Goal: Complete application form: Complete application form

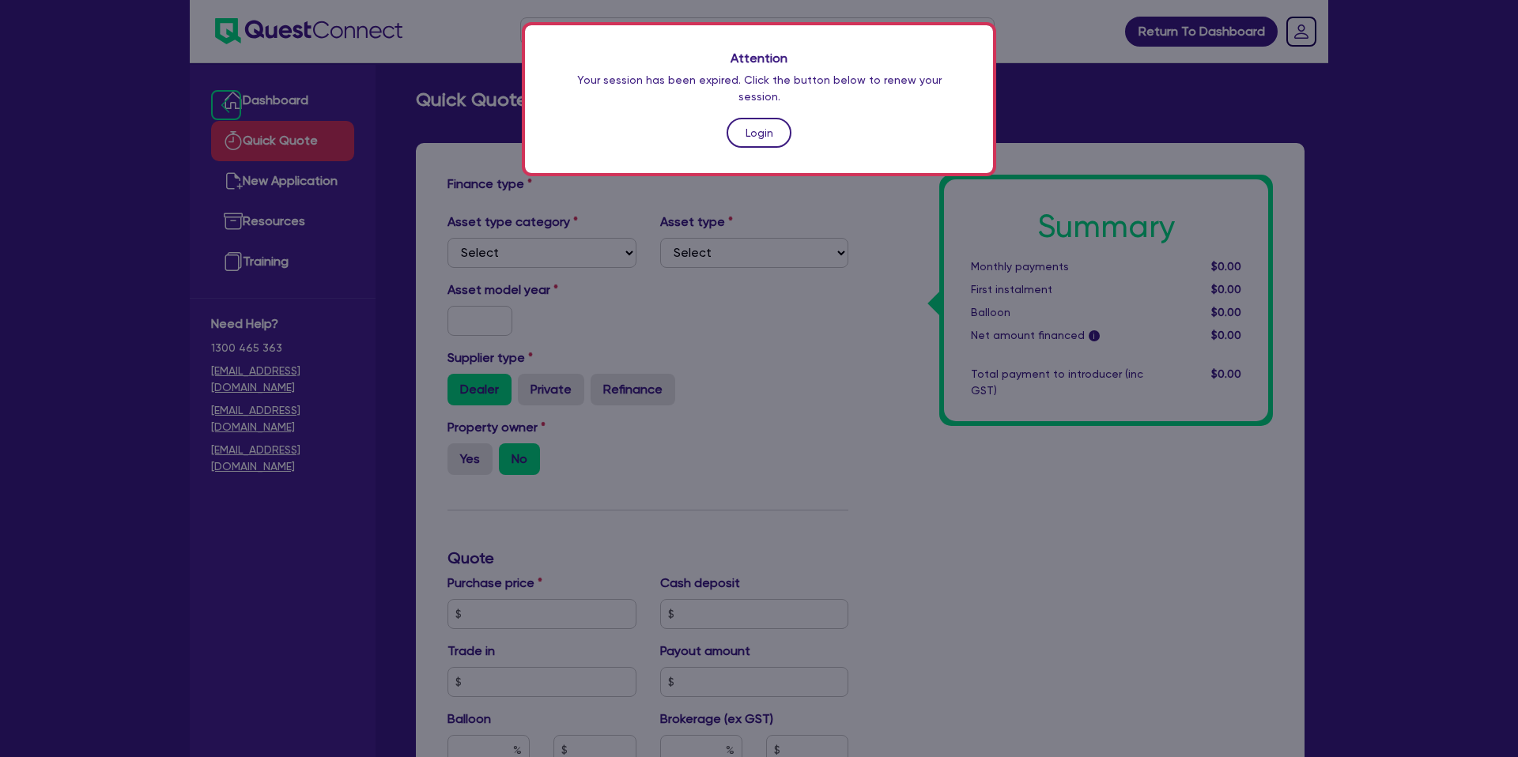
click at [780, 118] on link "Login" at bounding box center [758, 133] width 65 height 30
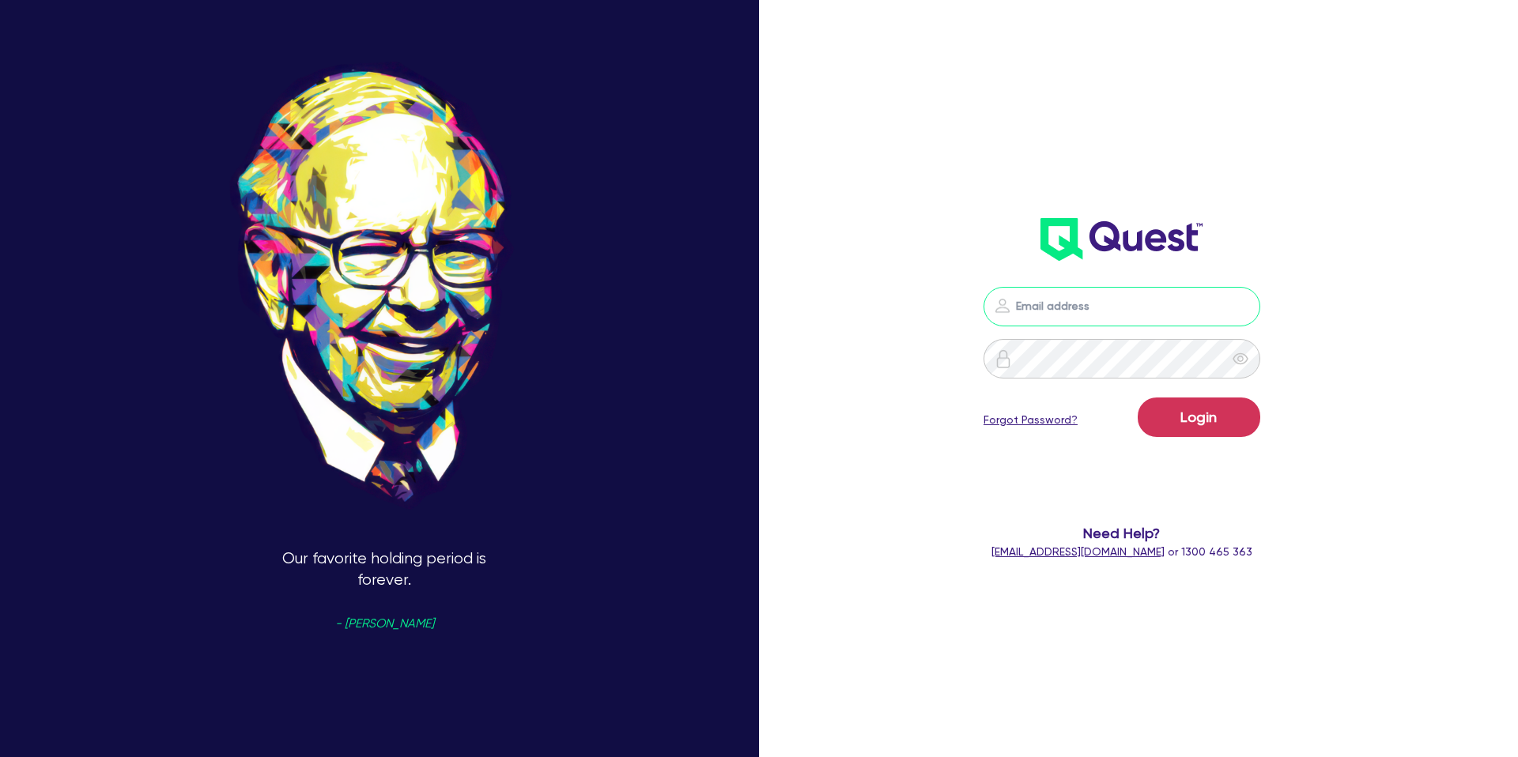
click at [1103, 292] on input "email" at bounding box center [1121, 307] width 277 height 40
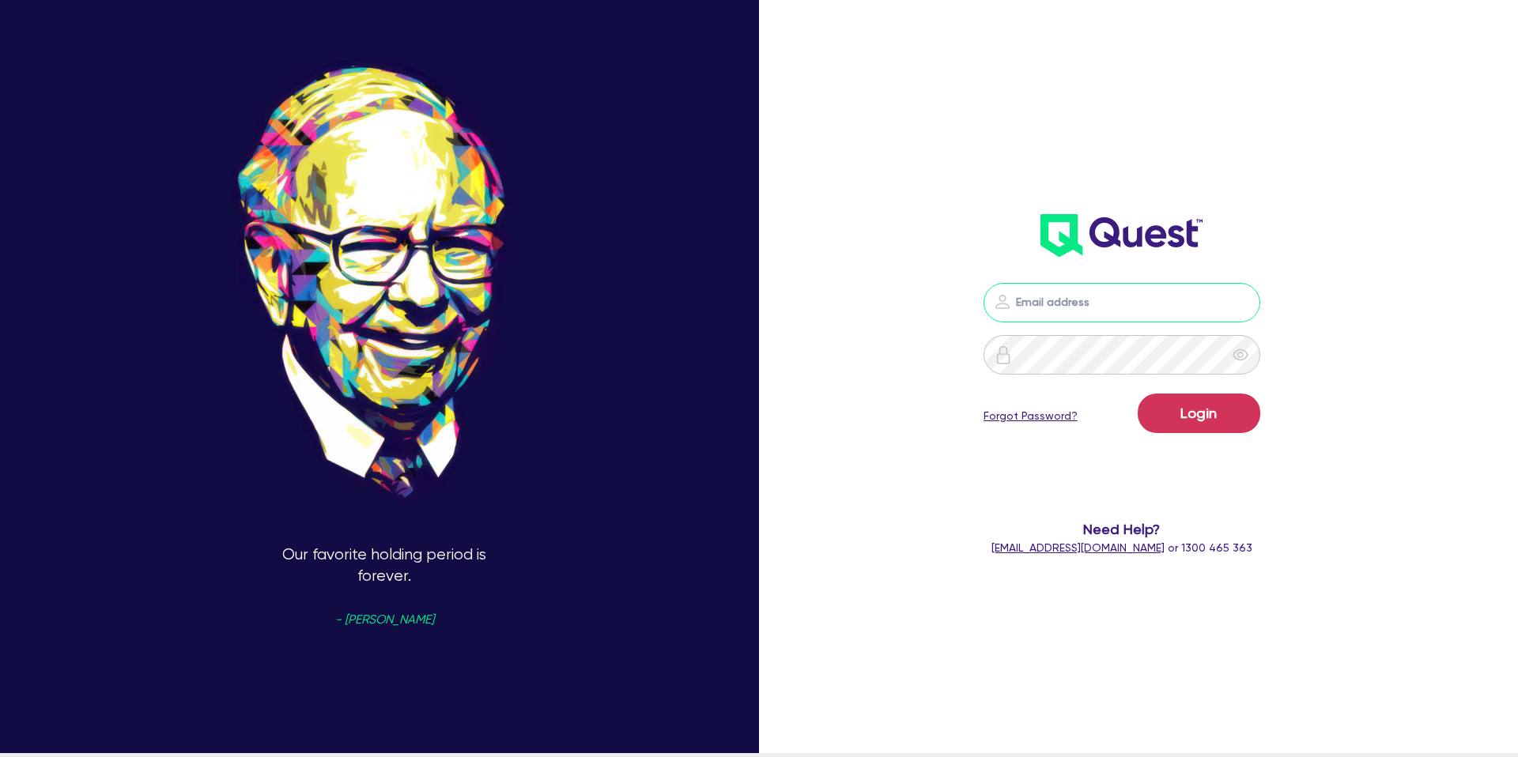
scroll to position [5, 0]
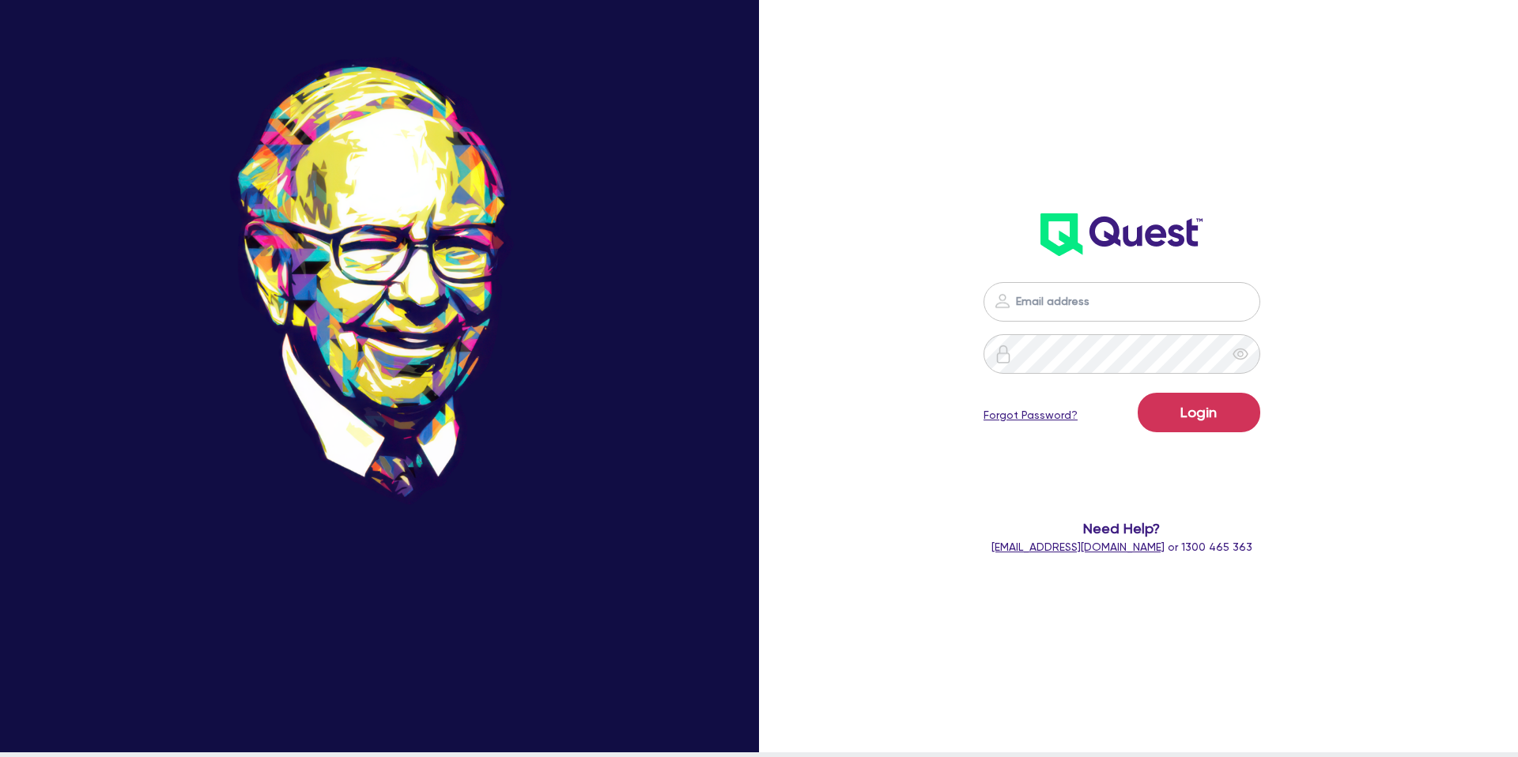
click at [1273, 212] on header at bounding box center [1121, 234] width 439 height 63
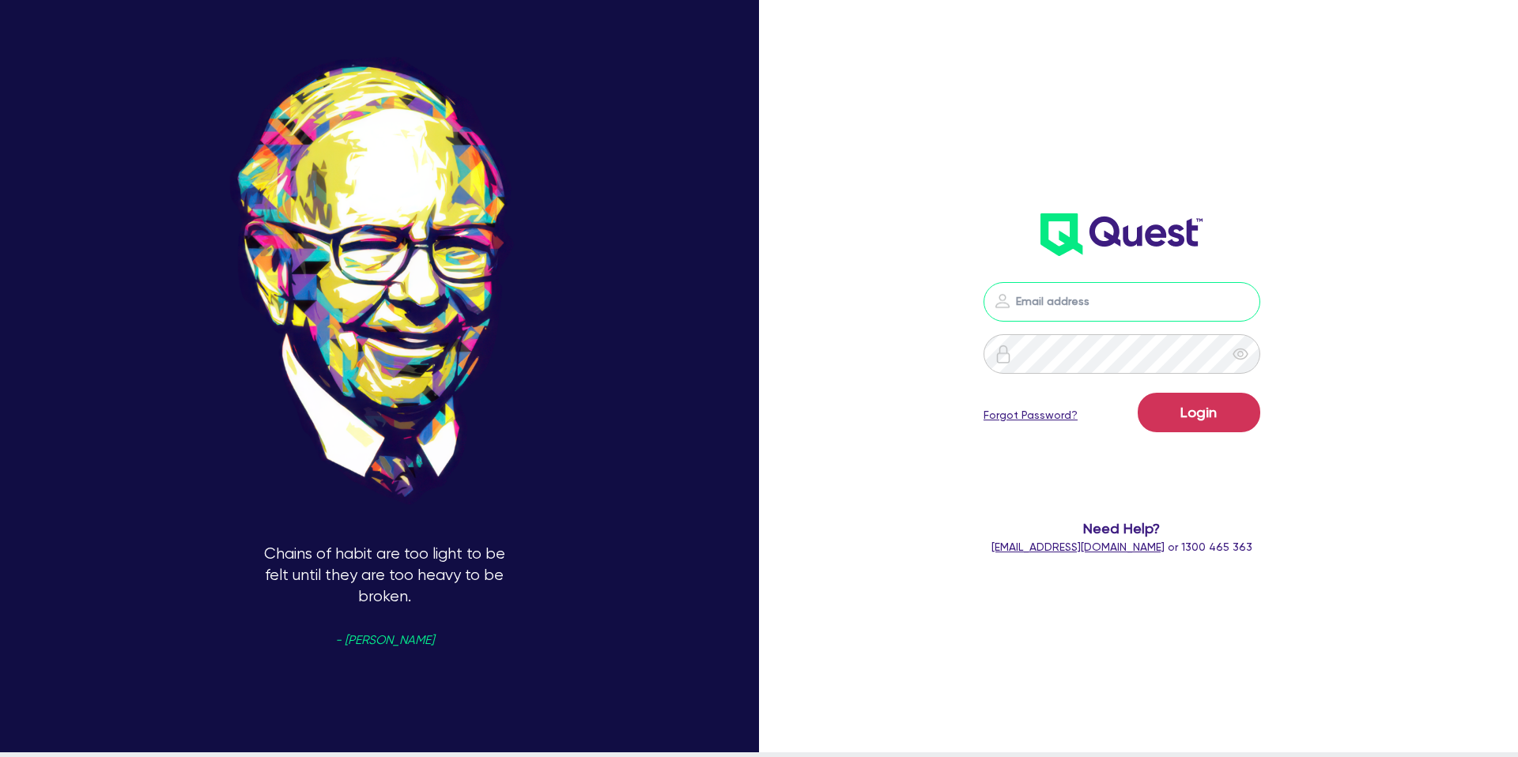
click at [1146, 308] on input "email" at bounding box center [1121, 302] width 277 height 40
type input "[PERSON_NAME][EMAIL_ADDRESS][DOMAIN_NAME]"
click at [1191, 412] on button "Login" at bounding box center [1198, 413] width 123 height 40
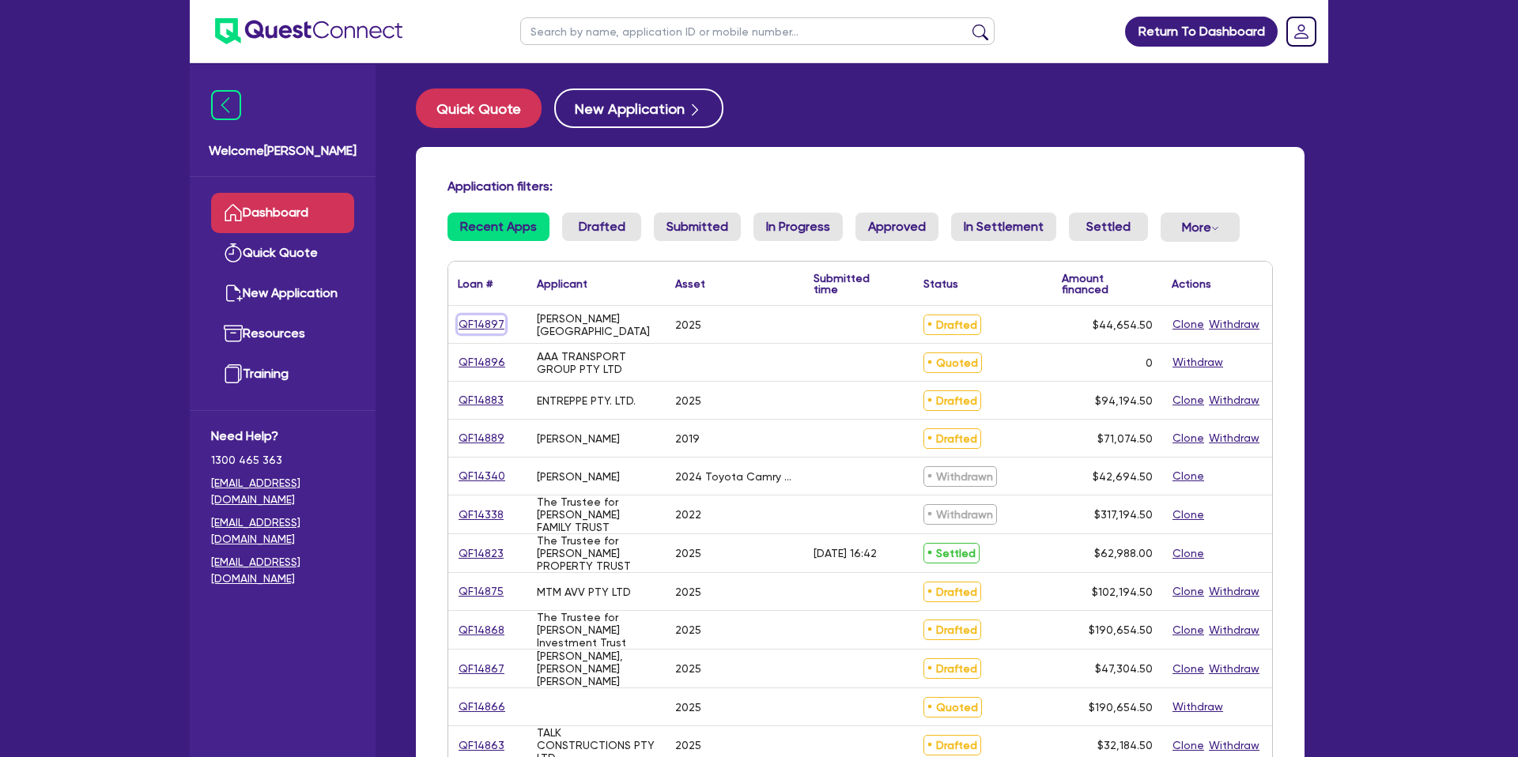
click at [482, 326] on link "QF14897" at bounding box center [481, 324] width 47 height 18
select select "CARS_AND_LIGHT_TRUCKS"
select select "PASSENGER_VEHICLES"
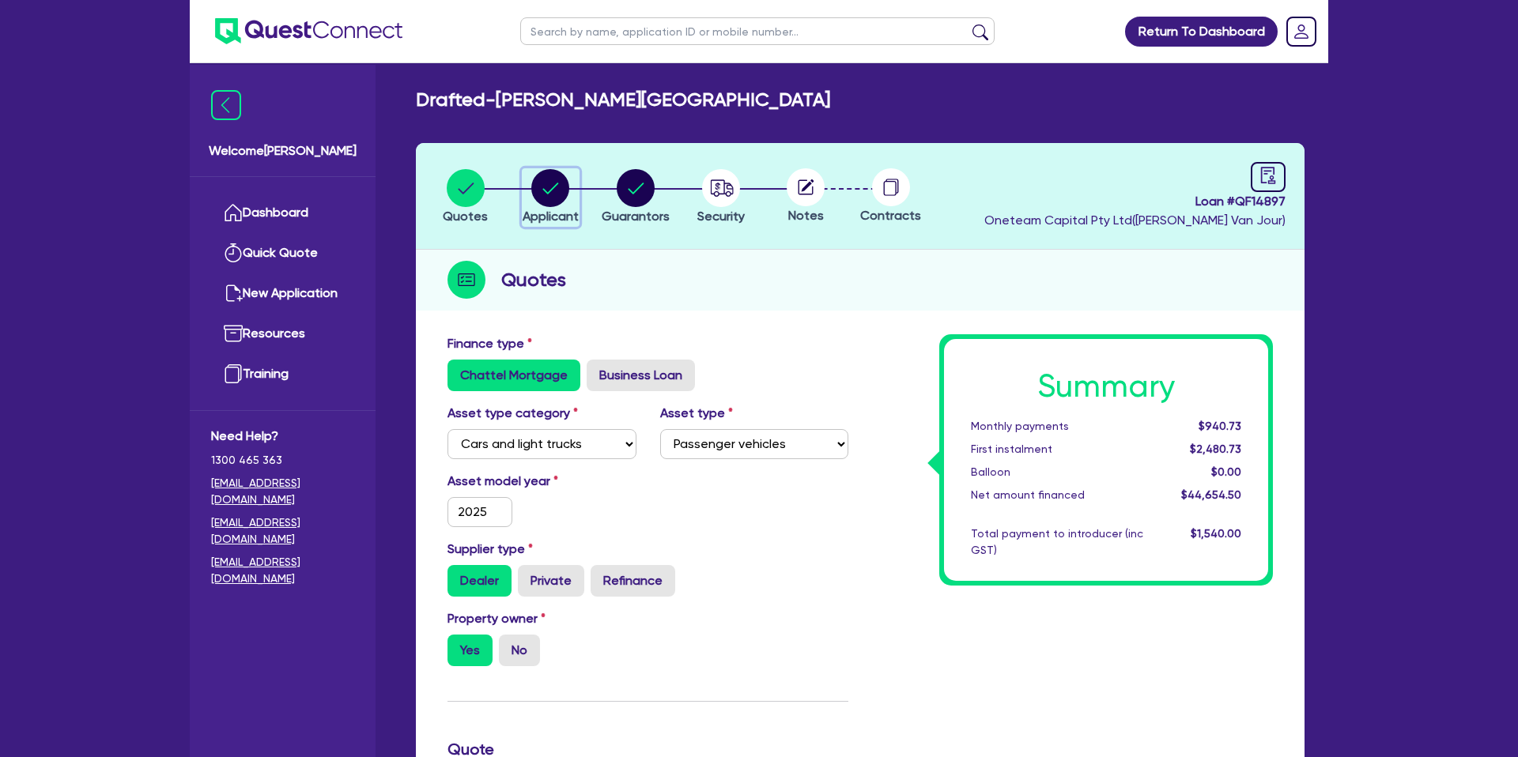
click at [543, 178] on circle "button" at bounding box center [550, 188] width 38 height 38
select select "SOLE_TRADER"
select select "FINANCIAL_INSURANCE"
select select "WEALTH_MANAGEMENT_FIRMS"
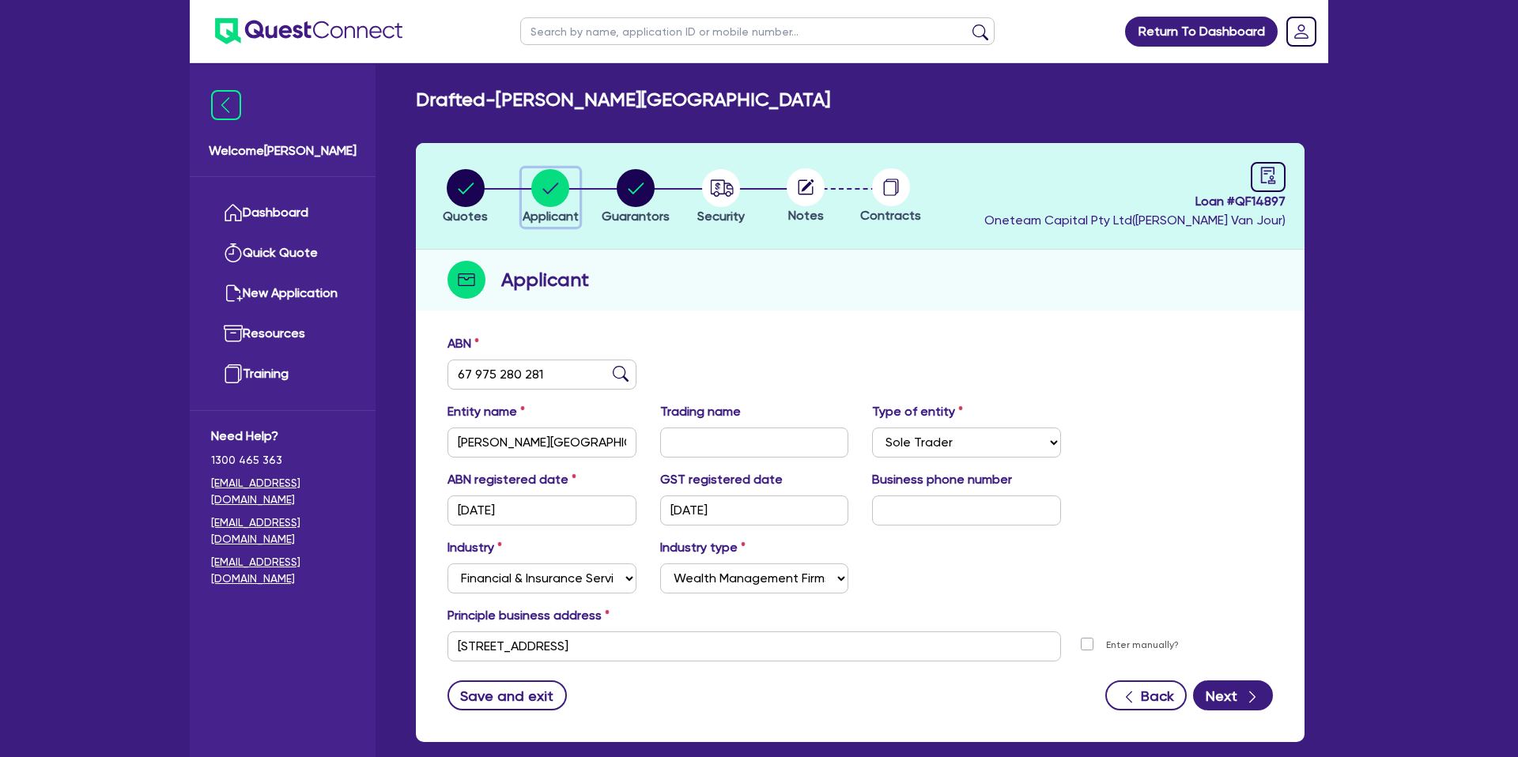
scroll to position [81, 0]
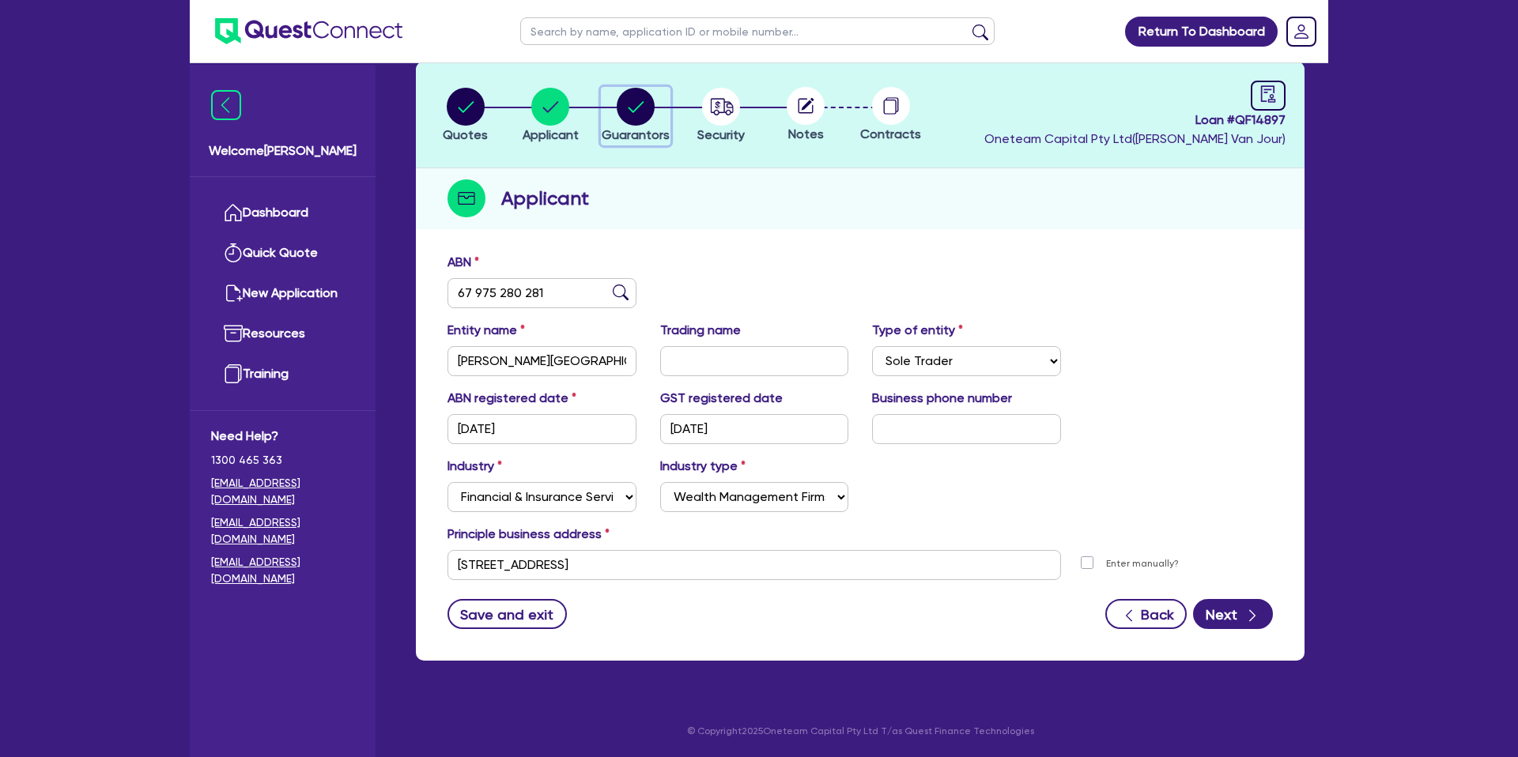
click at [633, 111] on icon "button" at bounding box center [636, 106] width 16 height 11
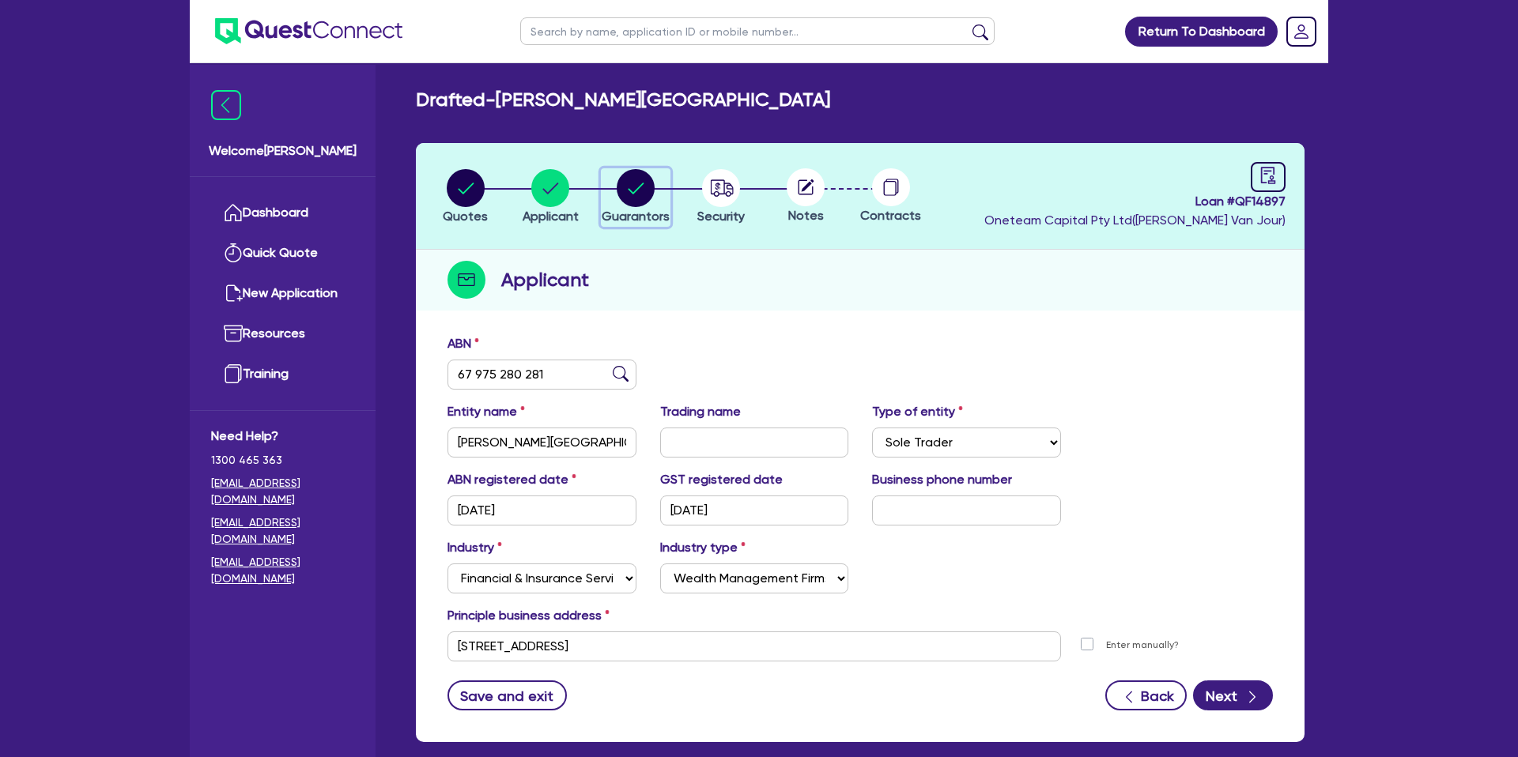
select select "MRS"
select select "NSW"
select select "MARRIED"
select select "CASH"
select select "VEHICLE"
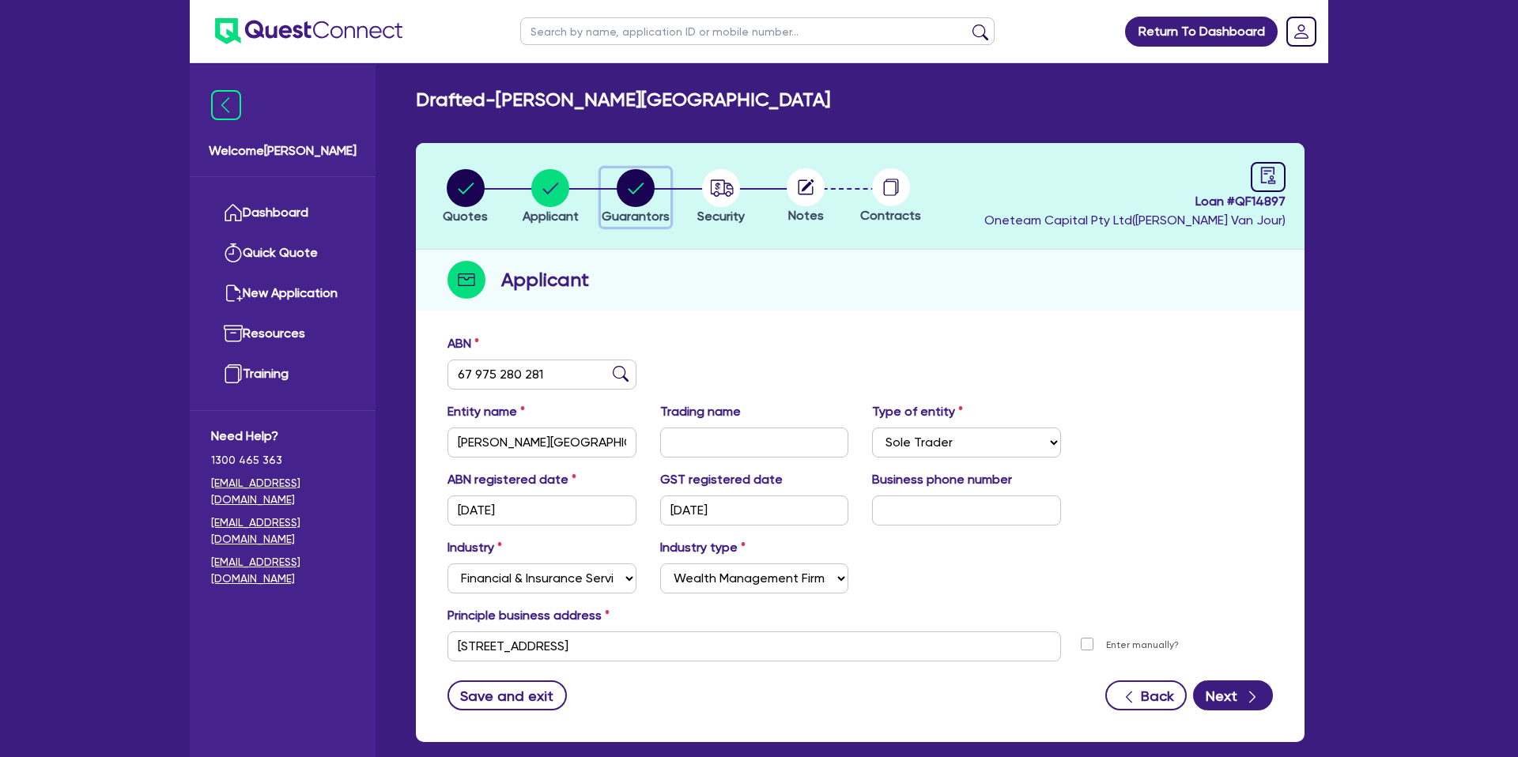
select select "VEHICLE_LOAN"
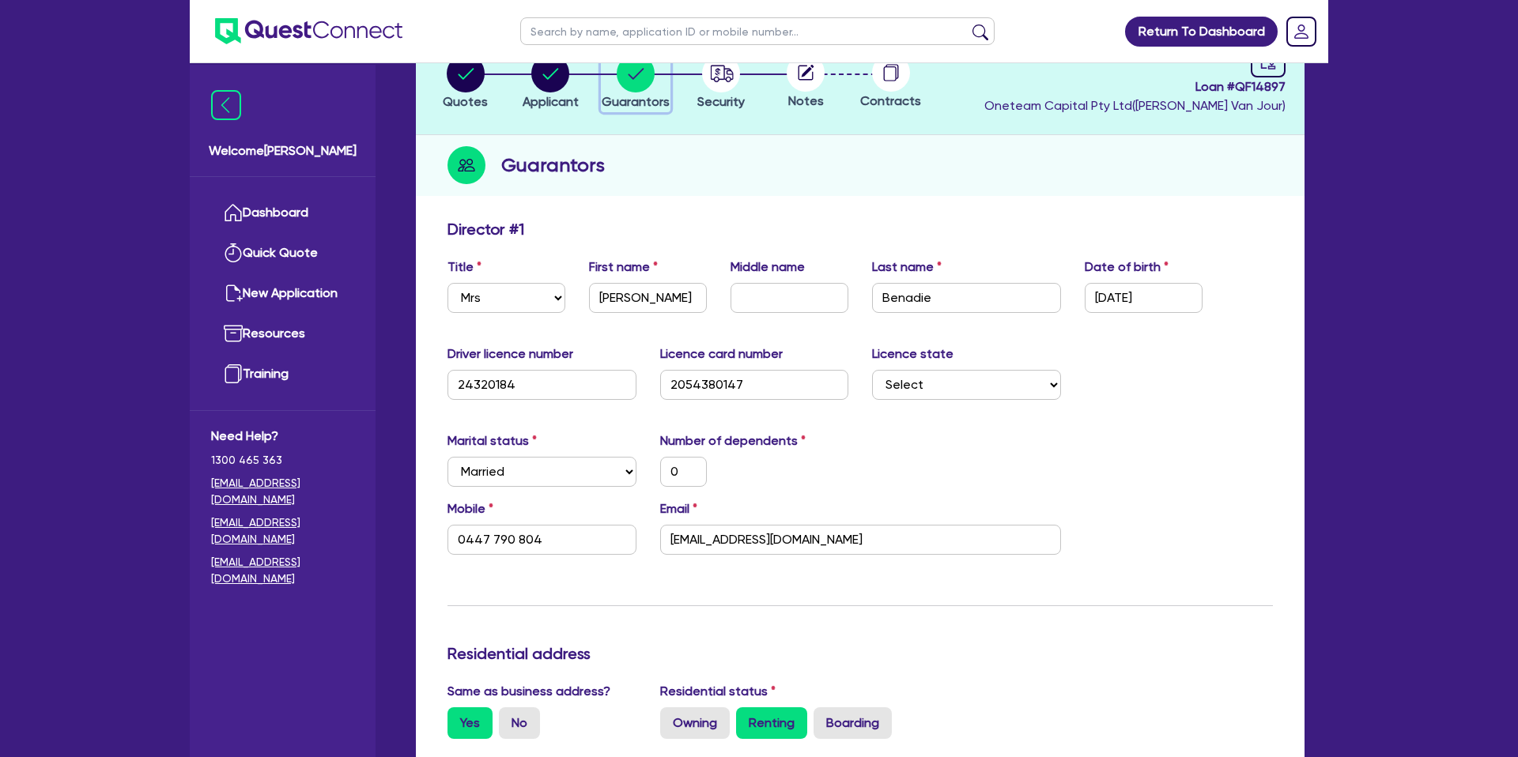
scroll to position [113, 0]
click at [564, 85] on circle "button" at bounding box center [550, 75] width 38 height 38
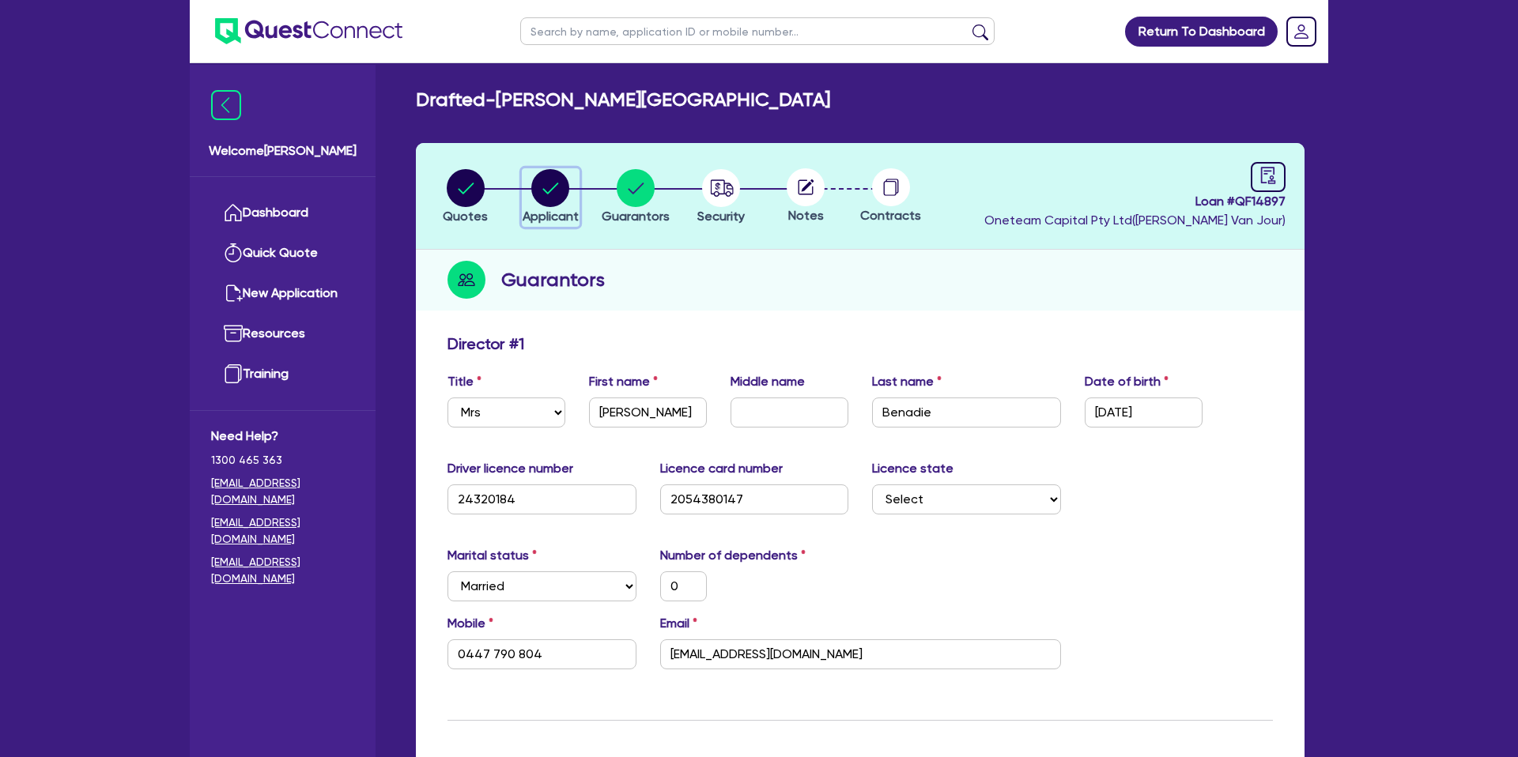
select select "SOLE_TRADER"
select select "FINANCIAL_INSURANCE"
select select "WEALTH_MANAGEMENT_FIRMS"
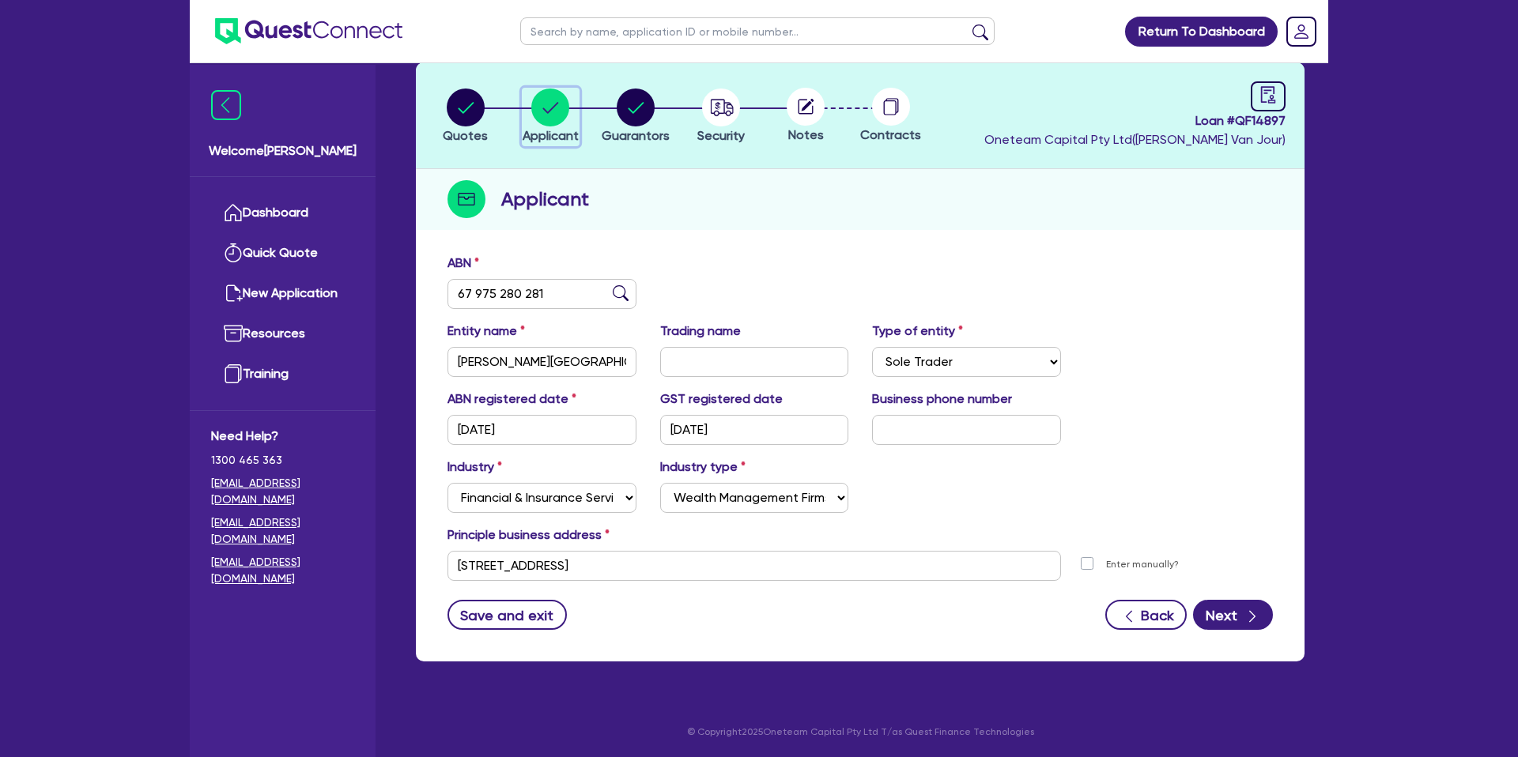
scroll to position [81, 0]
drag, startPoint x: 748, startPoint y: 421, endPoint x: 768, endPoint y: 443, distance: 30.2
click at [767, 443] on input "01/06/2021" at bounding box center [754, 429] width 189 height 30
click at [477, 109] on circle "button" at bounding box center [466, 107] width 38 height 38
select select "CARS_AND_LIGHT_TRUCKS"
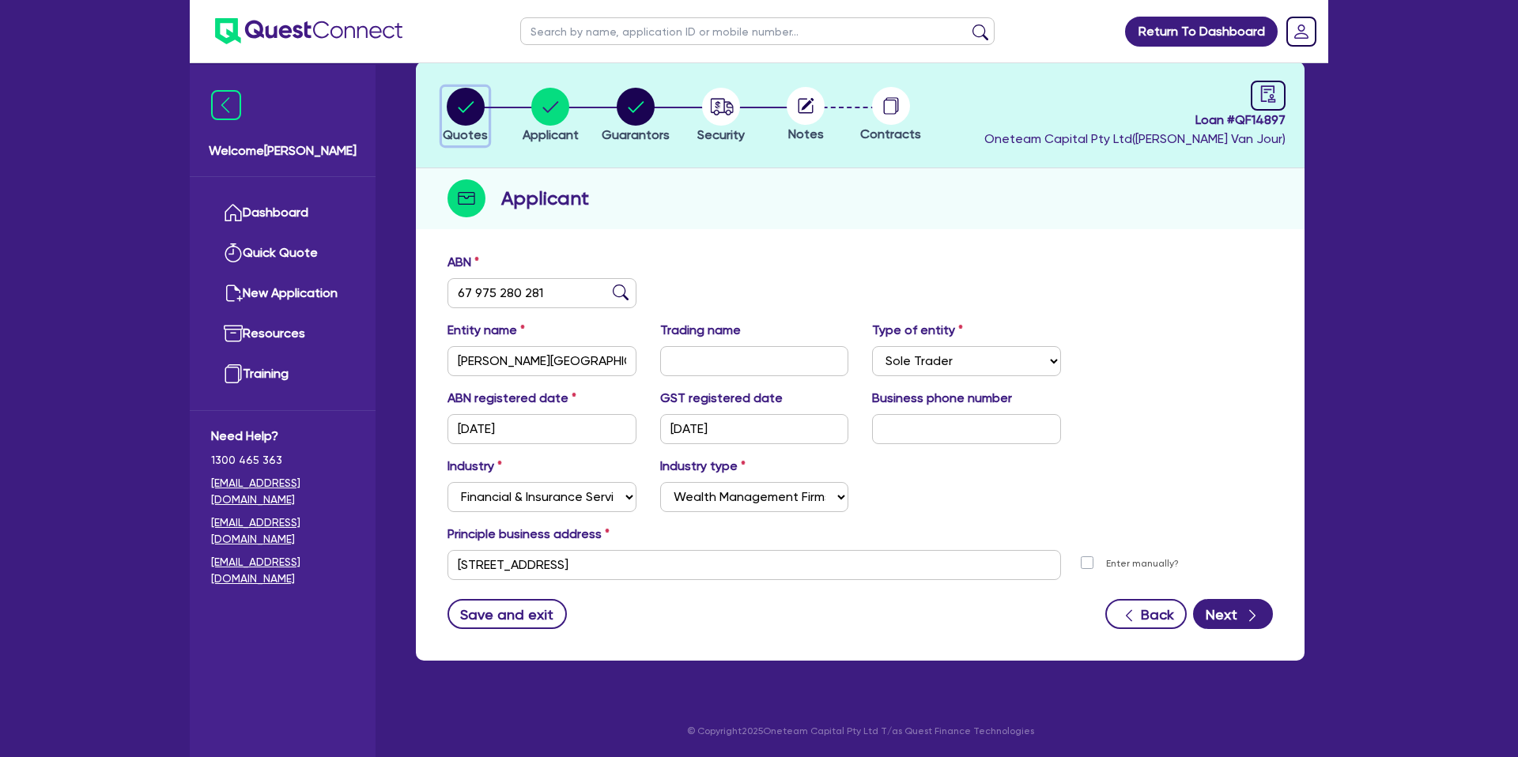
select select "PASSENGER_VEHICLES"
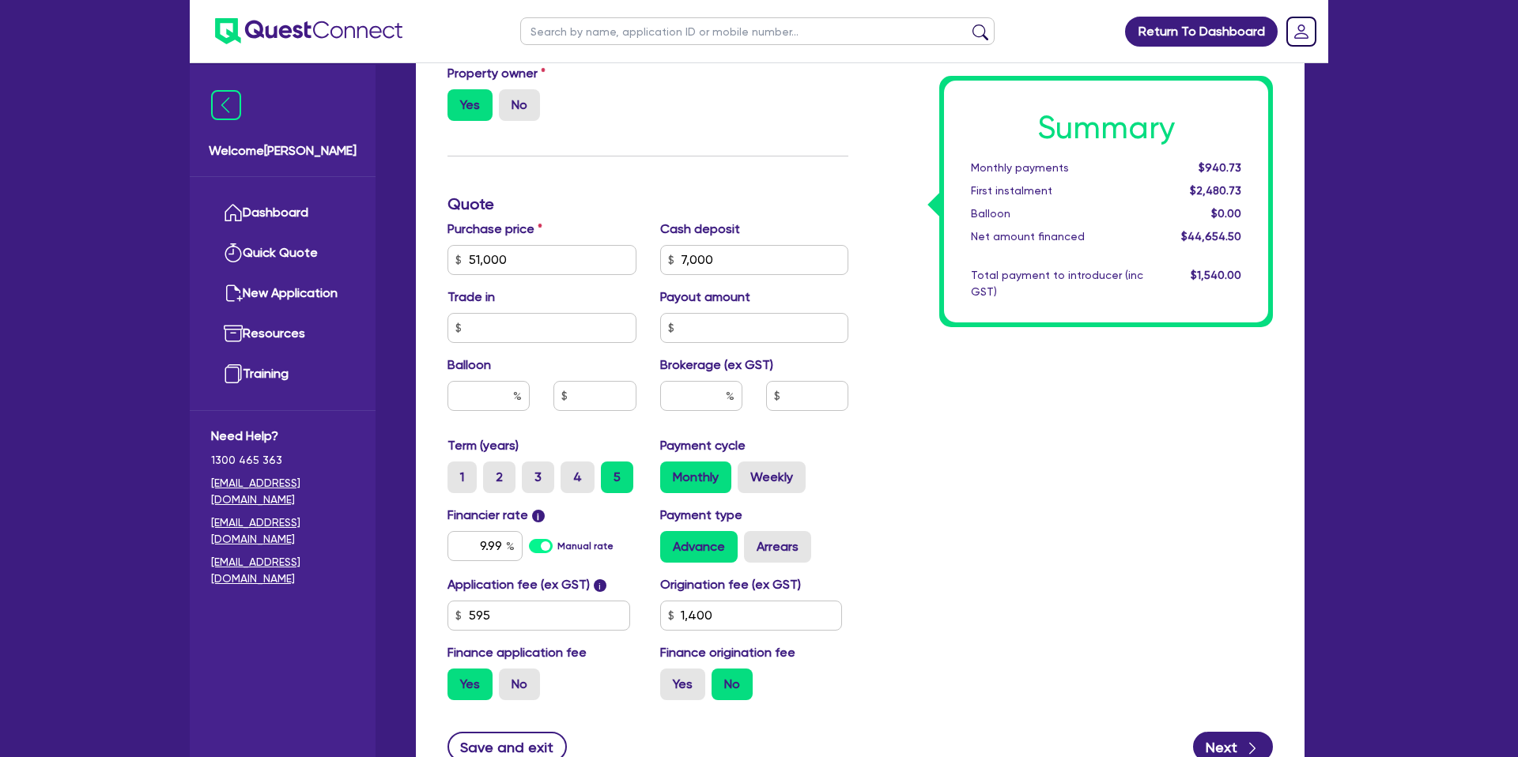
scroll to position [615, 0]
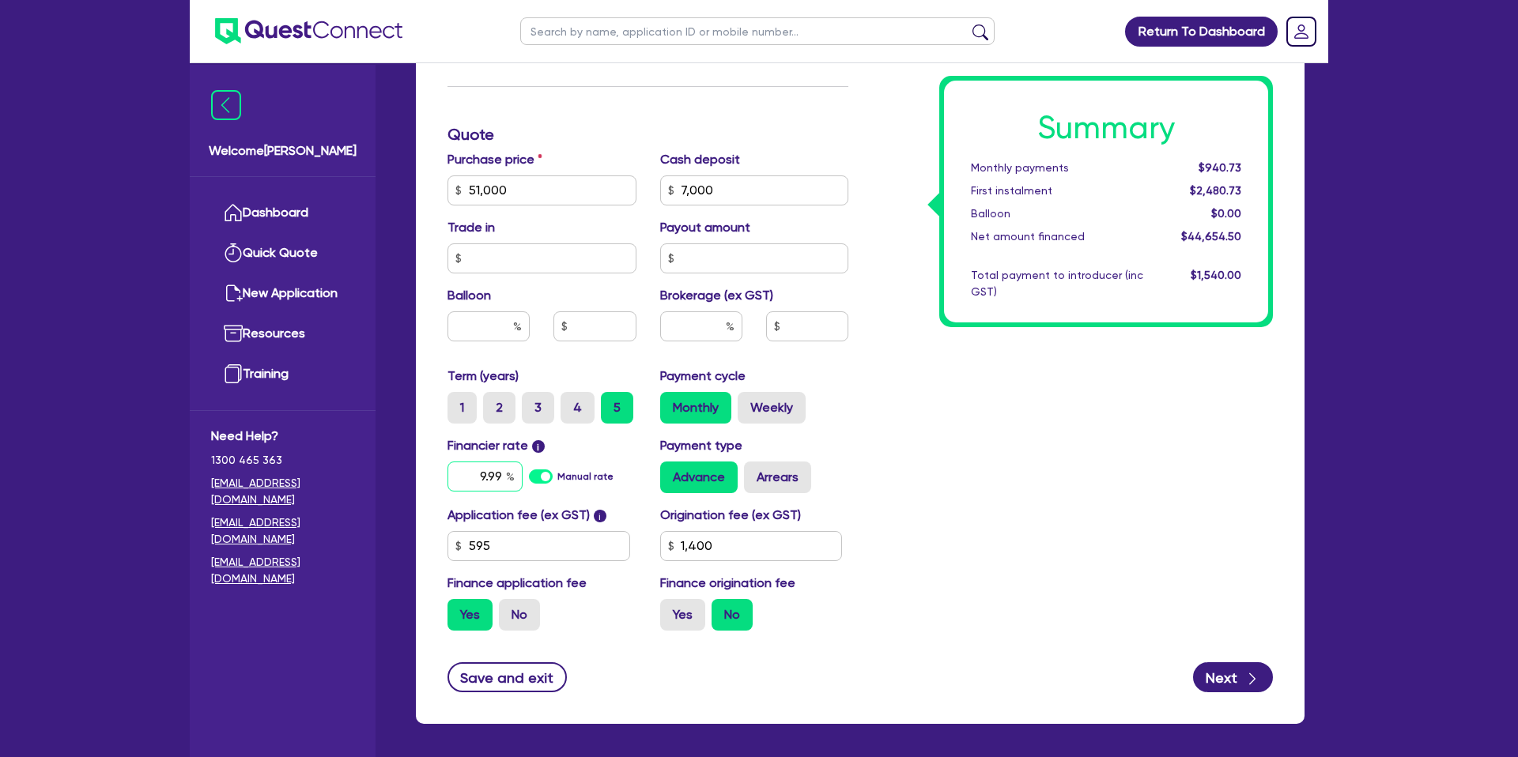
click at [502, 482] on input "9.99" at bounding box center [484, 477] width 75 height 30
type input "9"
type input "7.99"
type input "51,000"
type input "7,000"
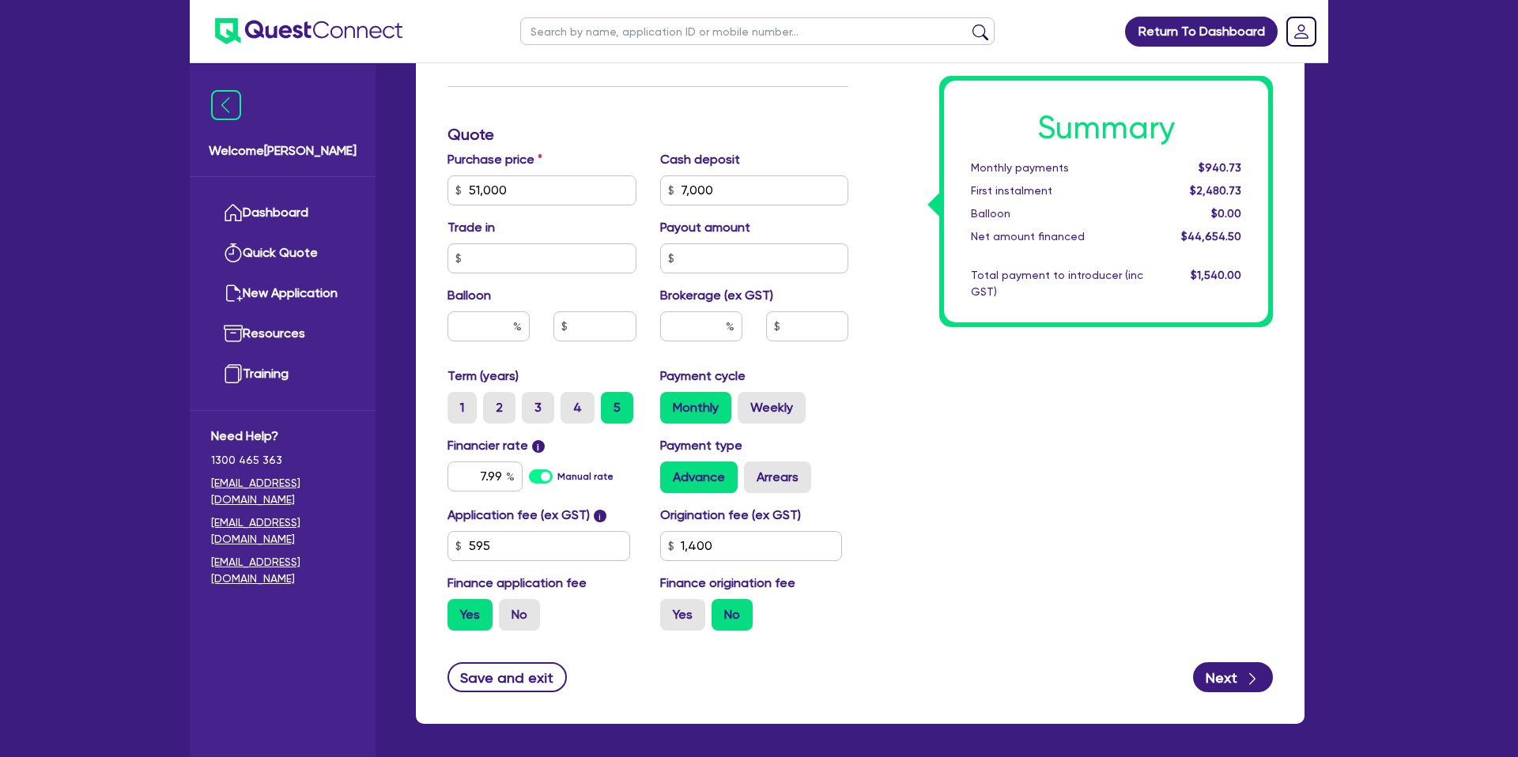
type input "1,400"
click at [886, 517] on div "Summary Monthly payments $940.73 First instalment $2,480.73 Balloon $0.00 Net a…" at bounding box center [1072, 181] width 424 height 924
type input "51,000"
type input "7,000"
type input "1,400"
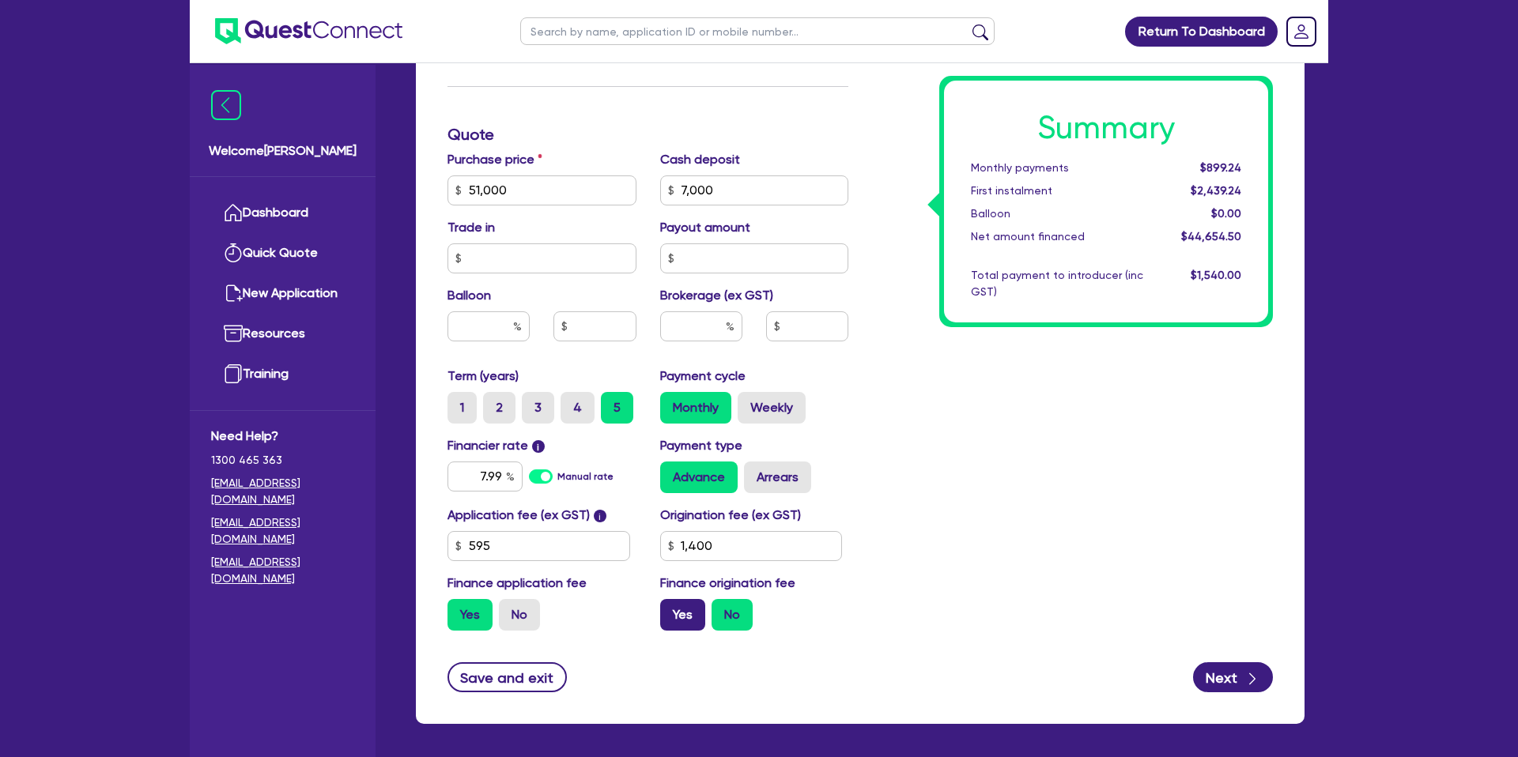
click at [683, 613] on label "Yes" at bounding box center [682, 615] width 45 height 32
click at [670, 609] on input "Yes" at bounding box center [665, 604] width 10 height 10
radio input "true"
type input "51,000"
type input "7,000"
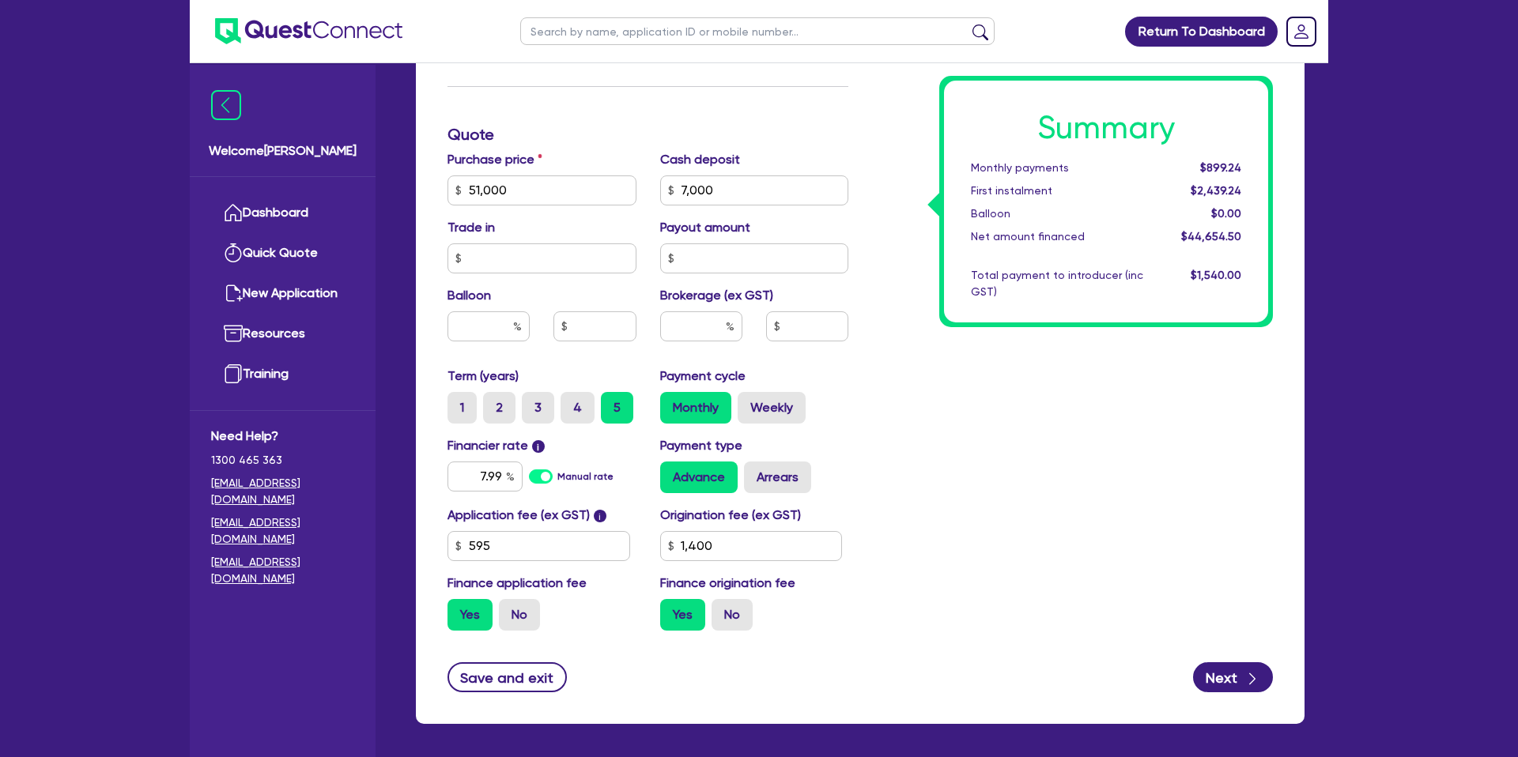
type input "1,400"
type input "51,000"
type input "7,000"
type input "1,400"
click at [766, 414] on label "Weekly" at bounding box center [771, 408] width 68 height 32
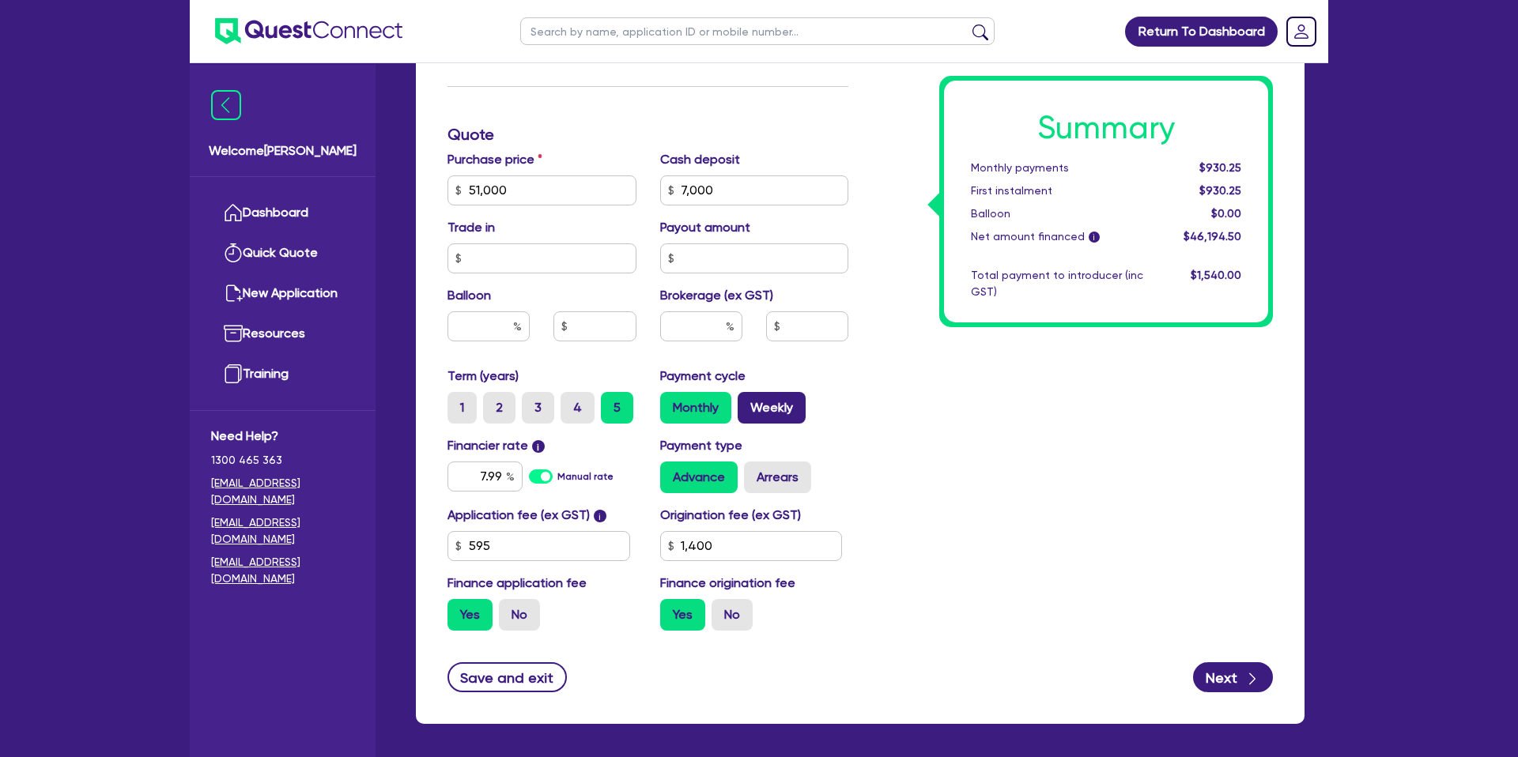
click at [748, 402] on input "Weekly" at bounding box center [742, 397] width 10 height 10
radio input "true"
type input "51,000"
type input "7,000"
type input "1,400"
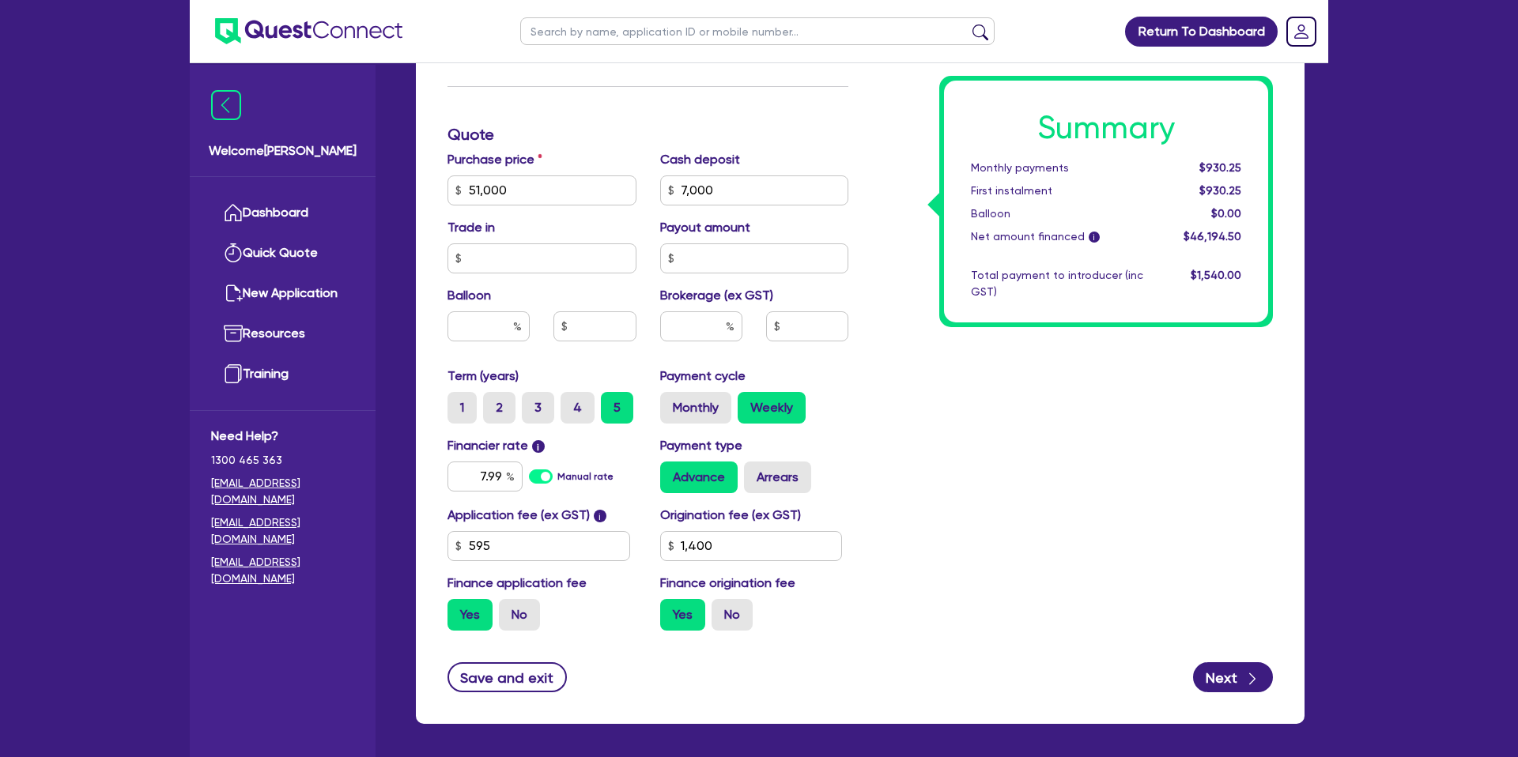
type input "51,000"
type input "7,000"
type input "1,400"
click at [772, 487] on label "Arrears" at bounding box center [777, 478] width 67 height 32
click at [754, 472] on input "Arrears" at bounding box center [749, 467] width 10 height 10
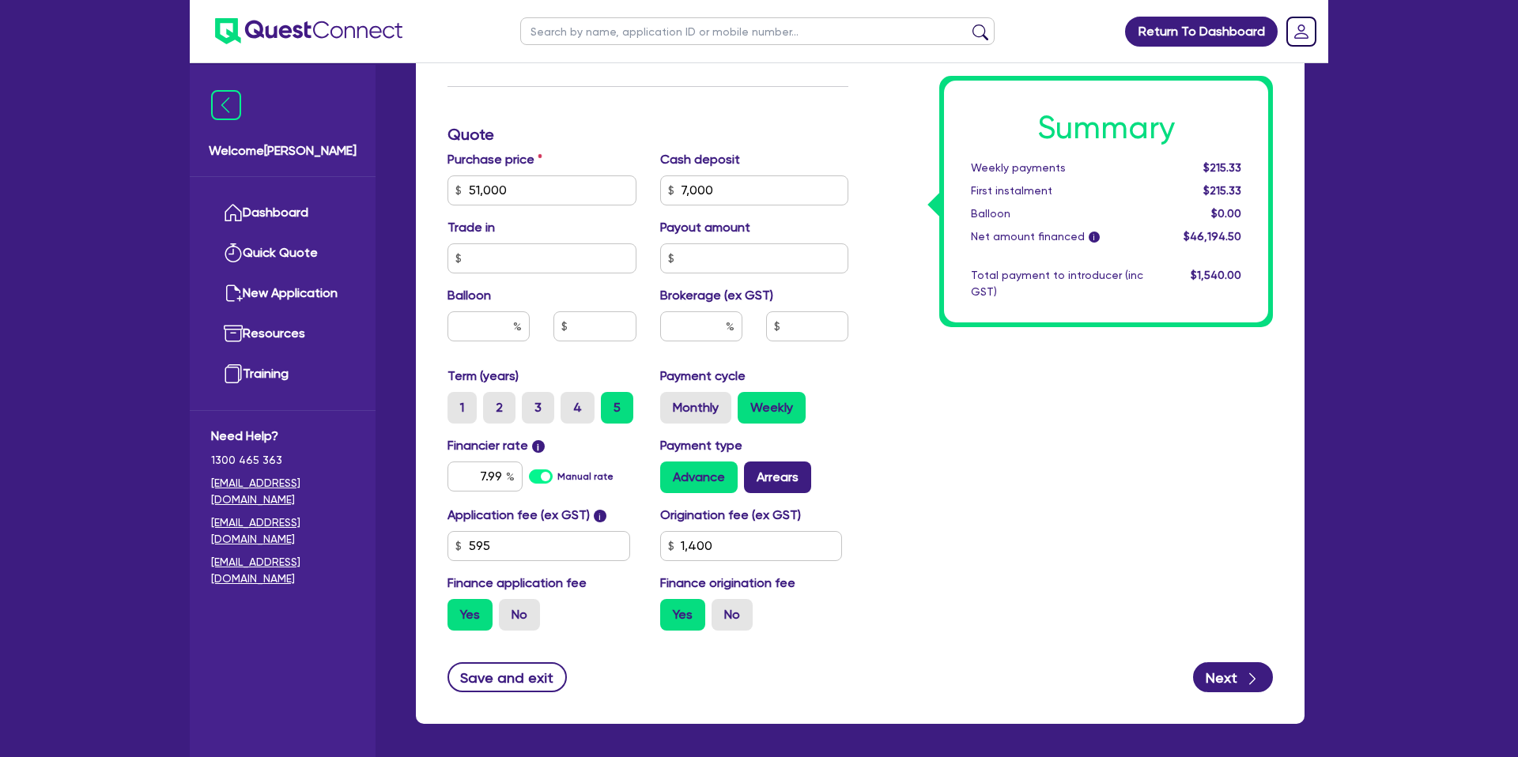
radio input "true"
type input "51,000"
type input "7,000"
type input "1,400"
type input "51,000"
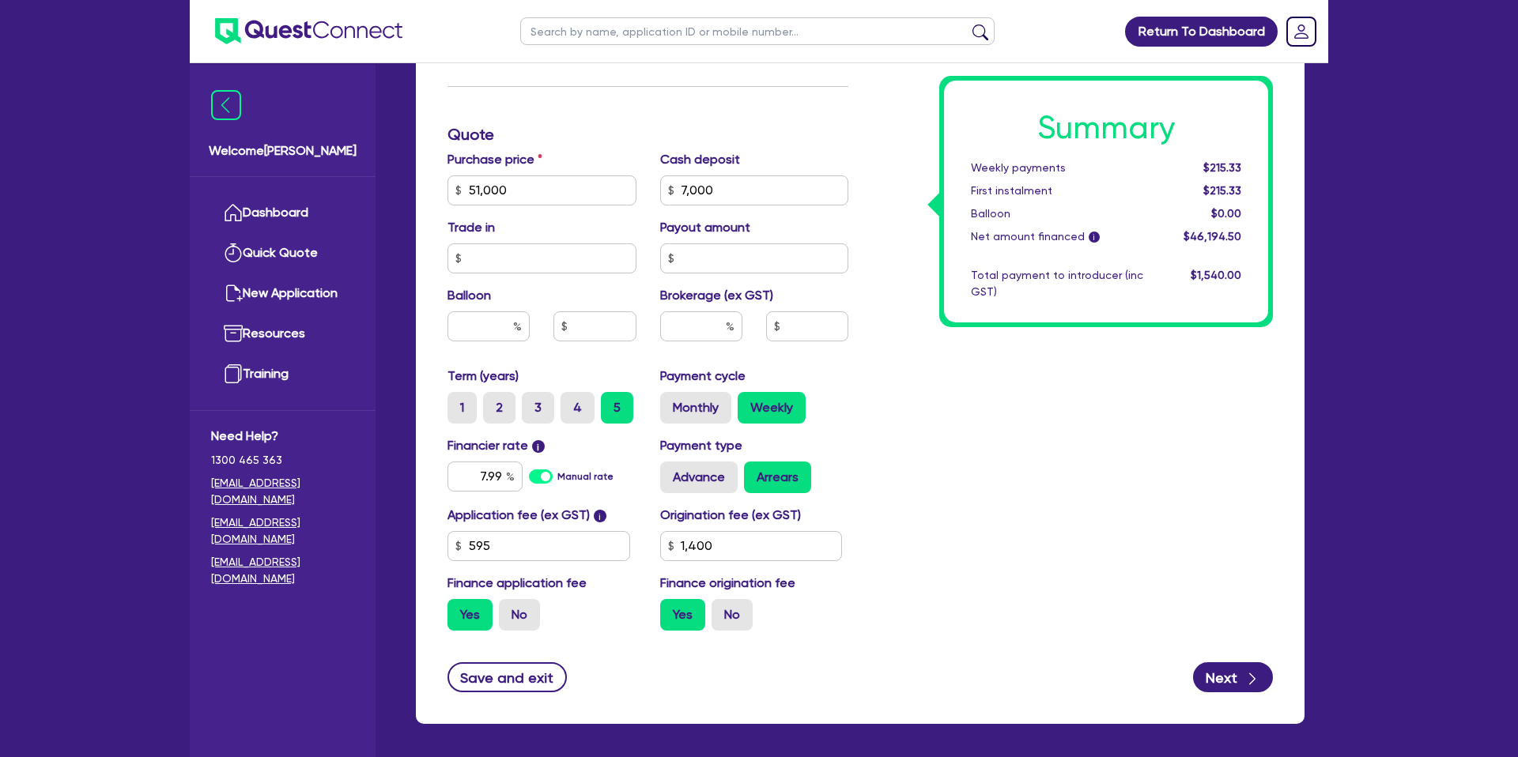
type input "7,000"
type input "1,400"
click at [973, 355] on div "Summary Weekly payments $215.66 First instalment $215.66 Balloon $0.00 Net amou…" at bounding box center [1072, 181] width 424 height 924
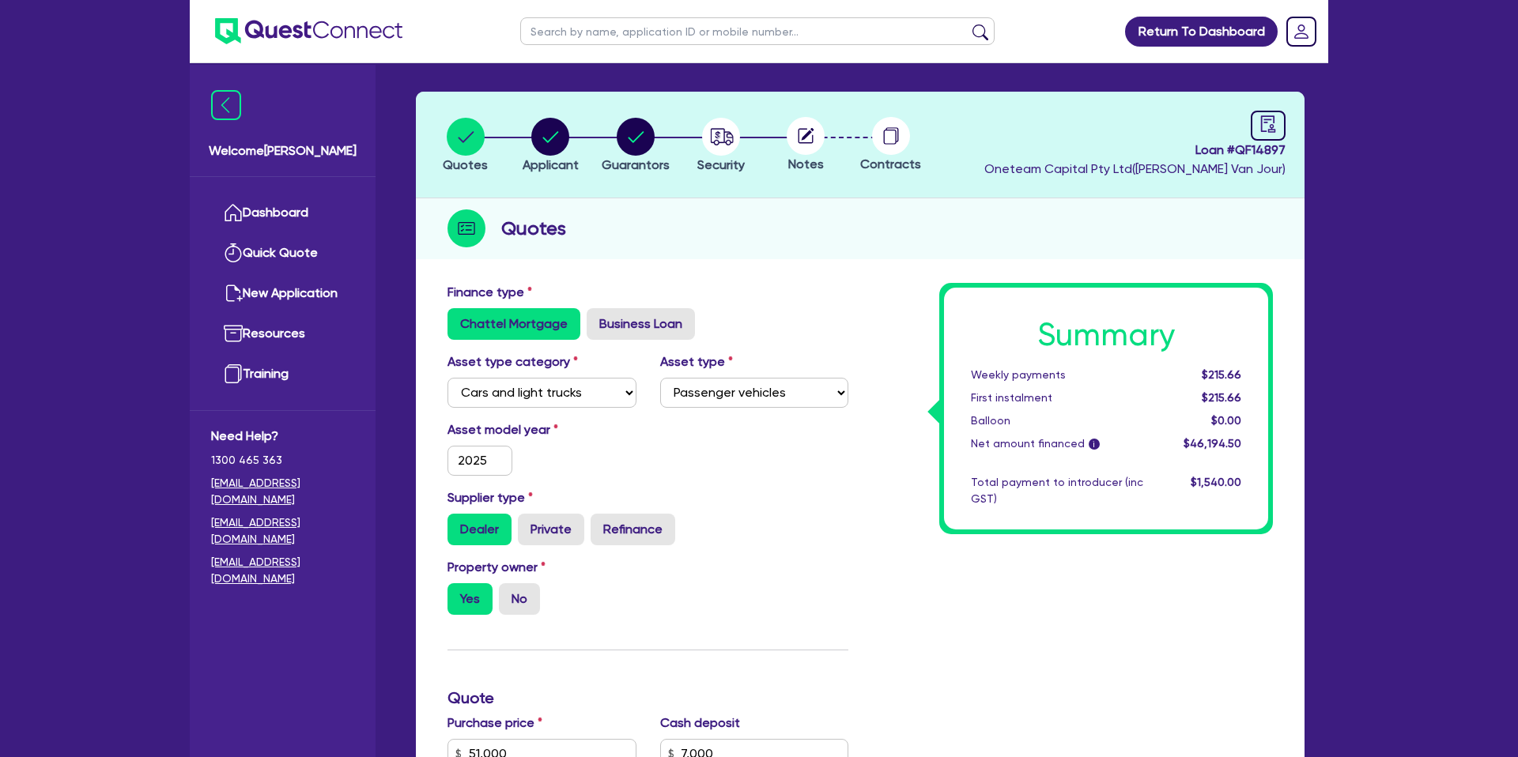
scroll to position [0, 0]
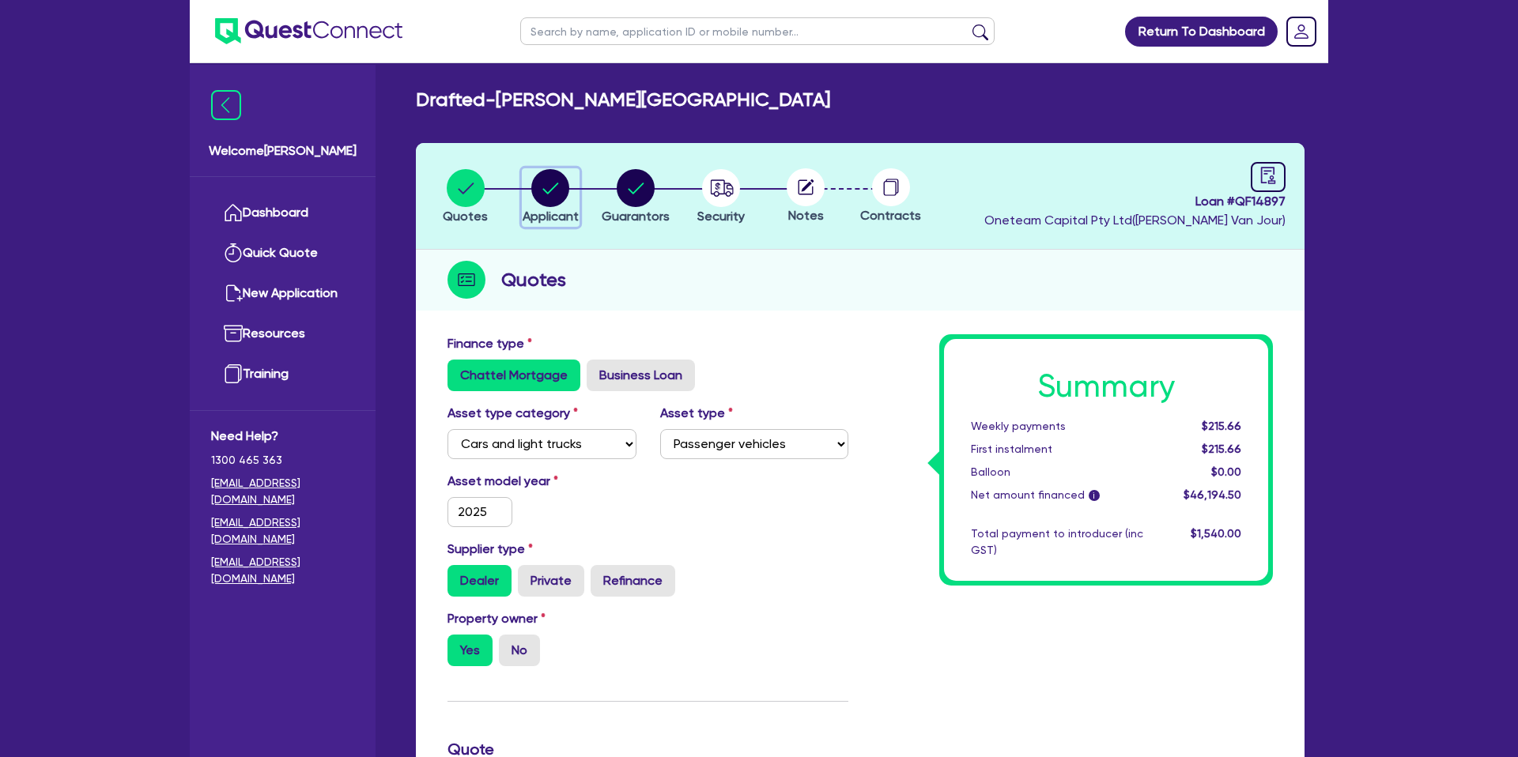
click at [546, 187] on circle "button" at bounding box center [550, 188] width 38 height 38
select select "SOLE_TRADER"
select select "FINANCIAL_INSURANCE"
select select "WEALTH_MANAGEMENT_FIRMS"
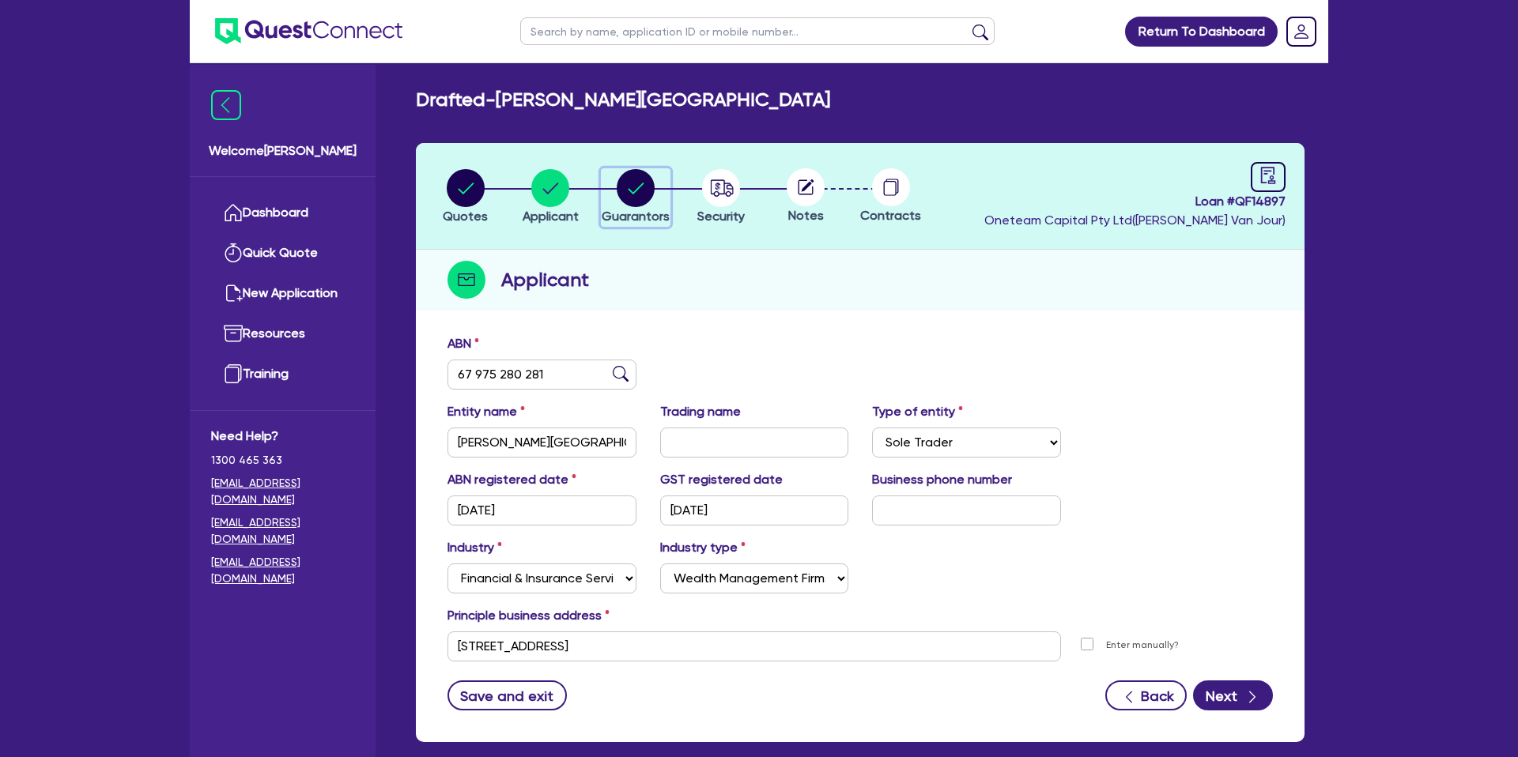
click at [627, 192] on circle "button" at bounding box center [636, 188] width 38 height 38
select select "MRS"
select select "NSW"
select select "MARRIED"
select select "CASH"
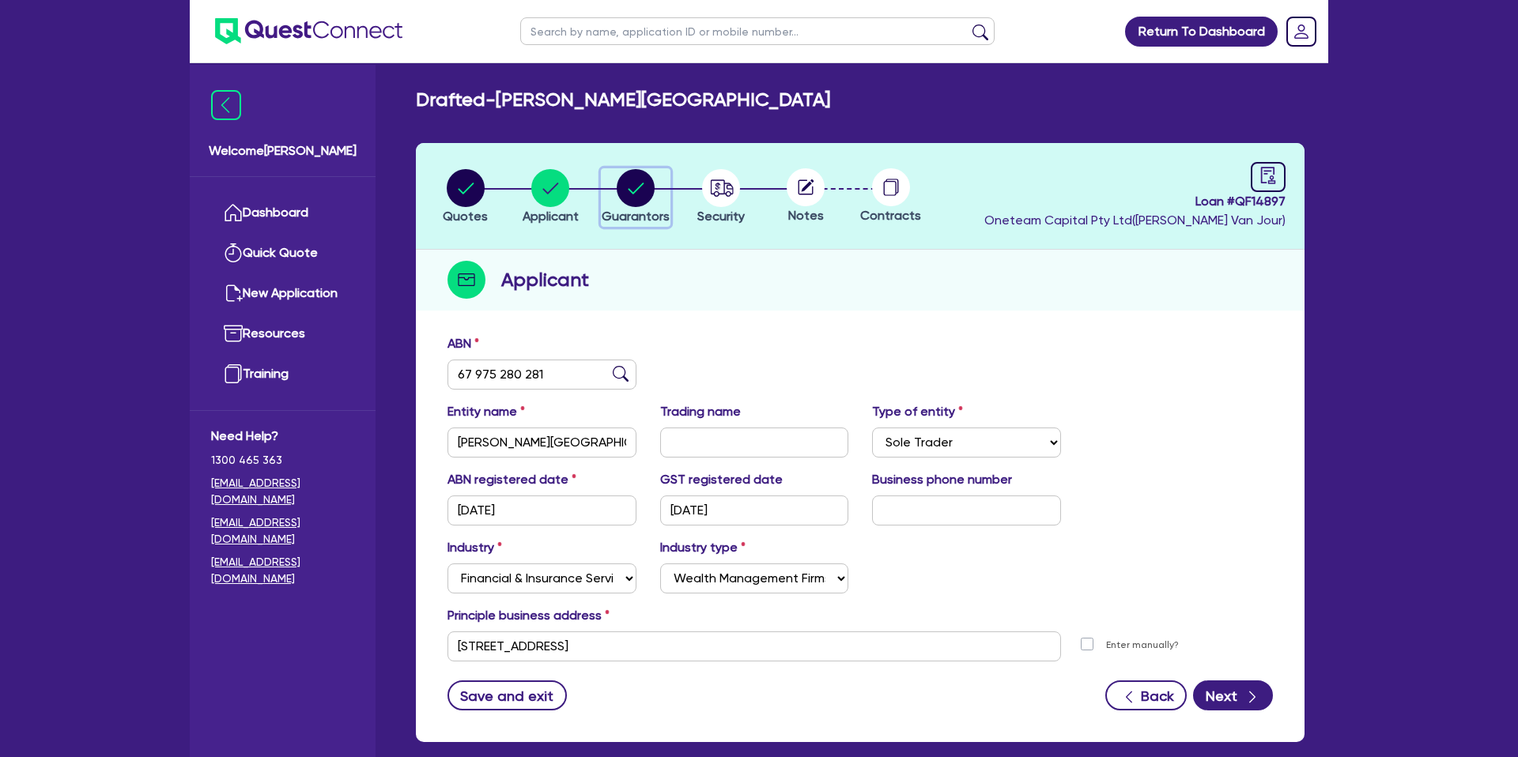
select select "VEHICLE"
select select "VEHICLE_LOAN"
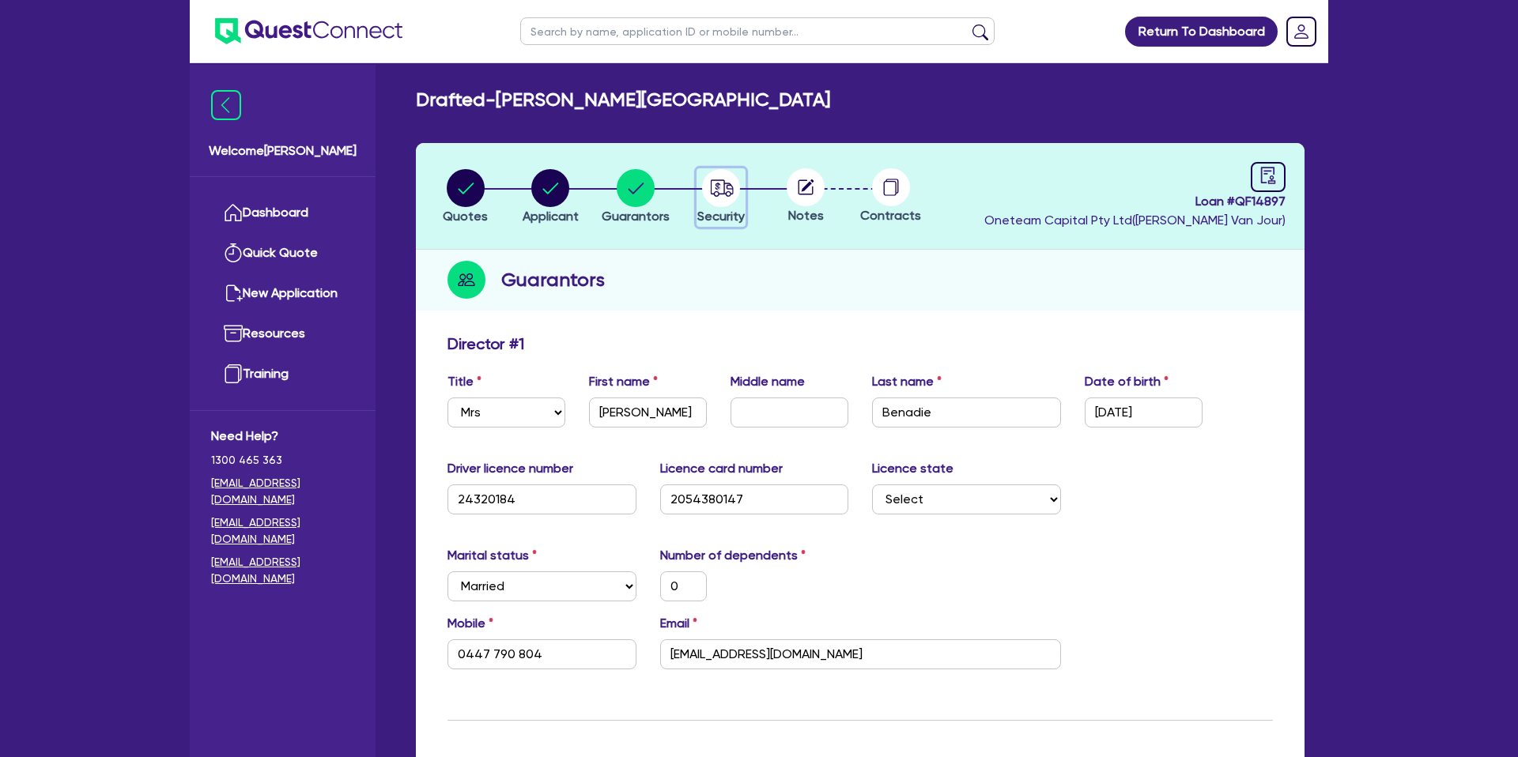
click at [715, 190] on circle "button" at bounding box center [721, 188] width 38 height 38
select select "CARS_AND_LIGHT_TRUCKS"
select select "PASSENGER_VEHICLES"
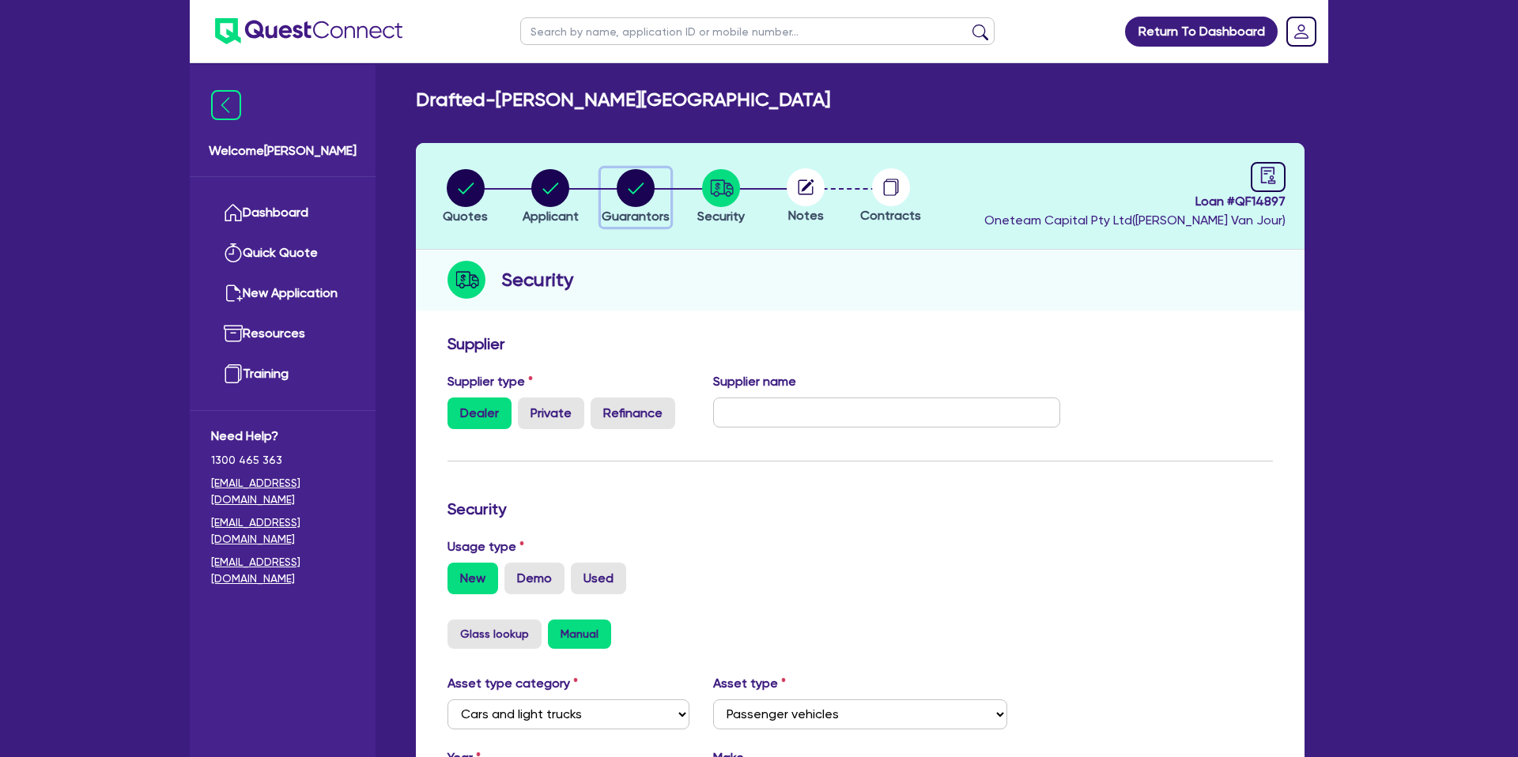
drag, startPoint x: 656, startPoint y: 194, endPoint x: 647, endPoint y: 194, distance: 8.7
click at [656, 194] on div "button" at bounding box center [636, 188] width 68 height 38
select select "MRS"
select select "NSW"
select select "MARRIED"
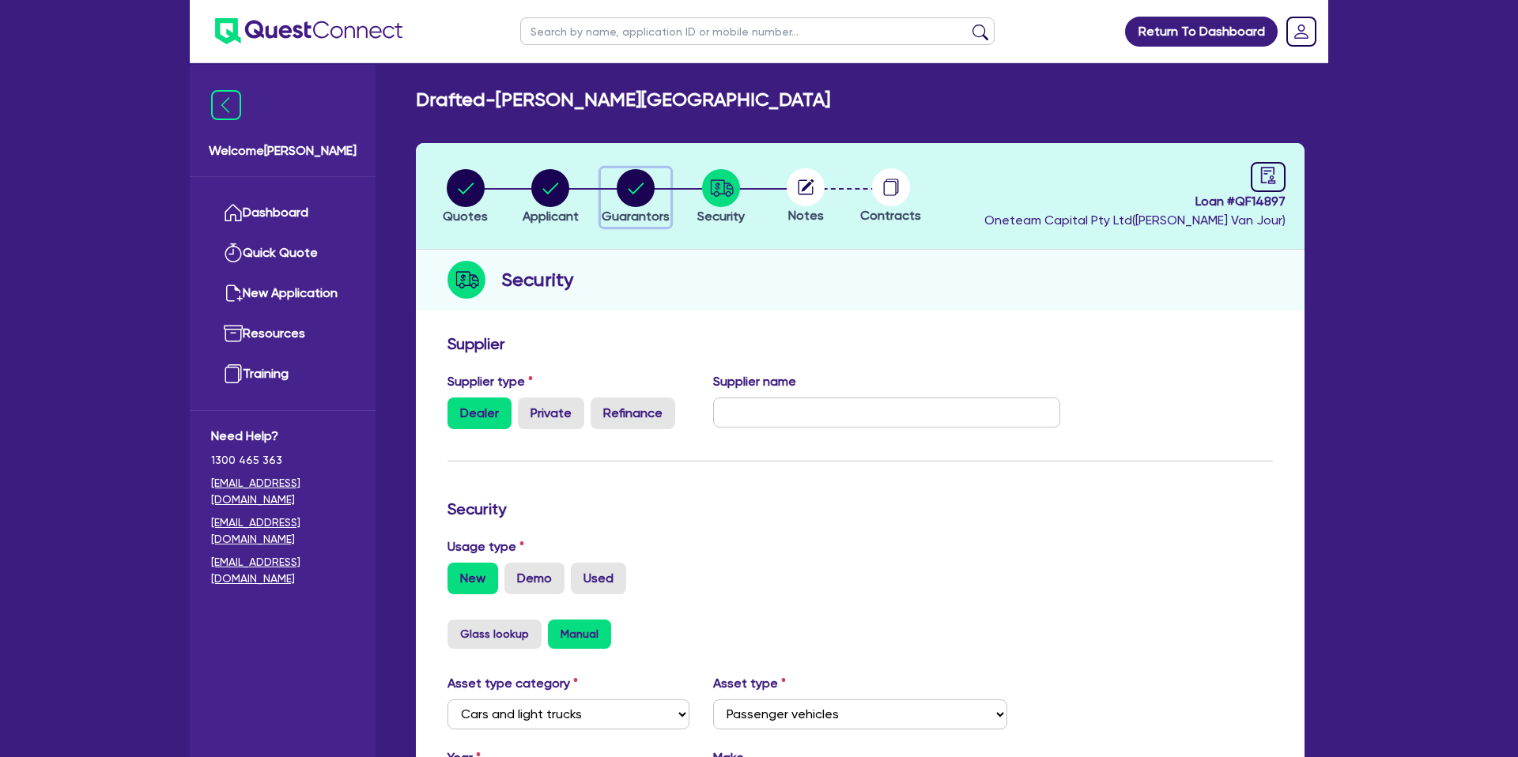
select select "CASH"
select select "VEHICLE"
select select "VEHICLE_LOAN"
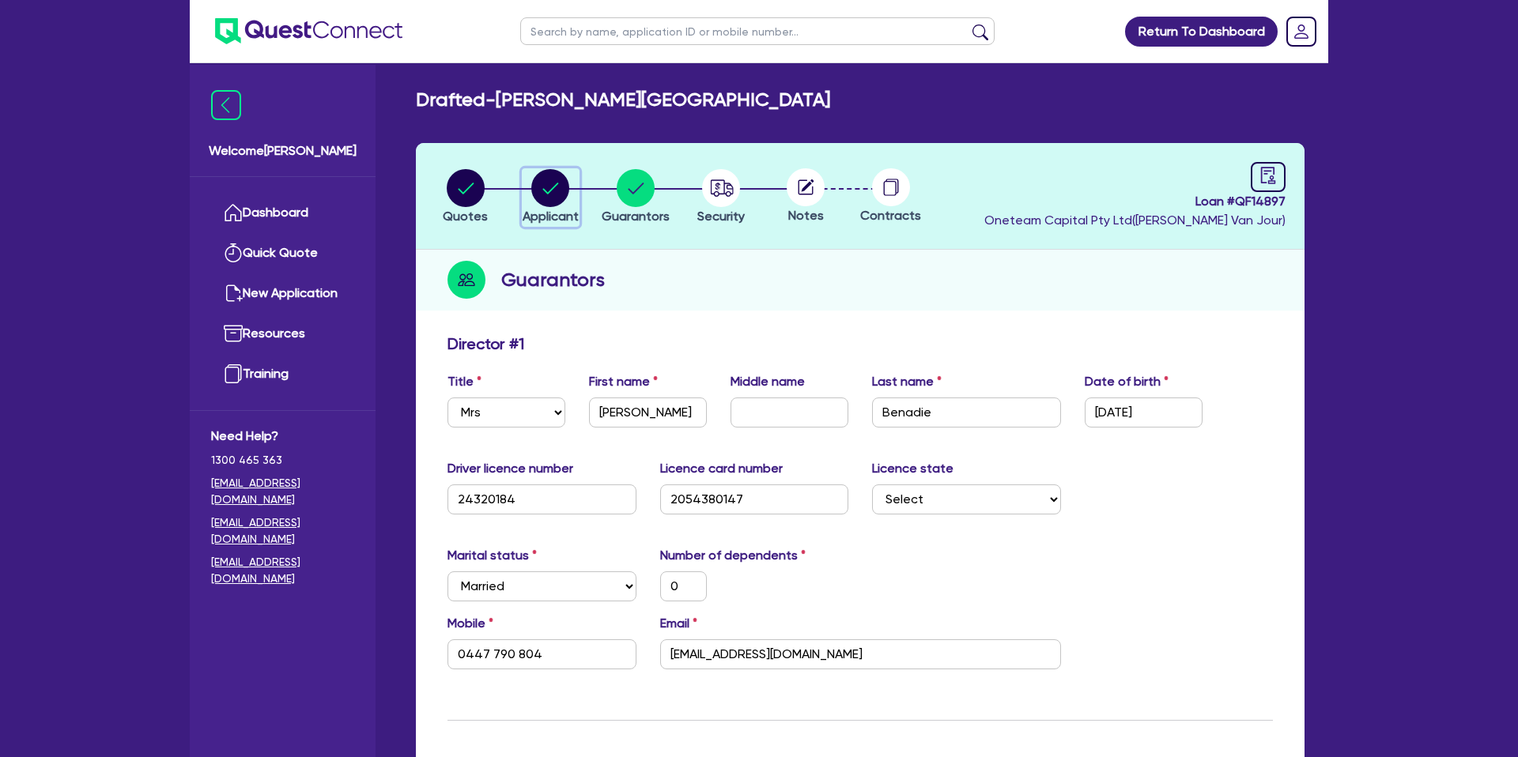
click at [577, 191] on div "button" at bounding box center [550, 188] width 56 height 38
select select "SOLE_TRADER"
select select "FINANCIAL_INSURANCE"
select select "WEALTH_MANAGEMENT_FIRMS"
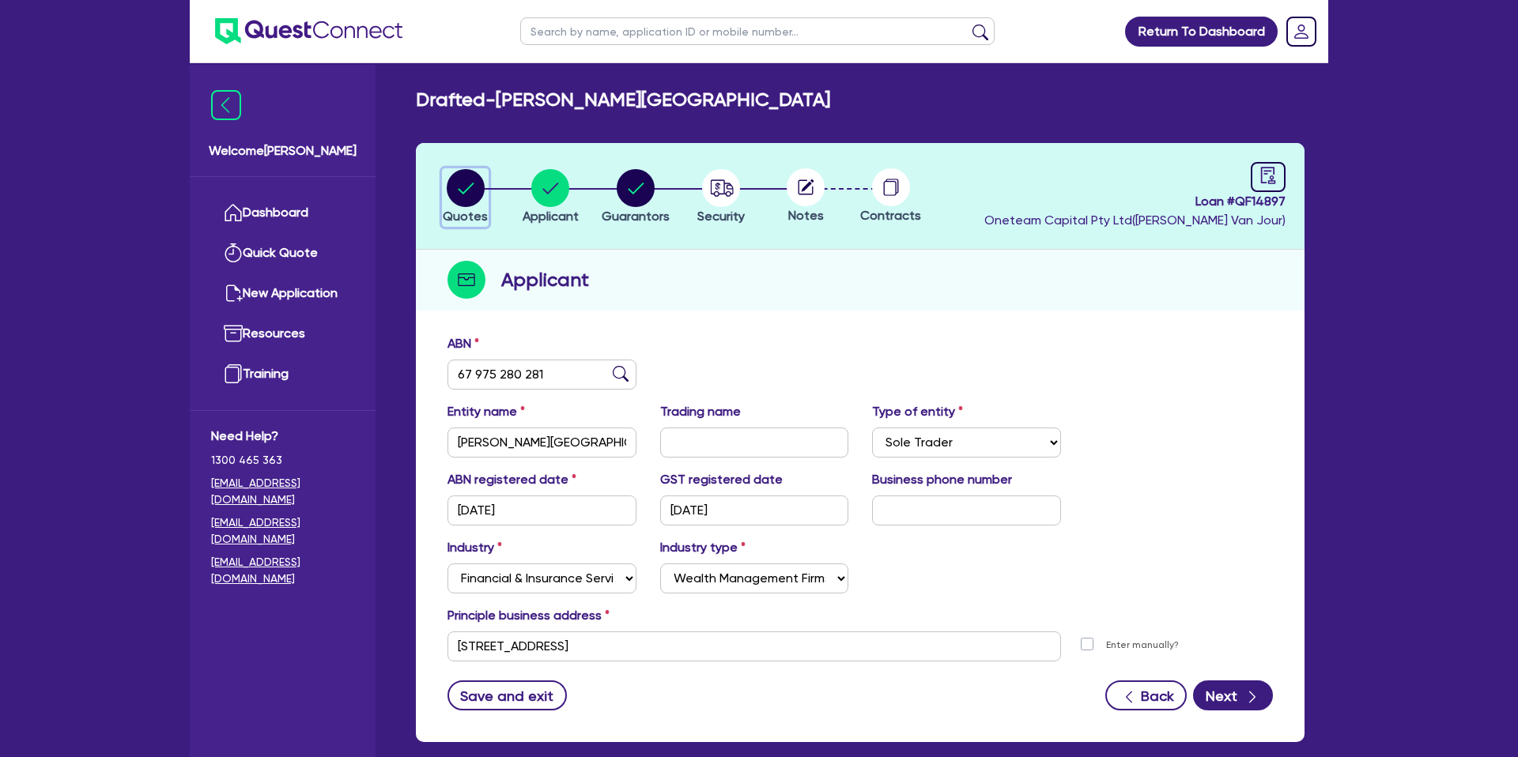
click at [462, 184] on circle "button" at bounding box center [466, 188] width 38 height 38
select select "CARS_AND_LIGHT_TRUCKS"
select select "PASSENGER_VEHICLES"
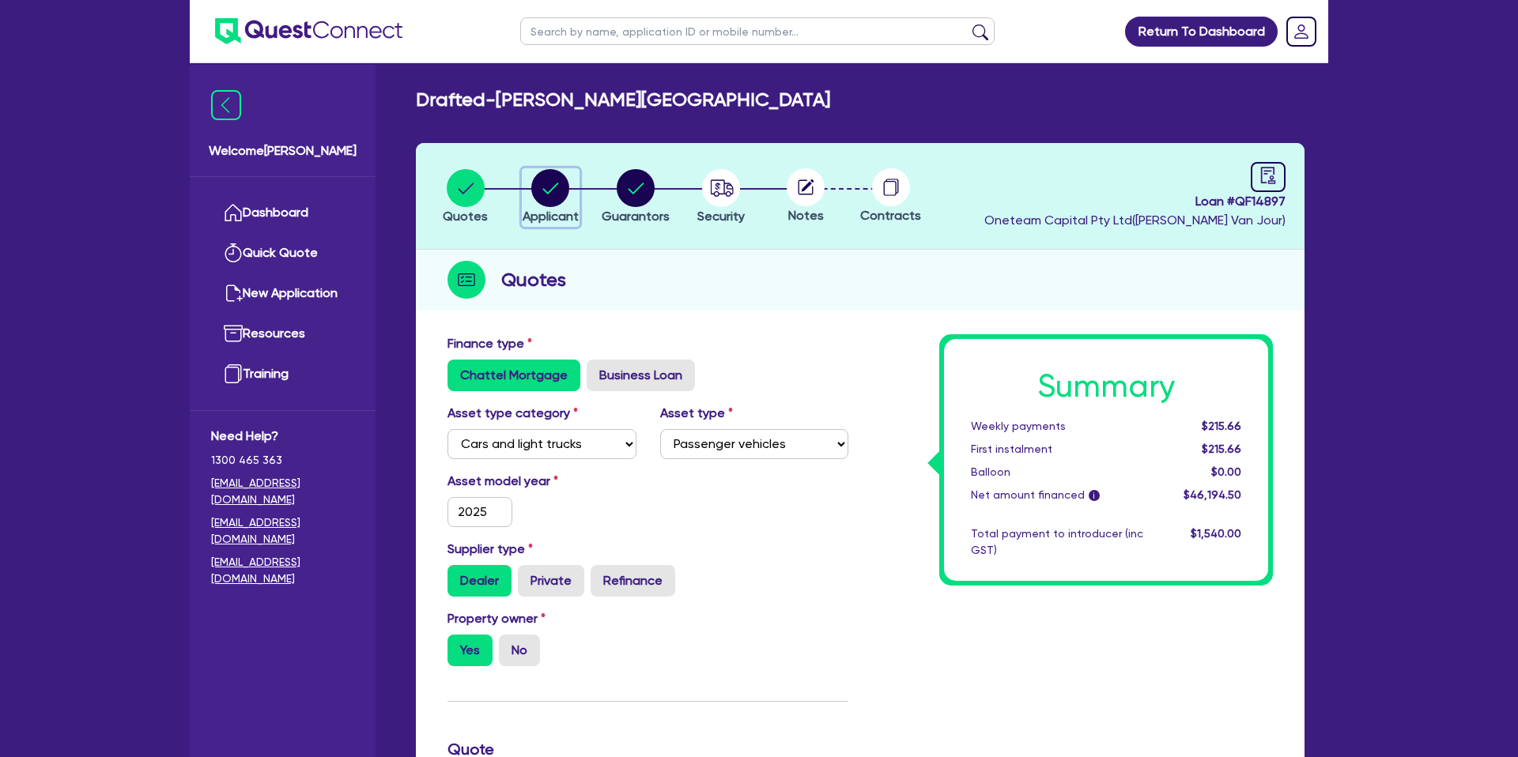
click at [543, 186] on circle "button" at bounding box center [550, 188] width 38 height 38
select select "SOLE_TRADER"
select select "FINANCIAL_INSURANCE"
select select "WEALTH_MANAGEMENT_FIRMS"
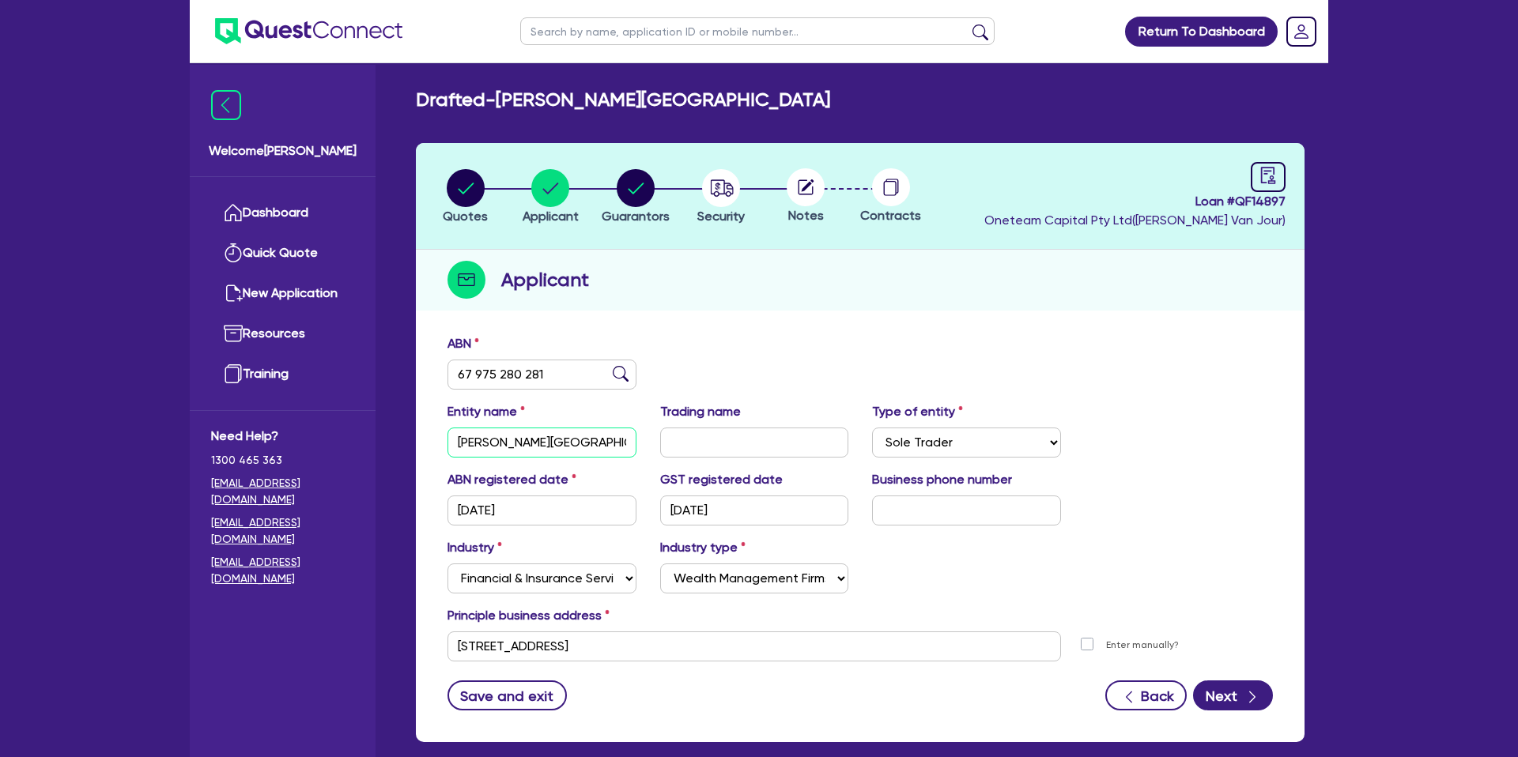
drag, startPoint x: 549, startPoint y: 439, endPoint x: 414, endPoint y: 439, distance: 135.2
click at [414, 439] on div "Quotes Applicant Guarantors Security Notes Contracts Loan # QF14897 Oneteam Cap…" at bounding box center [860, 452] width 912 height 618
drag, startPoint x: 580, startPoint y: 475, endPoint x: 617, endPoint y: 483, distance: 37.2
click at [580, 474] on div "ABN registered date 11/02/2019" at bounding box center [542, 497] width 213 height 55
click at [474, 372] on input "67 975 280 281" at bounding box center [541, 375] width 189 height 30
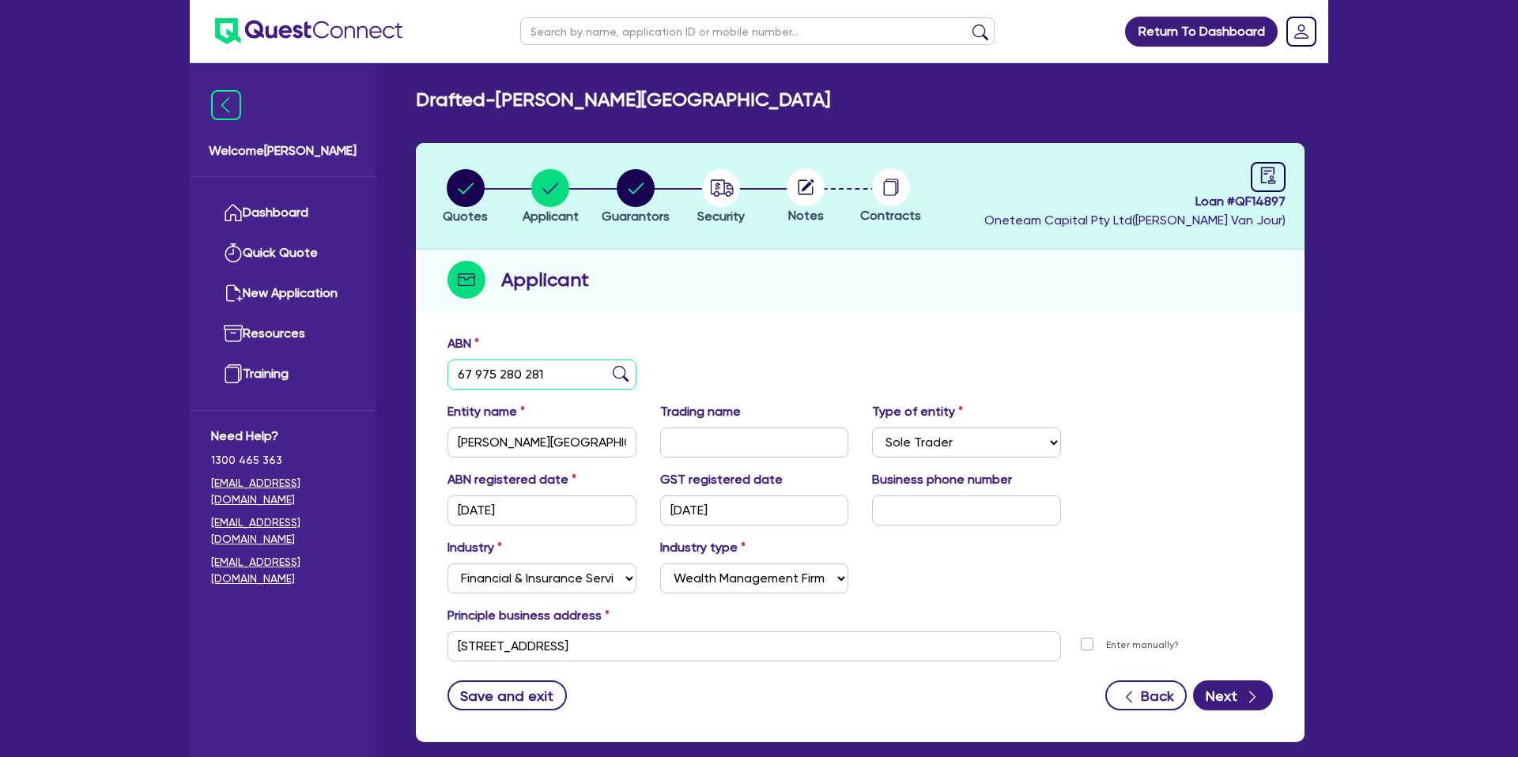
click at [474, 372] on input "67 975 280 281" at bounding box center [541, 375] width 189 height 30
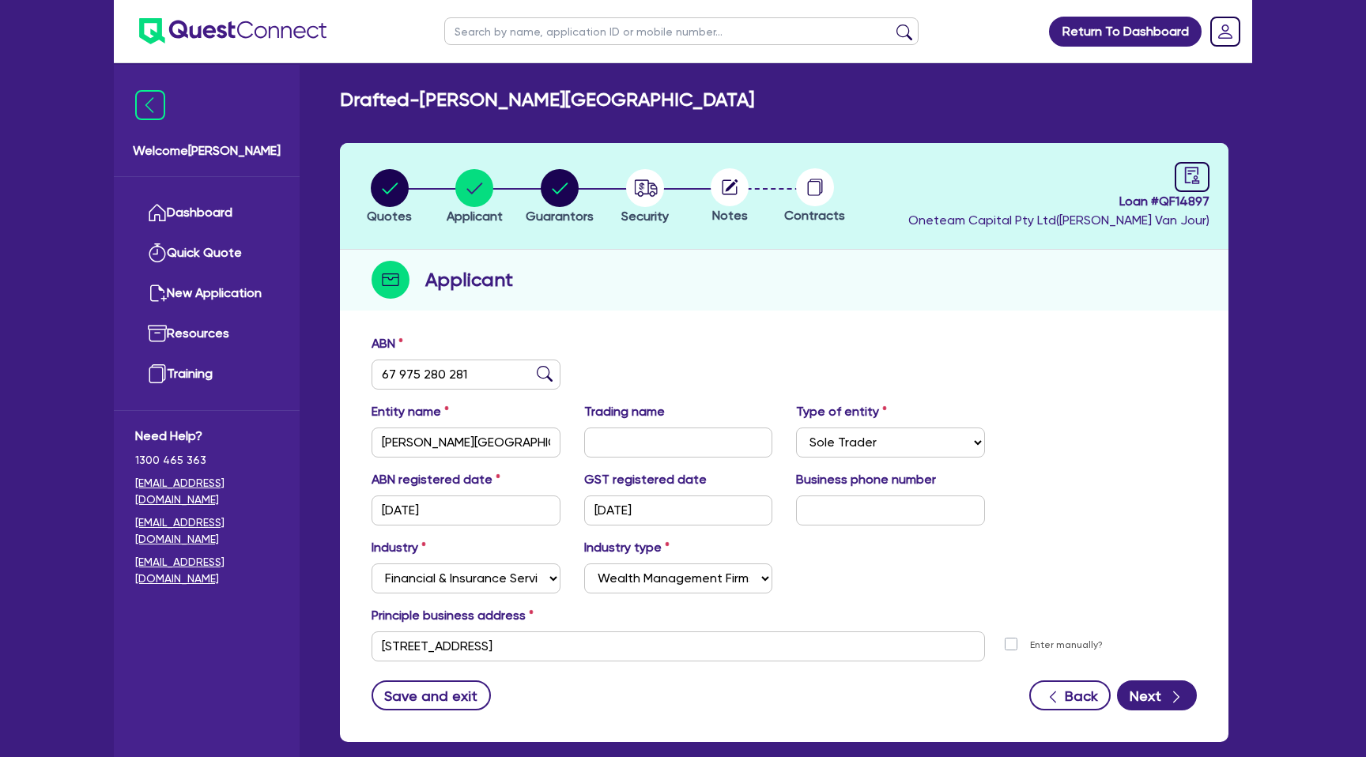
click at [493, 114] on div "Drafted - BENADIE, TARA Quotes Applicant Guarantors Security Notes Contracts Lo…" at bounding box center [784, 425] width 936 height 673
click at [193, 204] on link "Dashboard" at bounding box center [206, 213] width 143 height 40
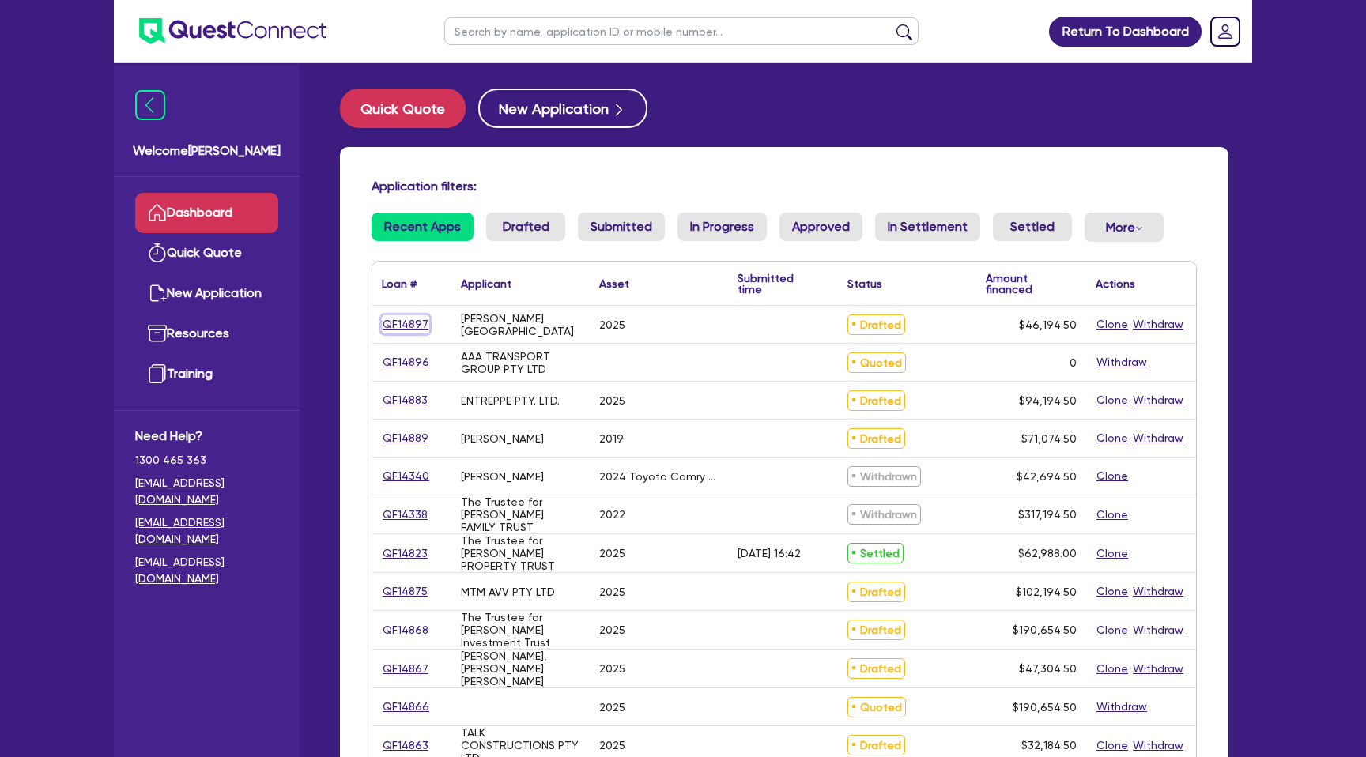
click at [397, 322] on link "QF14897" at bounding box center [405, 324] width 47 height 18
select select "CARS_AND_LIGHT_TRUCKS"
select select "PASSENGER_VEHICLES"
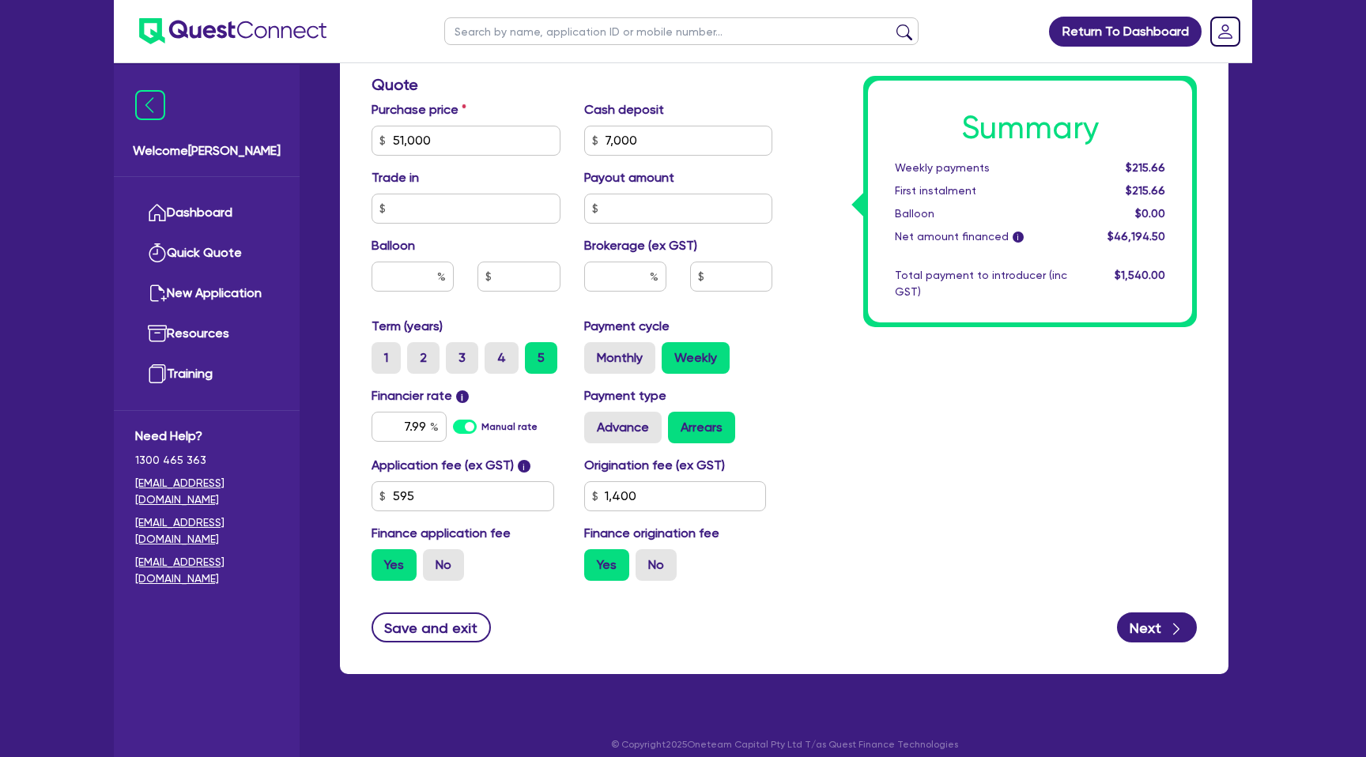
scroll to position [675, 0]
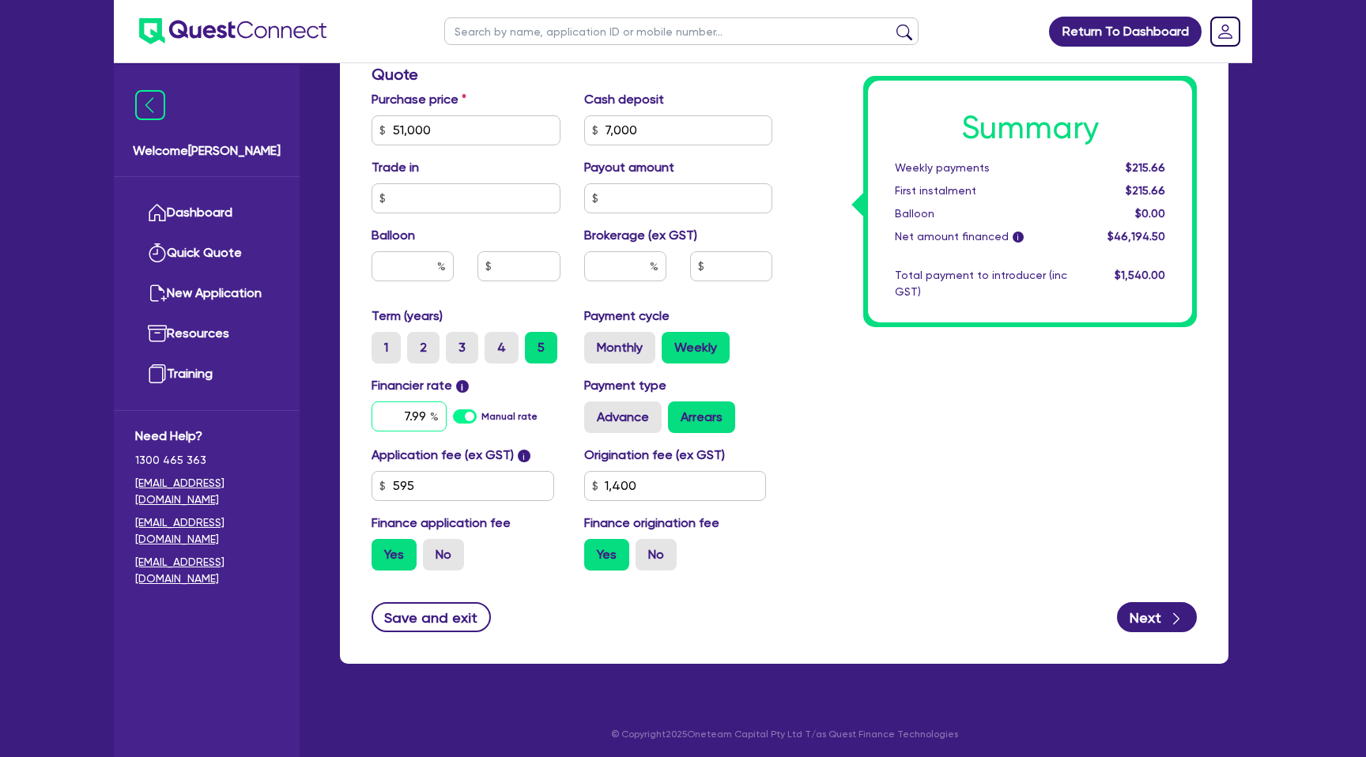
click at [427, 415] on input "7.99" at bounding box center [408, 417] width 75 height 30
type input "51,000"
type input "7,000"
type input "1,400"
type input "51,000"
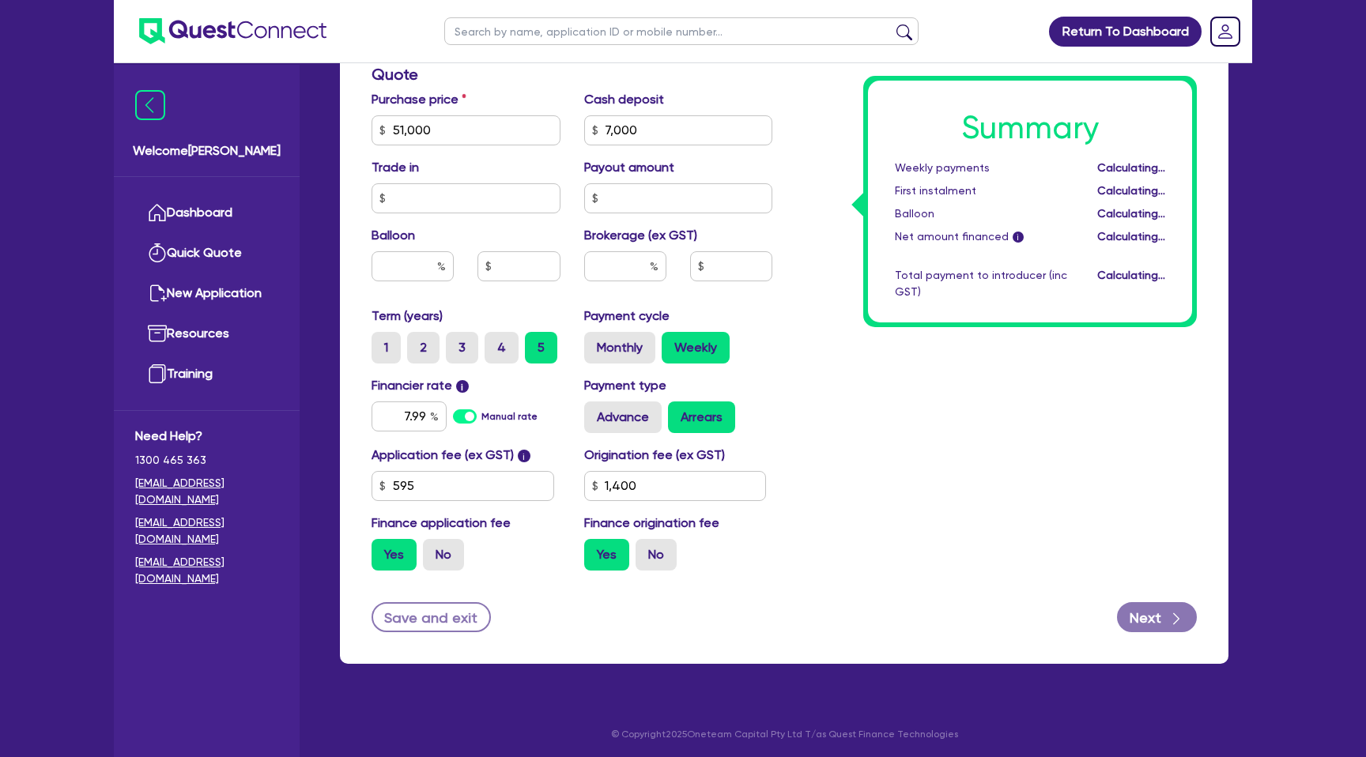
type input "7,000"
type input "1,400"
click at [814, 328] on div "Summary Weekly payments Calculating... First instalment Calculating... Balloon …" at bounding box center [996, 121] width 424 height 924
click at [416, 260] on input "text" at bounding box center [412, 266] width 82 height 30
click at [440, 209] on input "text" at bounding box center [465, 198] width 189 height 30
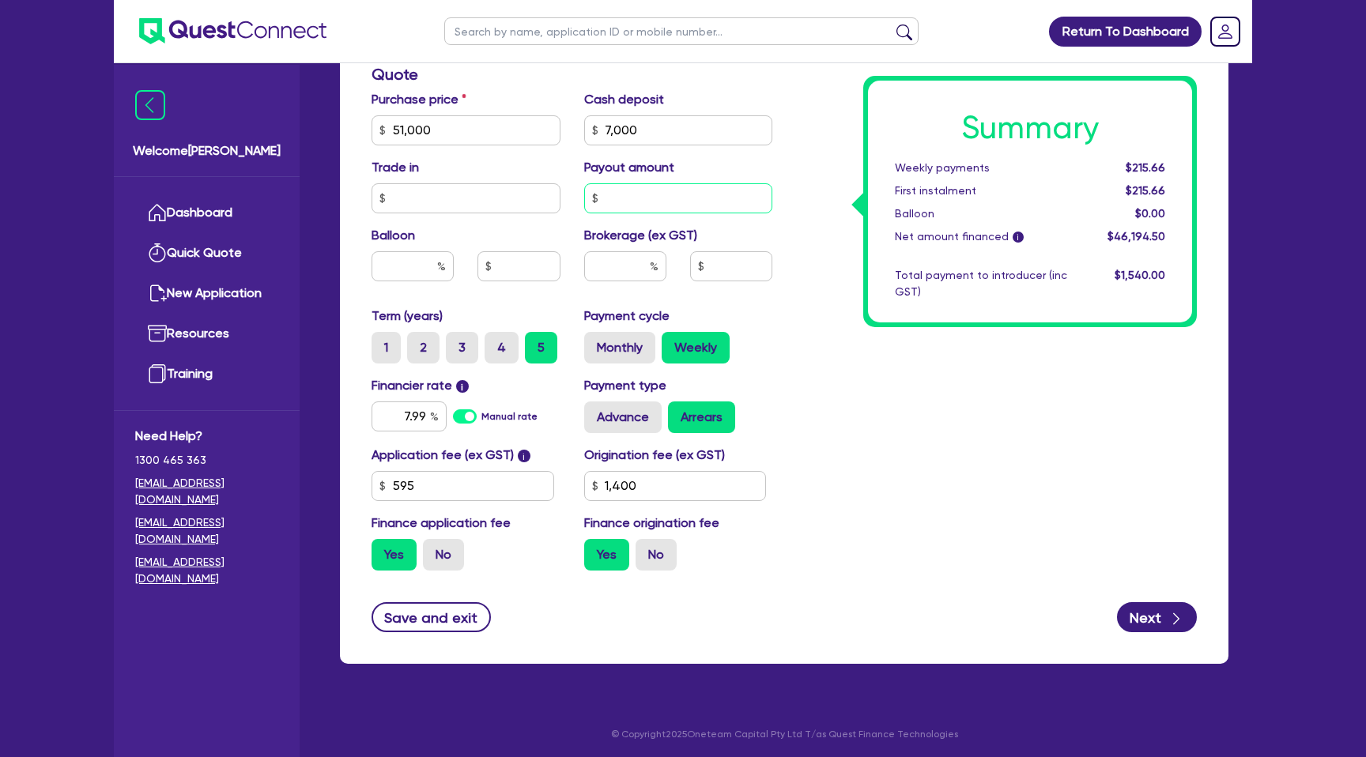
click at [634, 203] on input "text" at bounding box center [678, 198] width 189 height 30
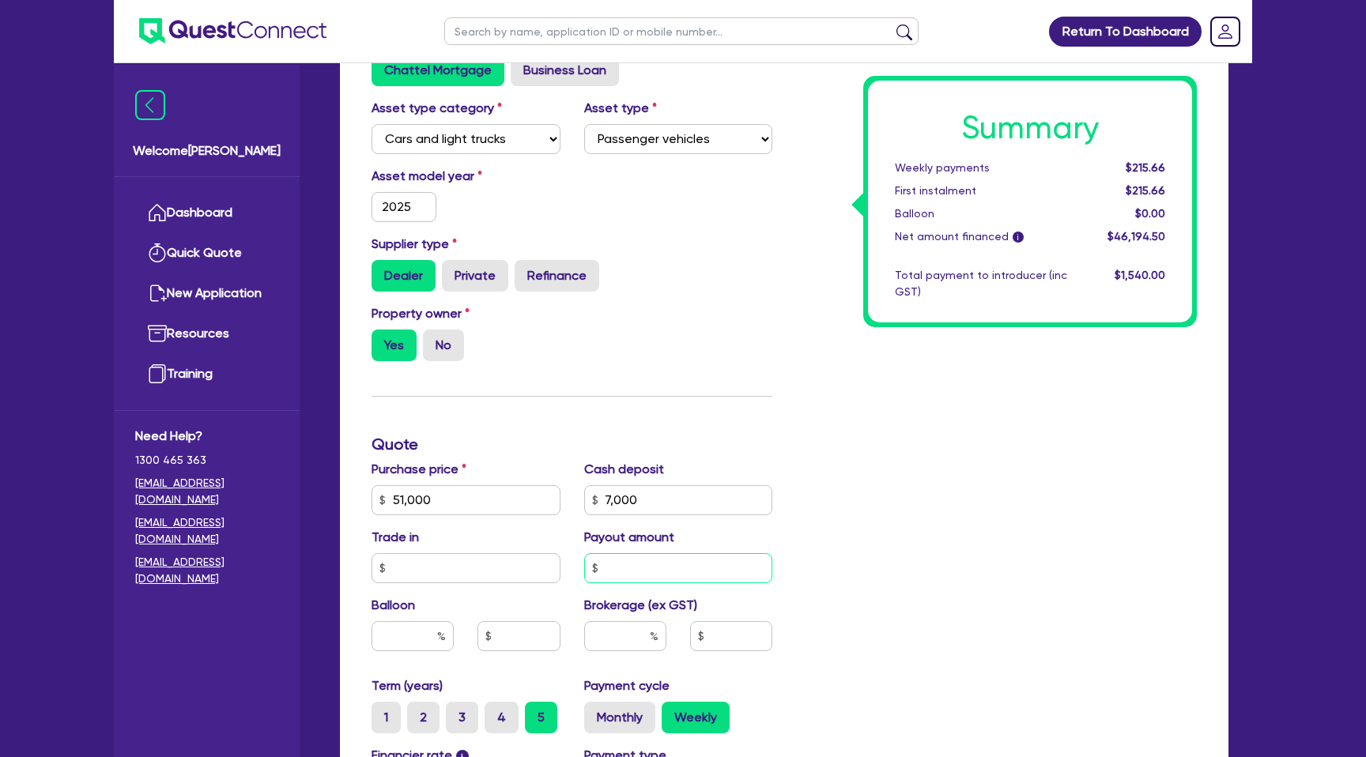
scroll to position [0, 0]
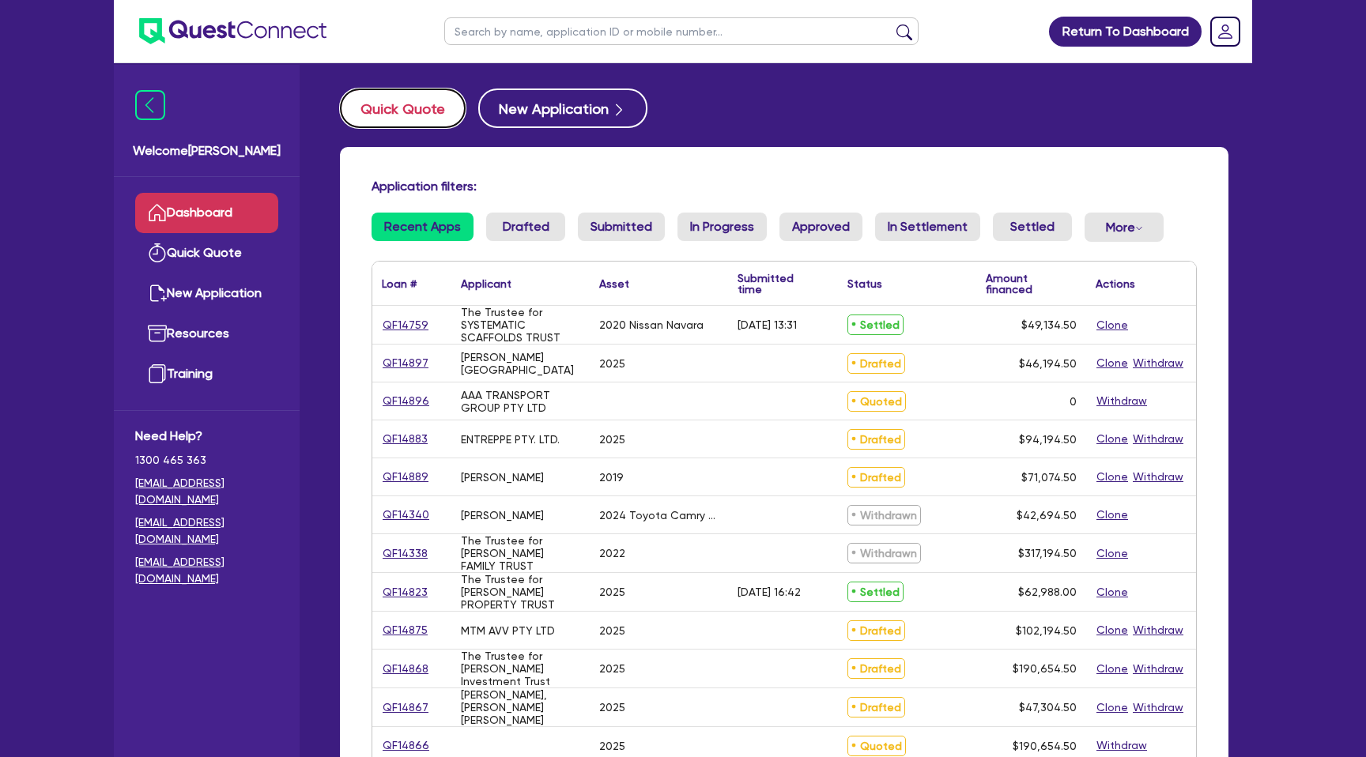
click at [368, 95] on button "Quick Quote" at bounding box center [403, 109] width 126 height 40
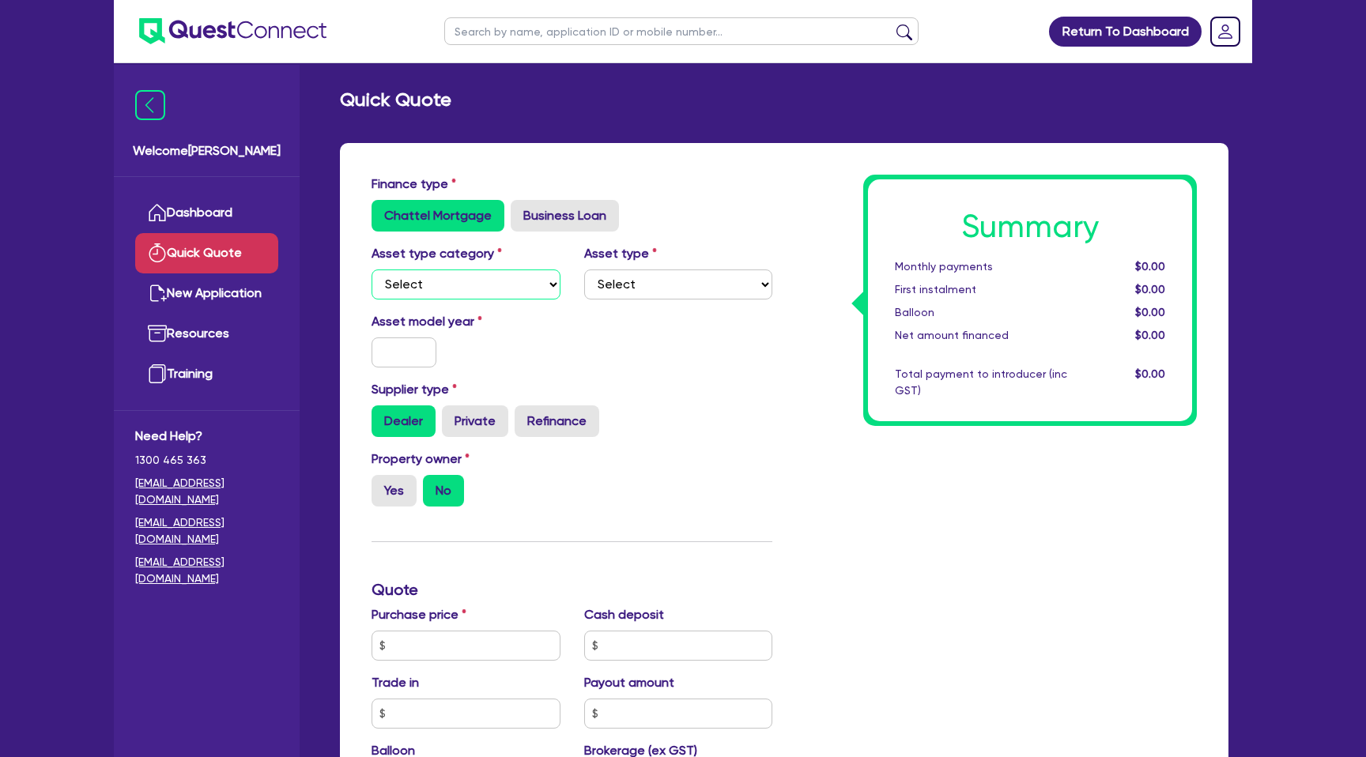
click at [432, 288] on select "Select Cars and light trucks Primary assets Secondary assets Tertiary assets" at bounding box center [465, 285] width 189 height 30
select select "CARS_AND_LIGHT_TRUCKS"
click at [641, 293] on select "Select" at bounding box center [678, 285] width 189 height 30
select select "PASSENGER_VEHICLES"
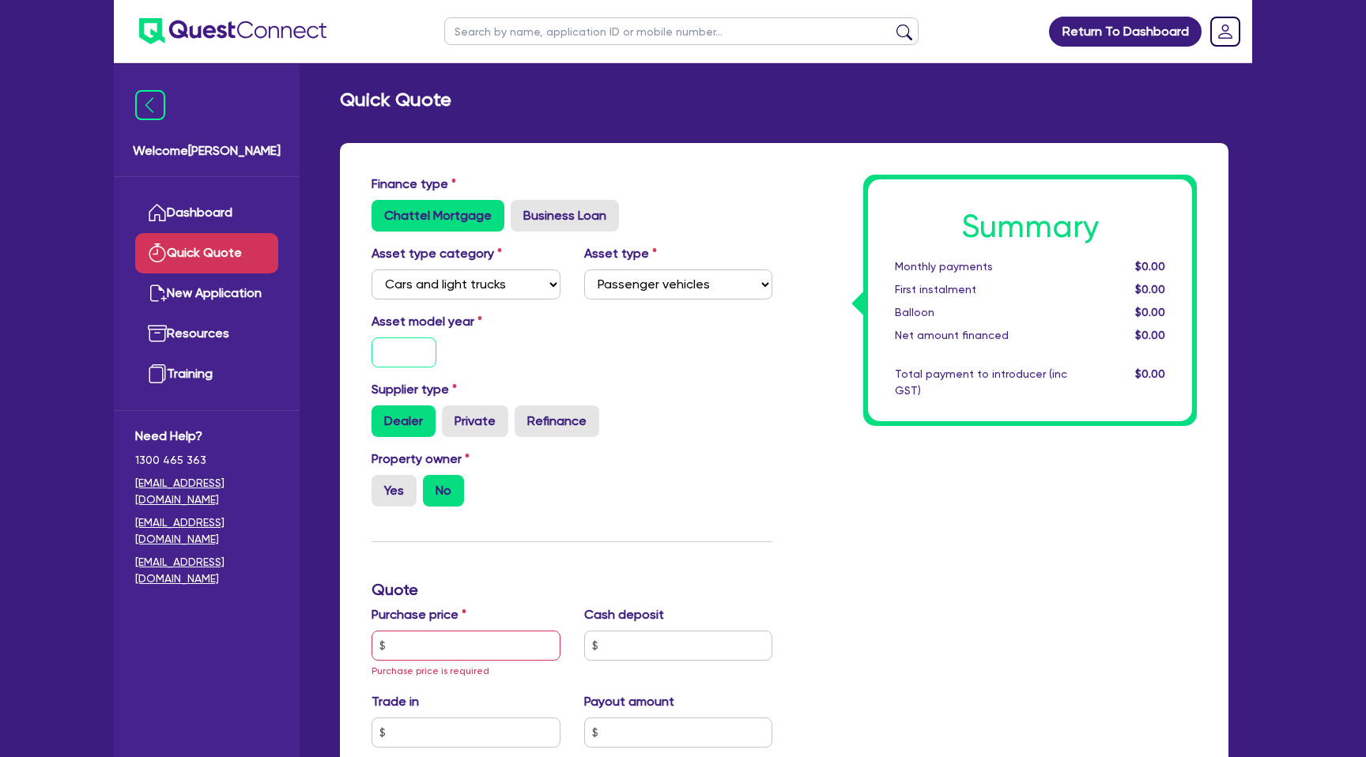
click at [424, 358] on input "text" at bounding box center [403, 353] width 65 height 30
type input "2025"
click at [629, 330] on div "Asset model year [DATE]" at bounding box center [572, 346] width 424 height 68
click at [398, 495] on label "Yes" at bounding box center [393, 491] width 45 height 32
click at [382, 485] on input "Yes" at bounding box center [376, 480] width 10 height 10
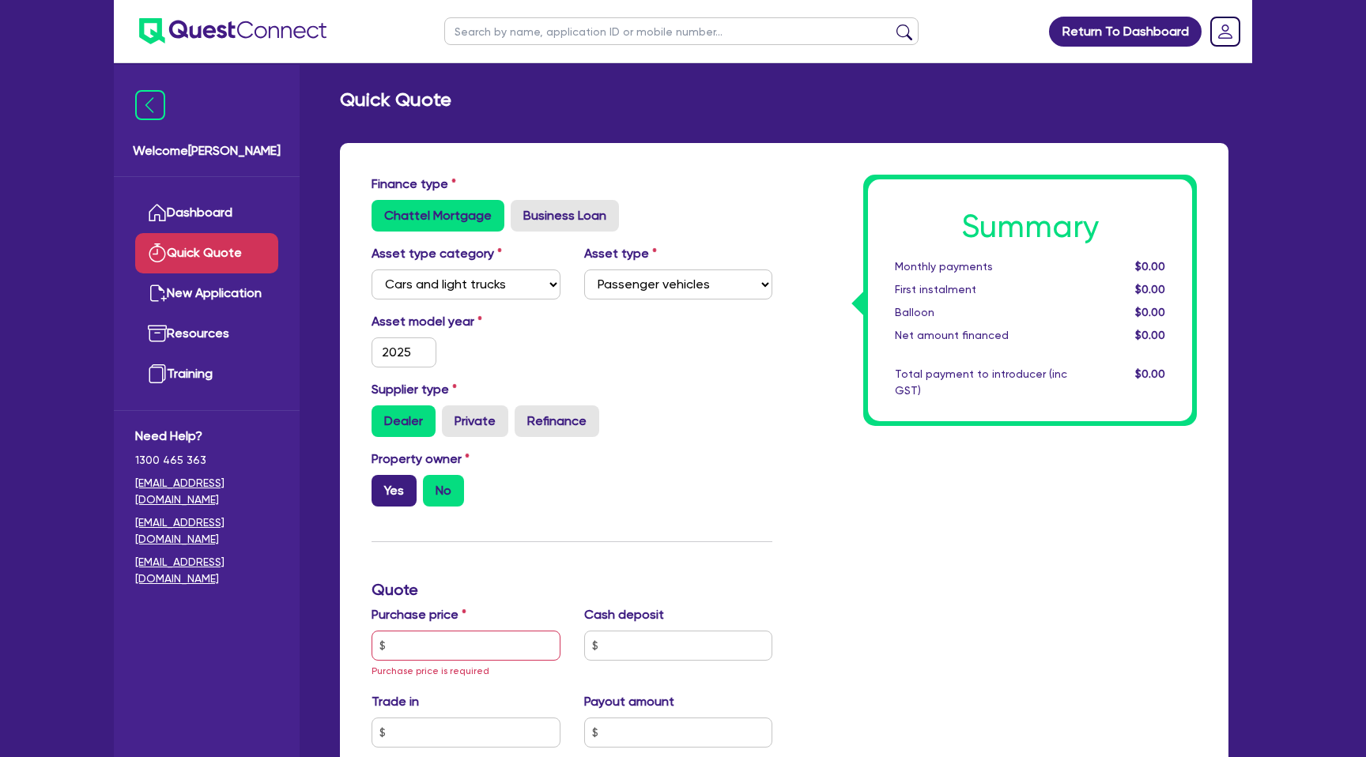
radio input "true"
click at [418, 637] on input "text" at bounding box center [465, 646] width 189 height 30
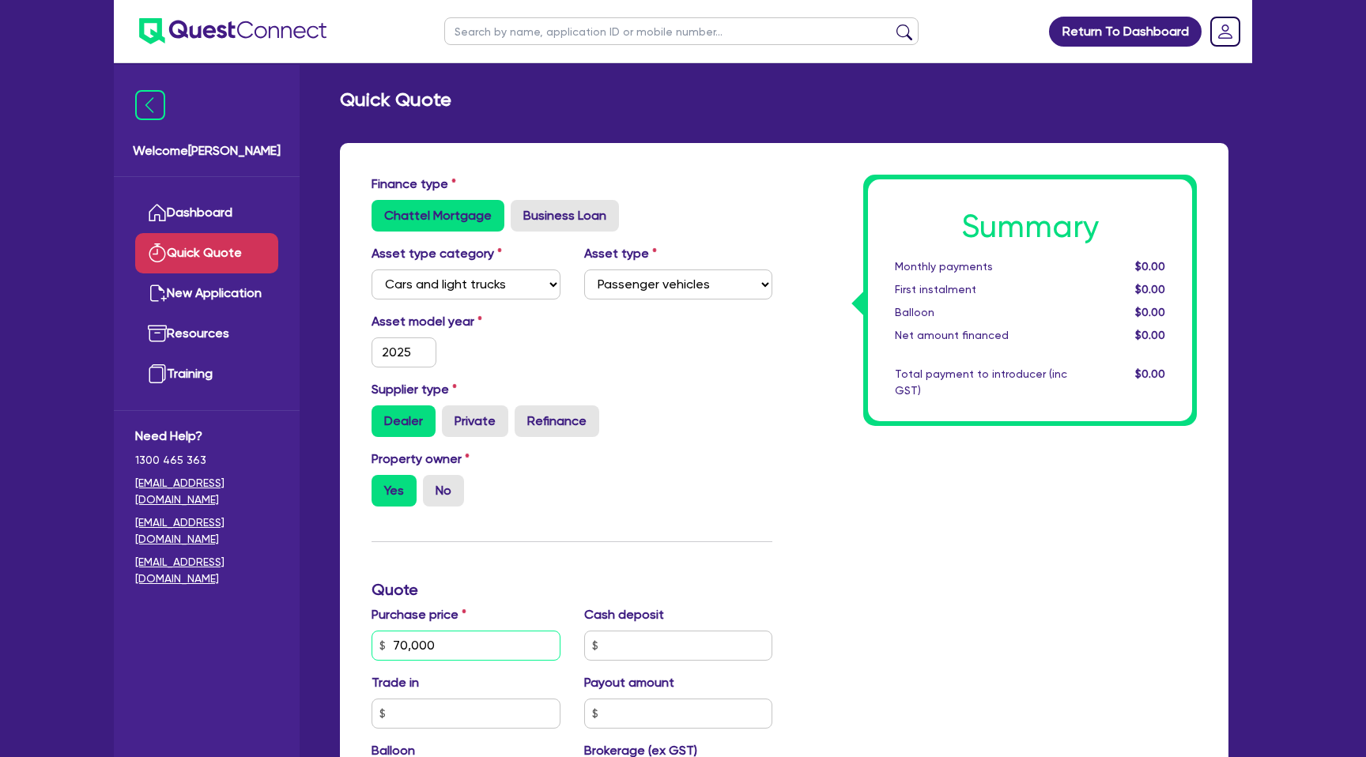
type input "70,000"
click at [884, 339] on div "Net amount financed" at bounding box center [981, 335] width 196 height 17
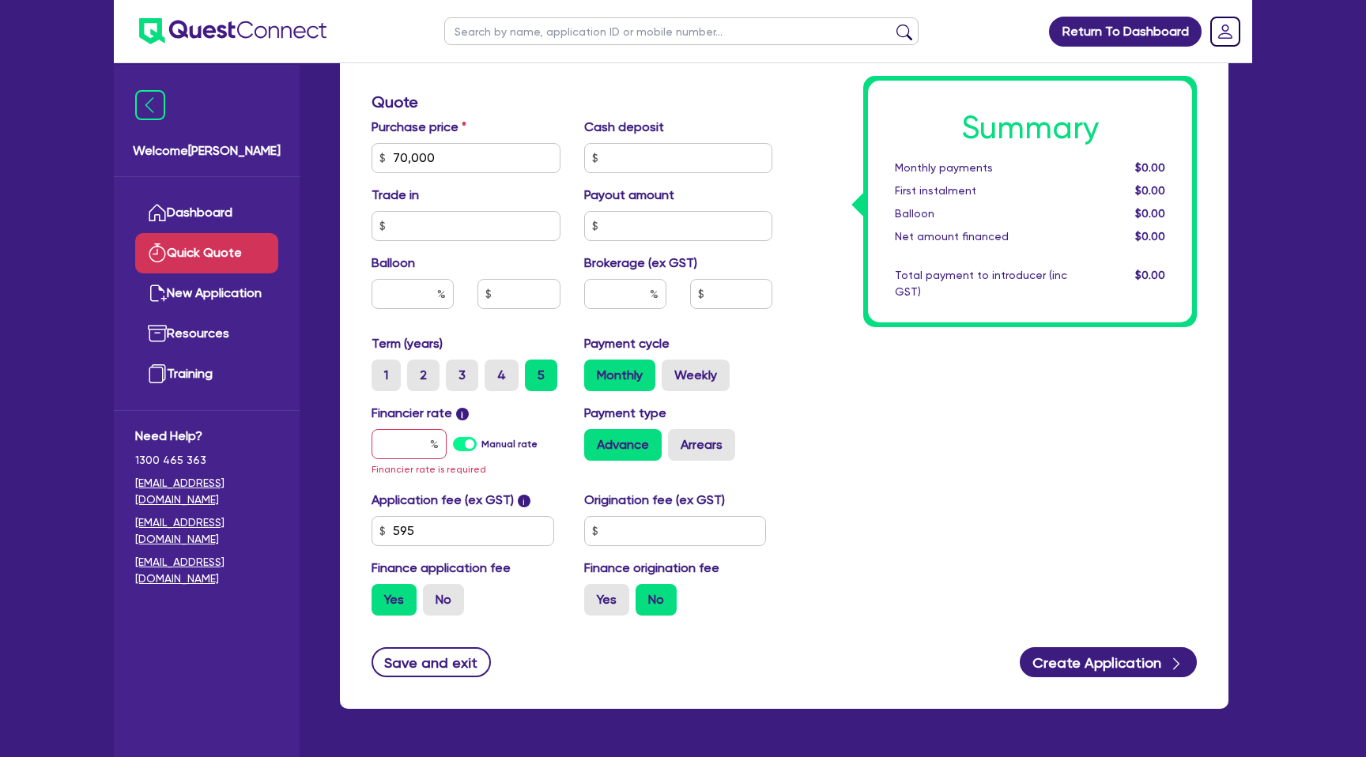
scroll to position [536, 0]
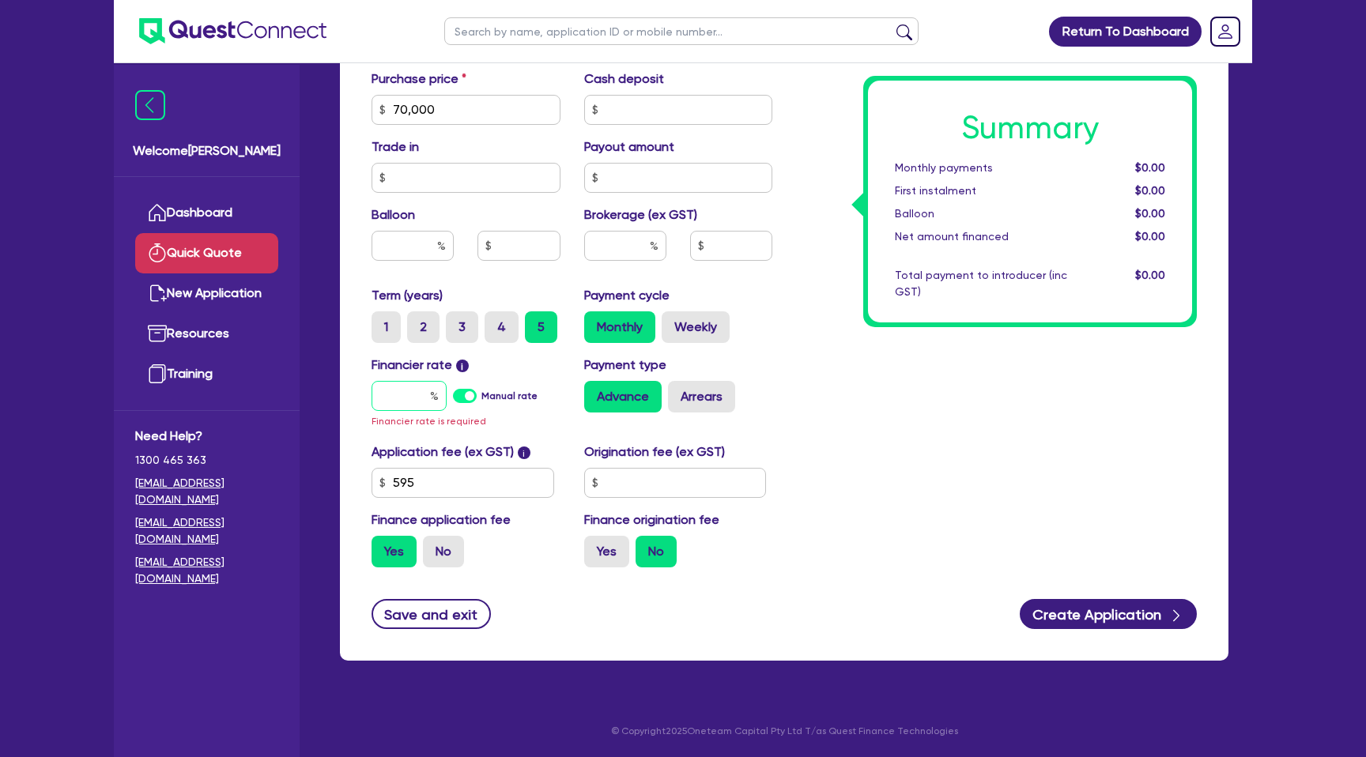
click at [398, 398] on input "text" at bounding box center [408, 396] width 75 height 30
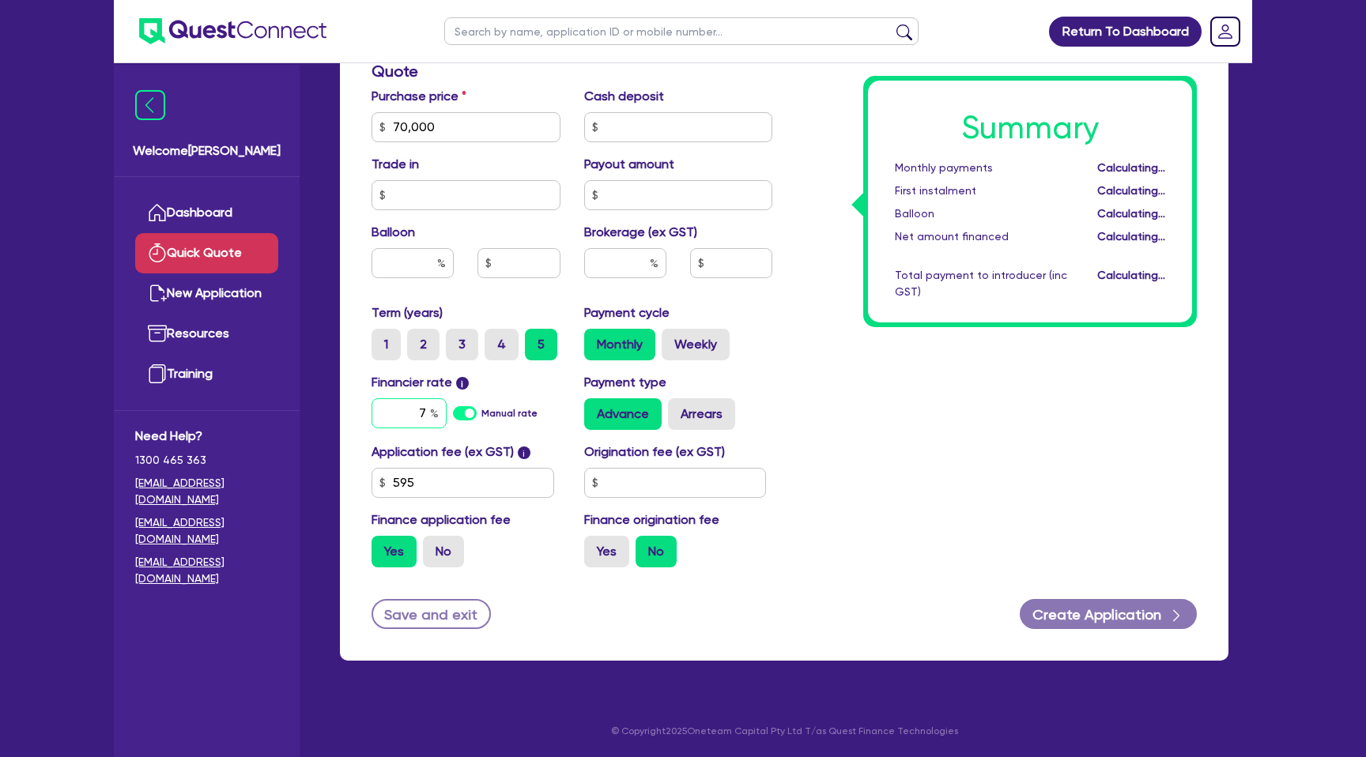
scroll to position [519, 0]
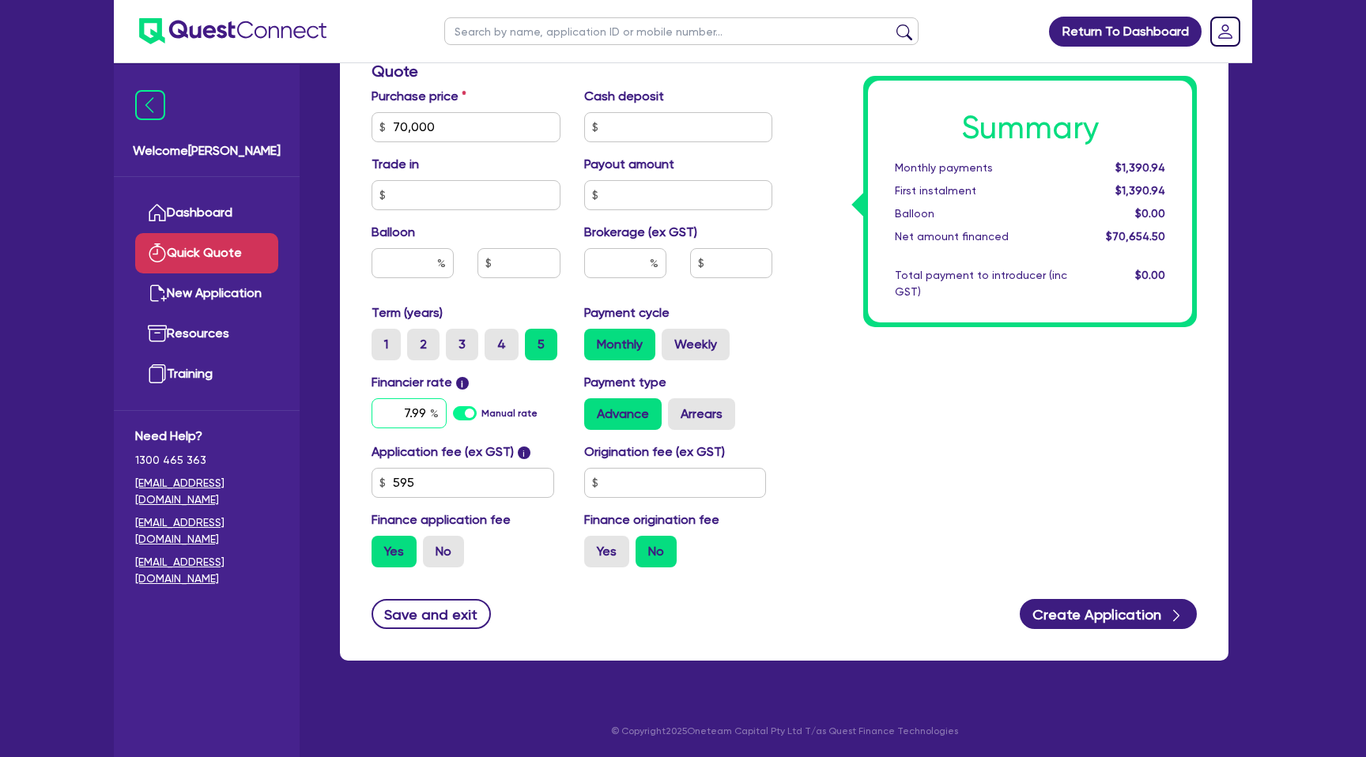
type input "7.99"
click at [805, 432] on div "Summary Monthly payments $1,422.81 First instalment $1,422.81 Balloon $0.00 Net…" at bounding box center [996, 118] width 424 height 924
click at [651, 483] on input "text" at bounding box center [675, 483] width 183 height 30
type input "1,500"
click at [949, 414] on div "Summary Monthly payments $1,422.81 First instalment $1,422.81 Balloon $0.00 Net…" at bounding box center [996, 118] width 424 height 924
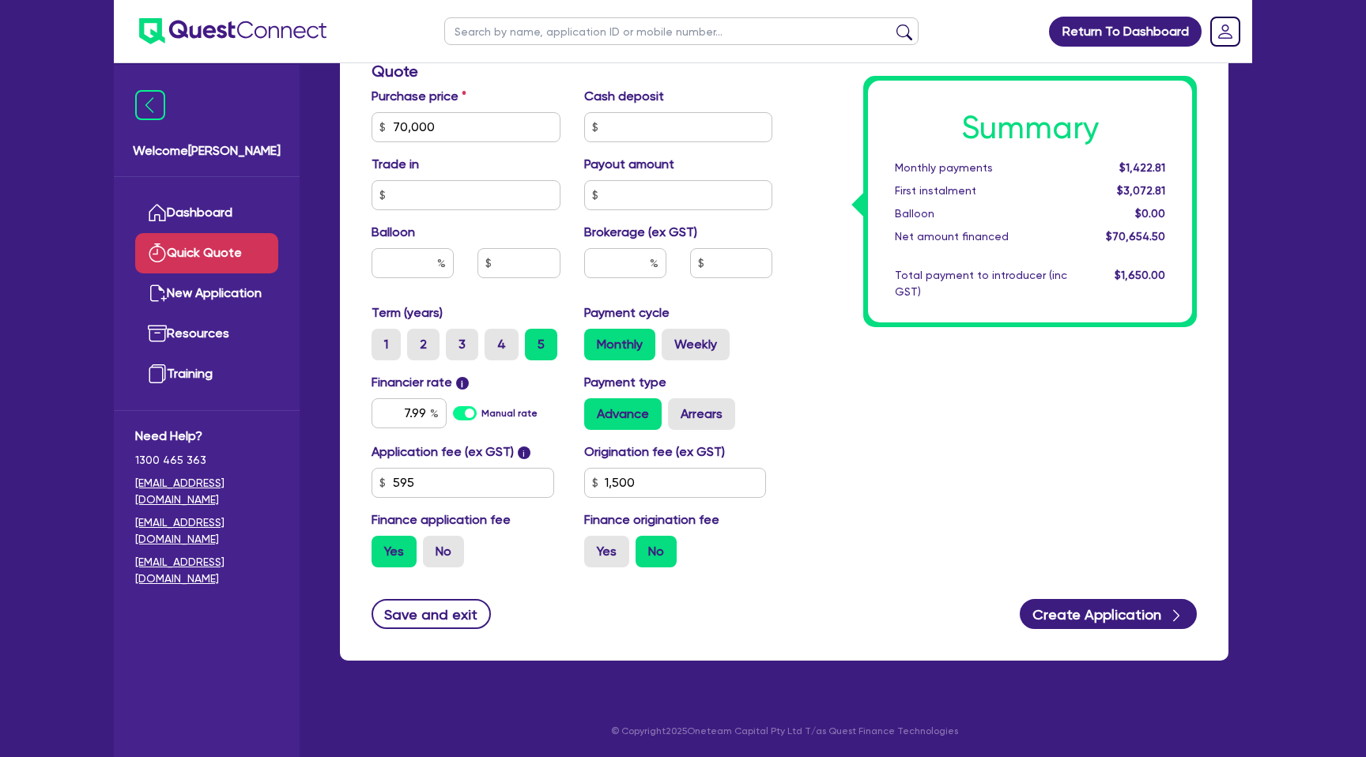
click at [862, 429] on div "Summary Monthly payments $1,422.81 First instalment $3,072.81 Balloon $0.00 Net…" at bounding box center [996, 118] width 424 height 924
click at [434, 413] on div "7.99" at bounding box center [408, 413] width 75 height 30
type input "7"
type input "5.99"
click at [1024, 379] on div "Summary Monthly payments $1,422.81 First instalment $3,072.81 Balloon $0.00 Net…" at bounding box center [996, 118] width 424 height 924
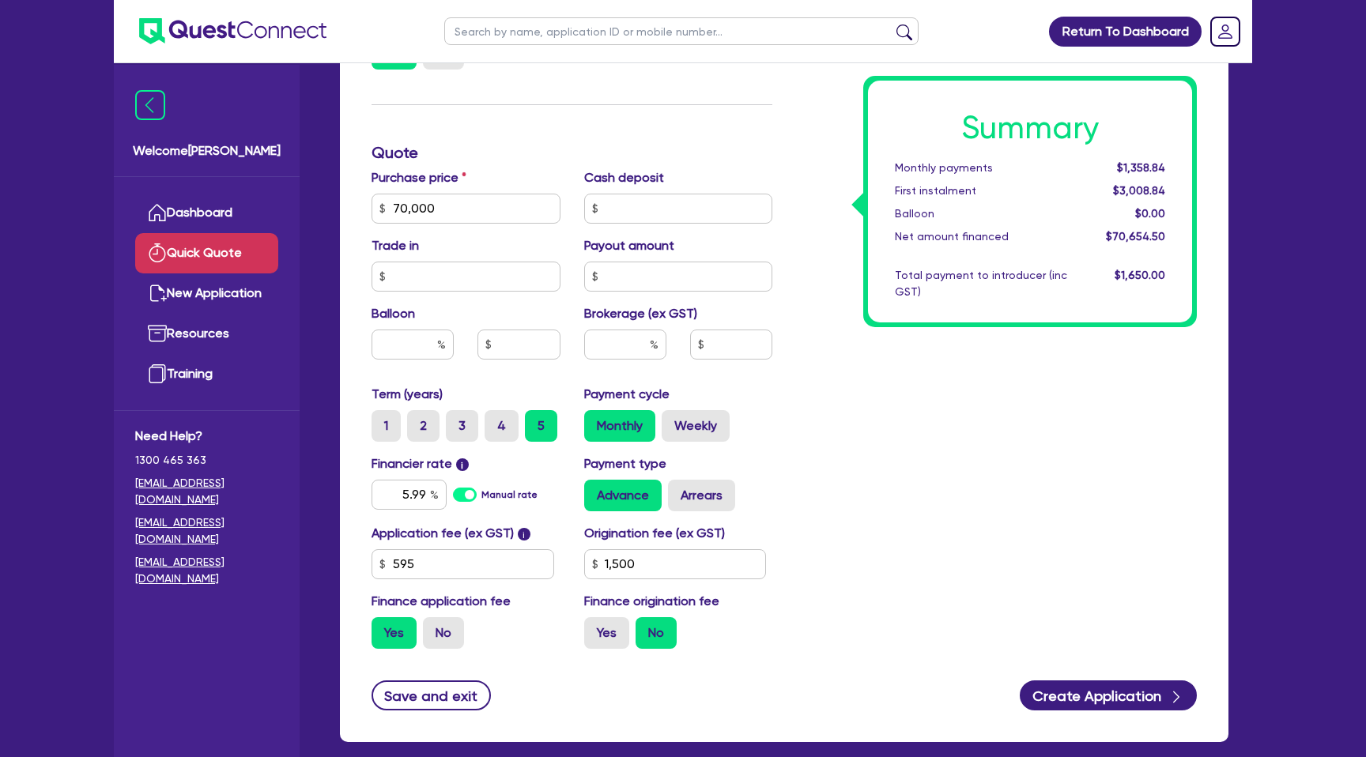
scroll to position [433, 0]
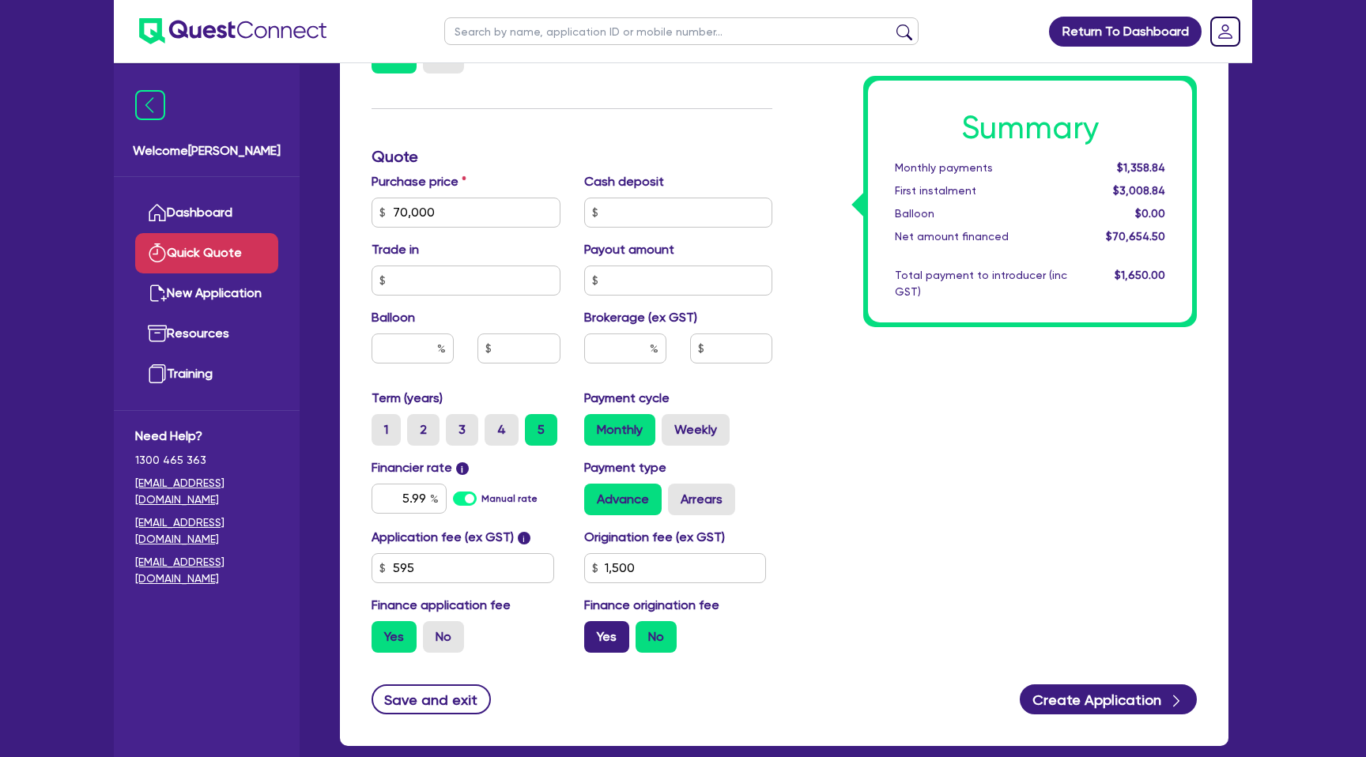
click at [615, 630] on label "Yes" at bounding box center [606, 637] width 45 height 32
click at [594, 630] on input "Yes" at bounding box center [589, 626] width 10 height 10
radio input "true"
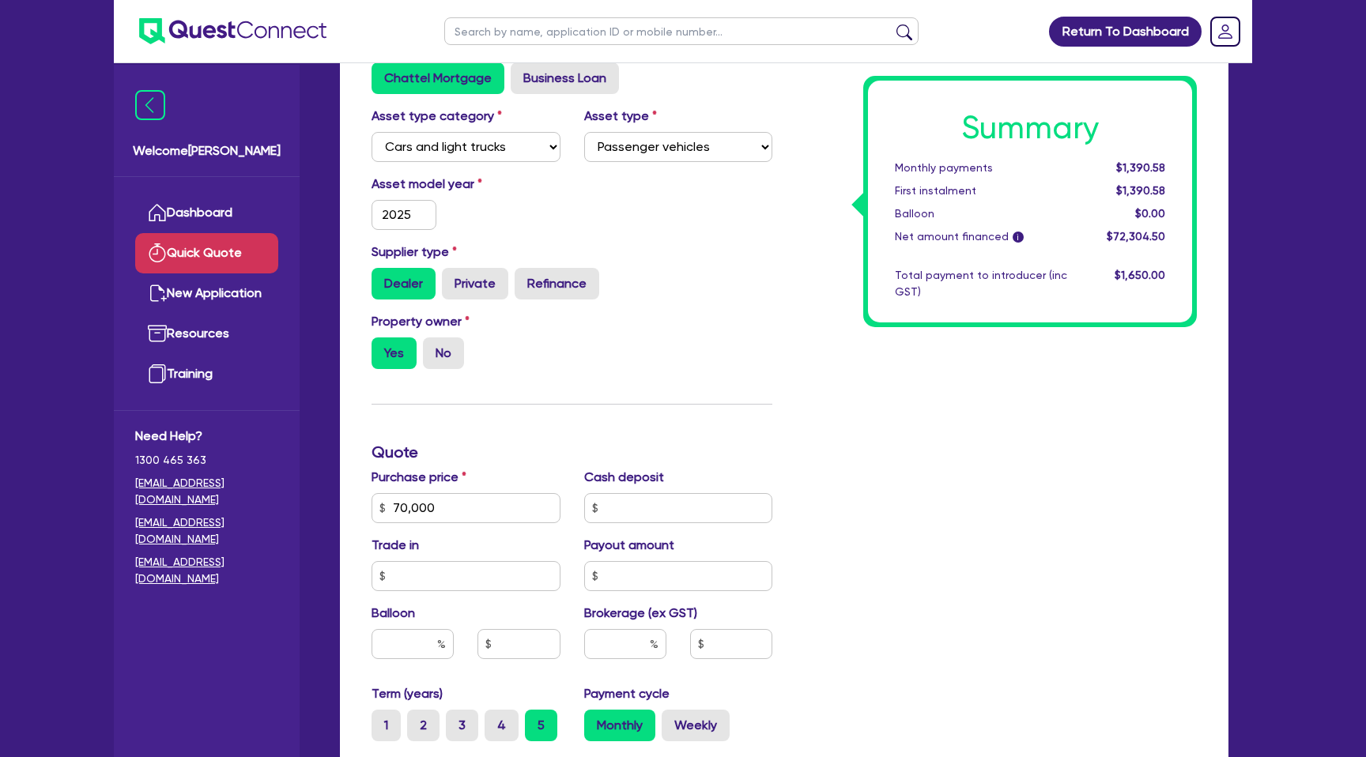
scroll to position [0, 0]
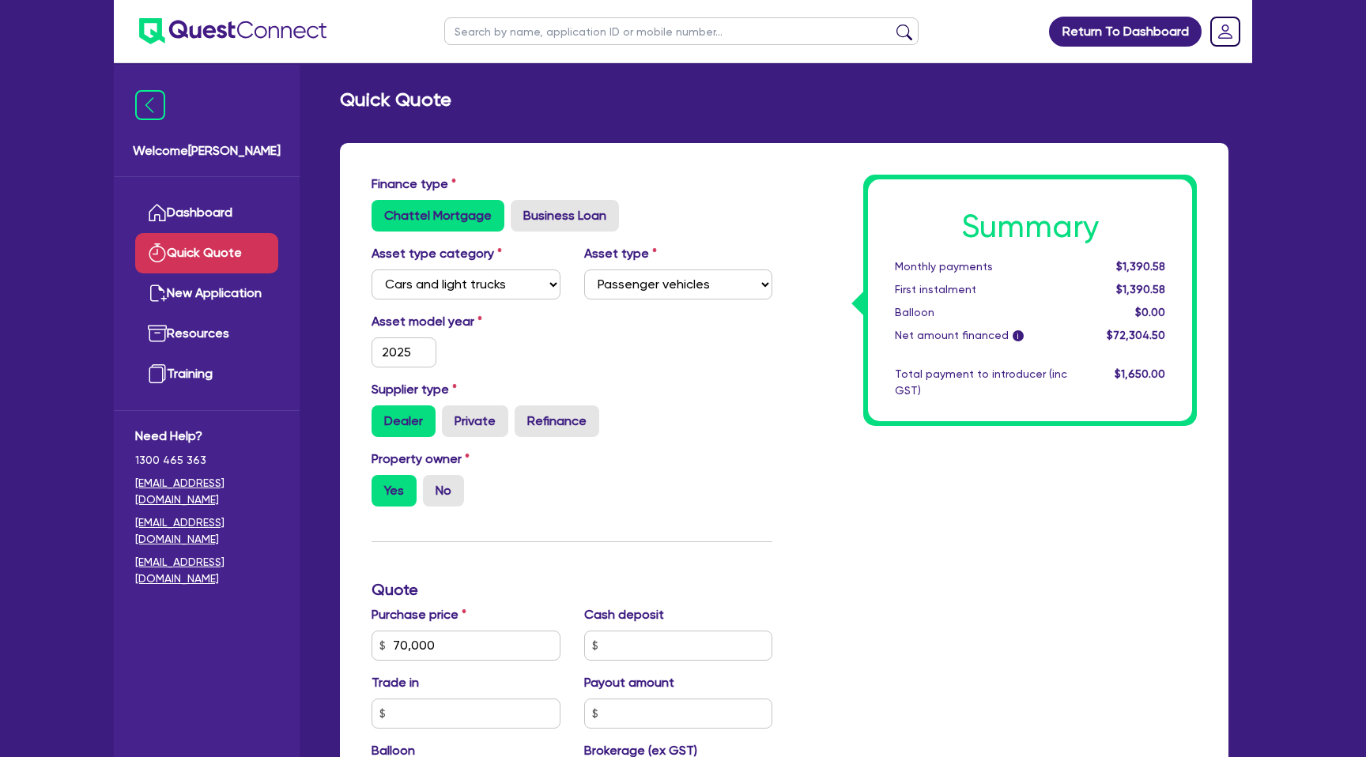
click at [769, 430] on div "Dealer Private Refinance" at bounding box center [571, 421] width 401 height 32
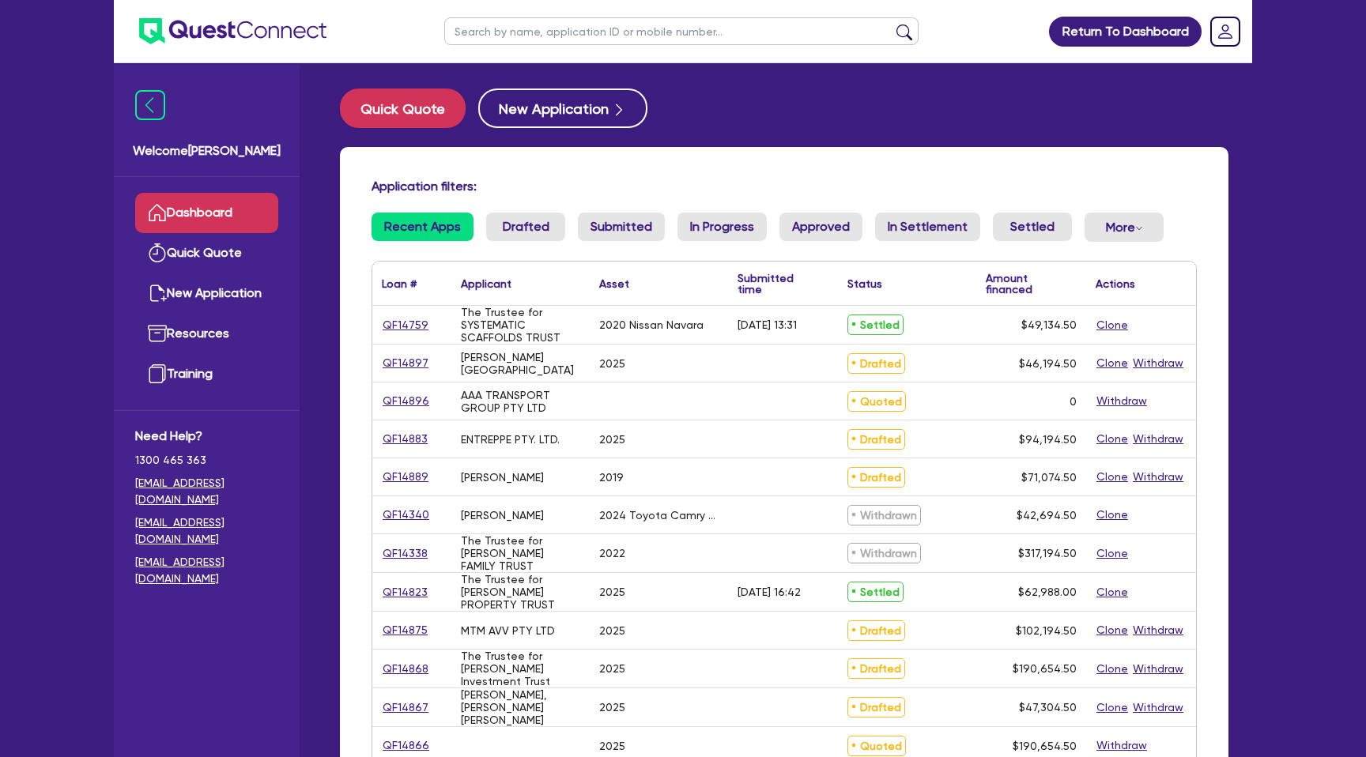
click at [523, 32] on input "text" at bounding box center [681, 31] width 474 height 28
type input "Julian"
click at [892, 24] on button "submit" at bounding box center [904, 35] width 25 height 22
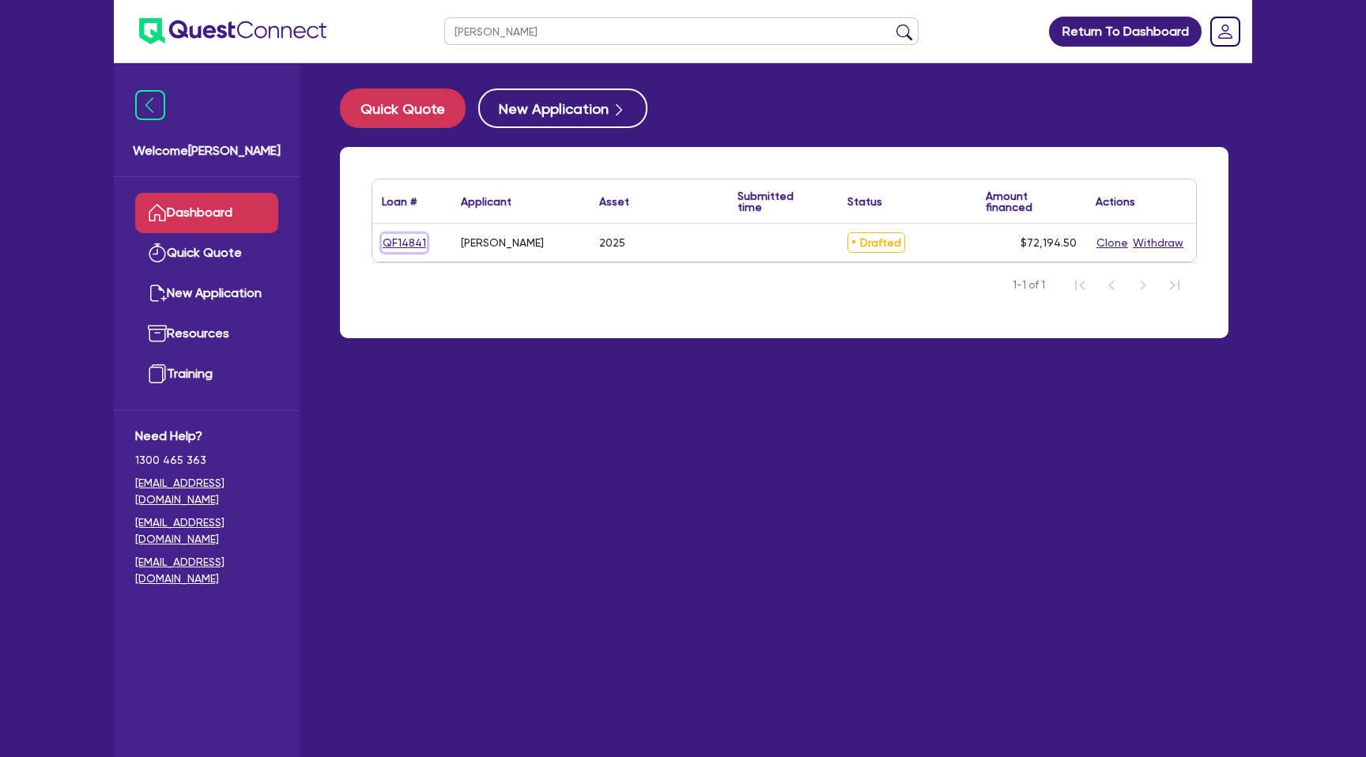
click at [386, 248] on link "QF14841" at bounding box center [404, 243] width 45 height 18
select select "CARS_AND_LIGHT_TRUCKS"
select select "PASSENGER_VEHICLES"
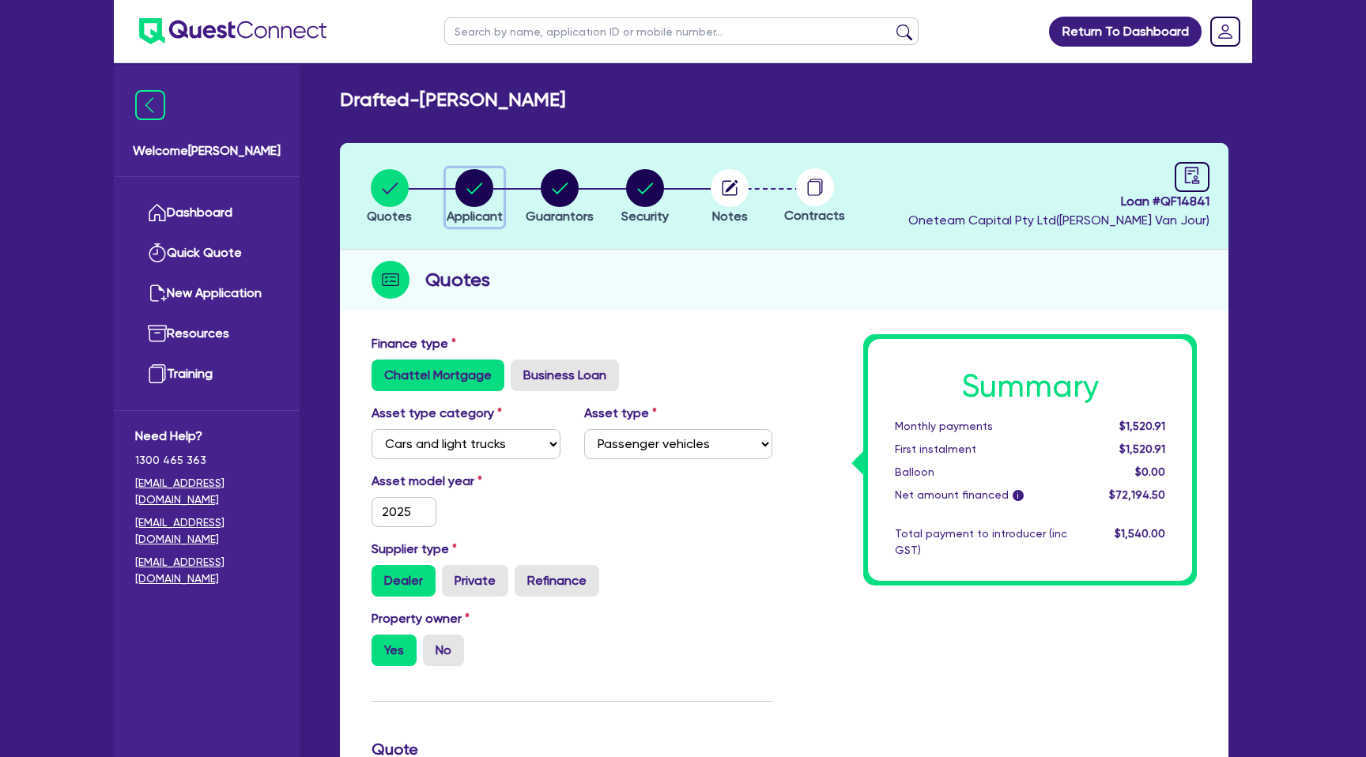
click at [470, 180] on circle "button" at bounding box center [474, 188] width 38 height 38
select select "SOLE_TRADER"
select select "ACCOMODATION_FOOD"
select select "HOTELS"
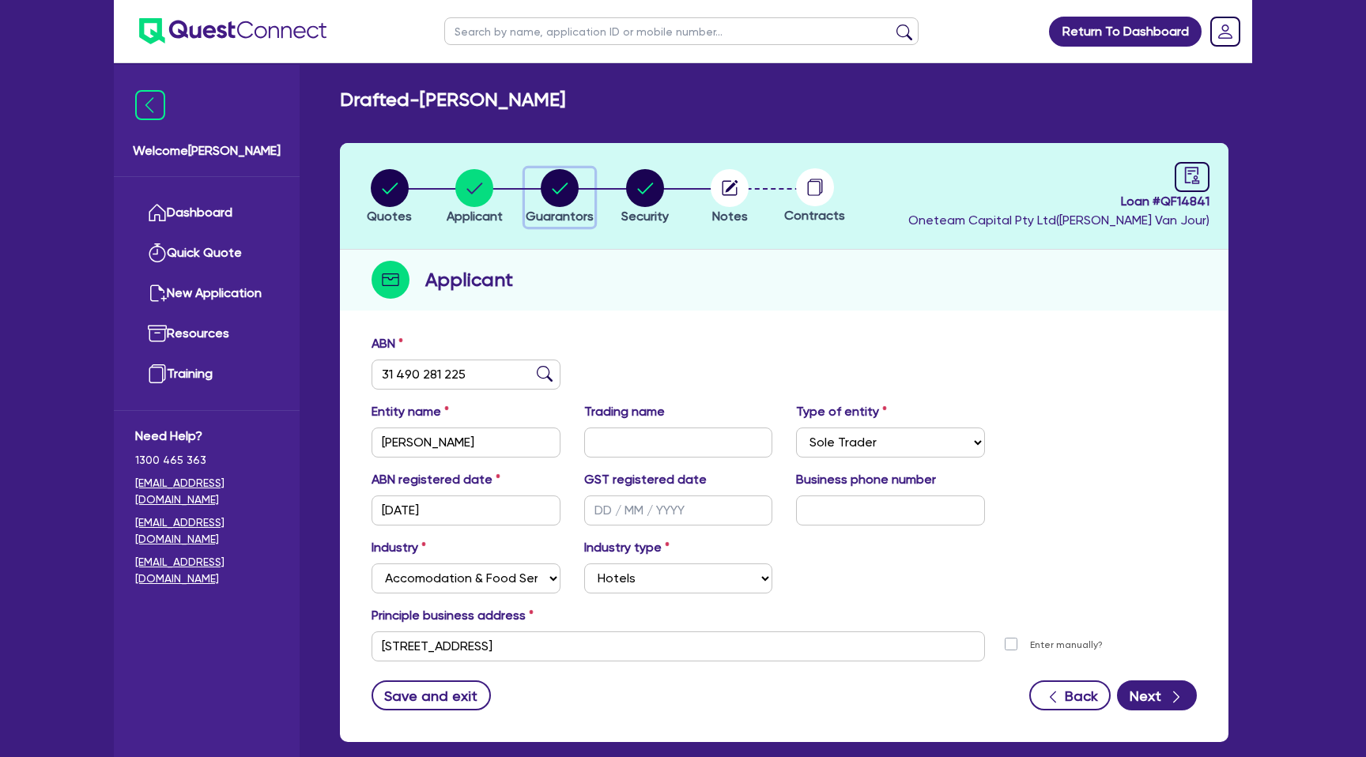
click at [565, 190] on circle "button" at bounding box center [560, 188] width 38 height 38
select select "MR"
select select "NSW"
select select "MARRIED"
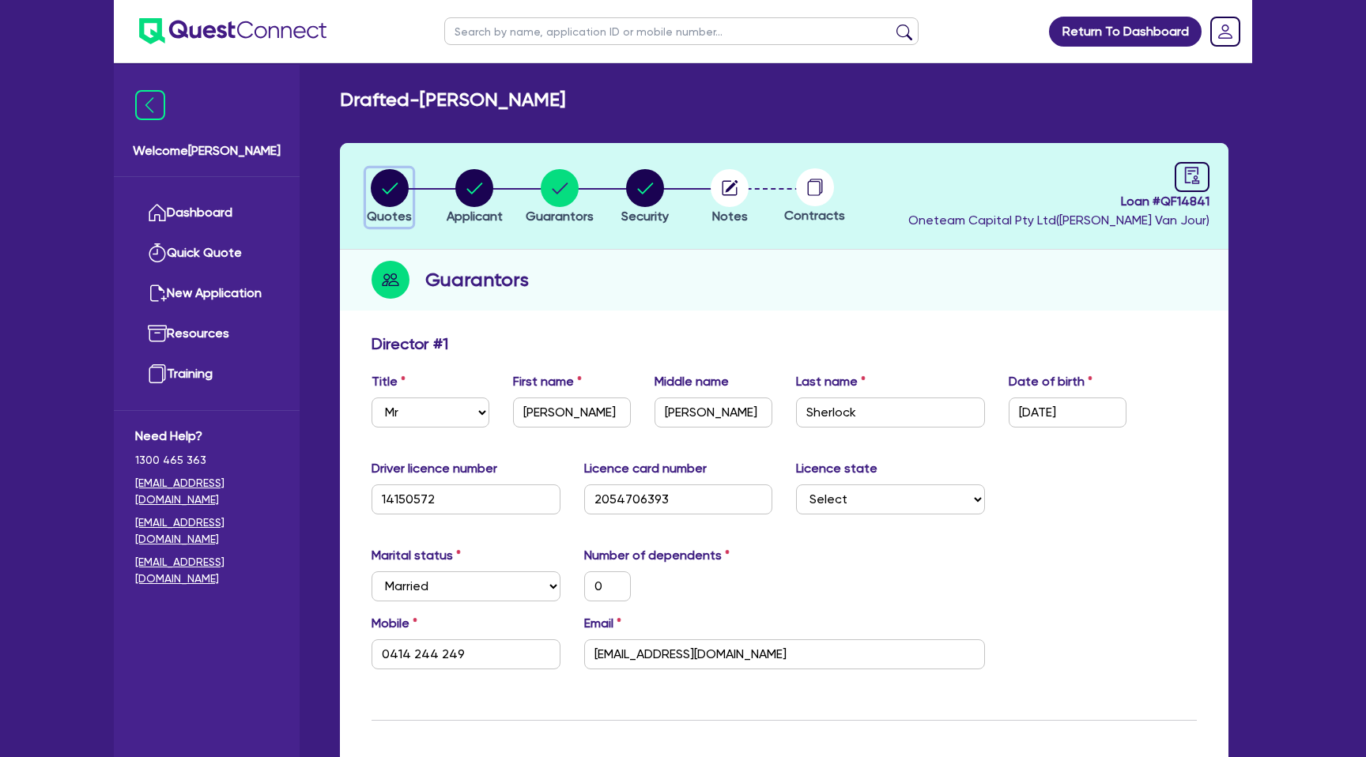
click at [387, 176] on circle "button" at bounding box center [390, 188] width 38 height 38
select select "CARS_AND_LIGHT_TRUCKS"
select select "PASSENGER_VEHICLES"
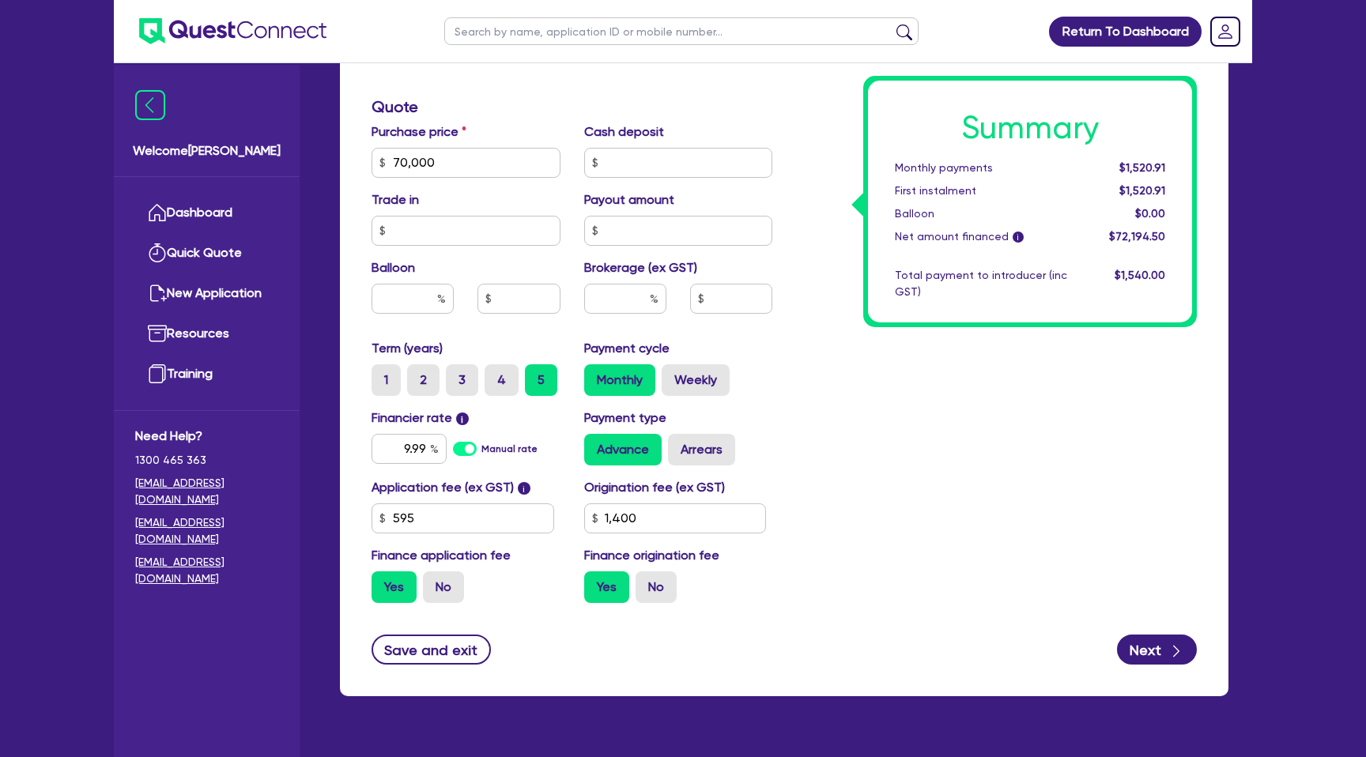
scroll to position [677, 0]
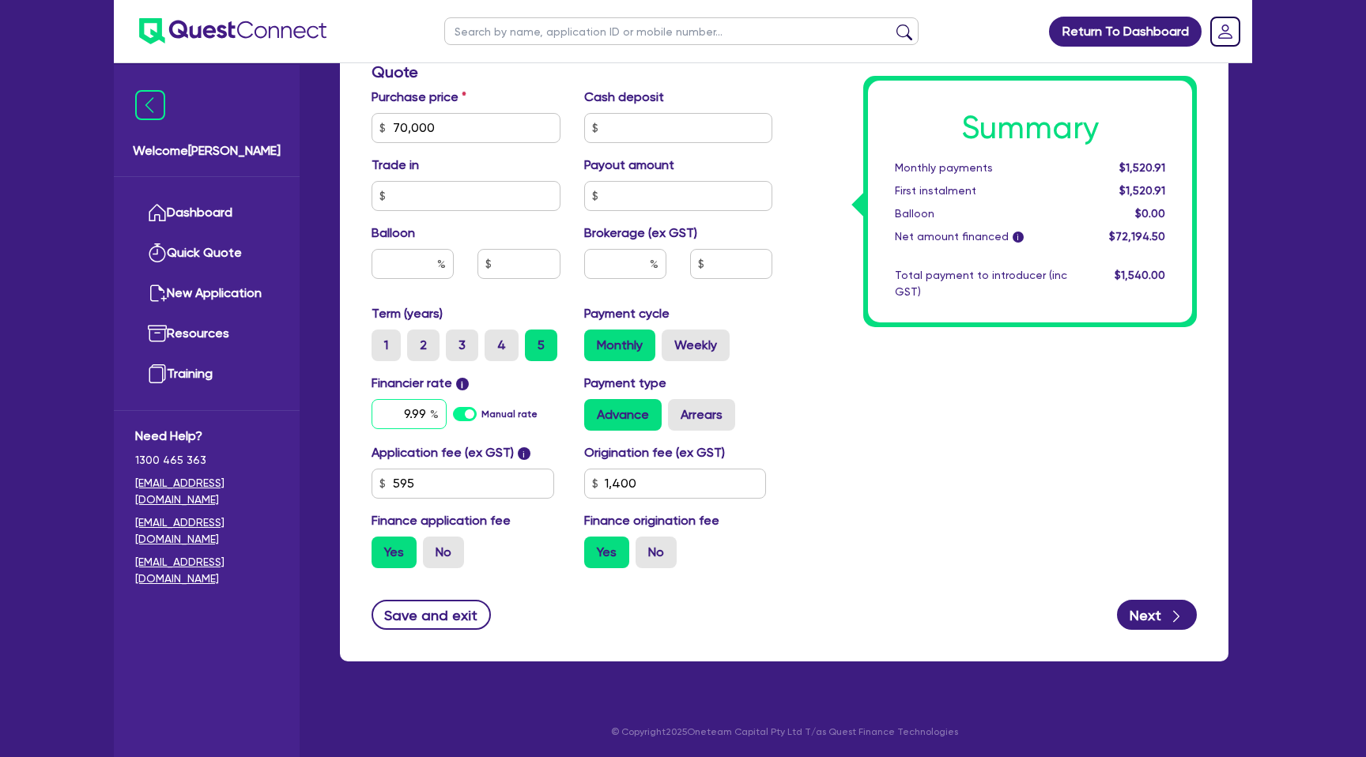
click at [420, 417] on input "9.99" at bounding box center [408, 414] width 75 height 30
click at [425, 416] on input "9.99" at bounding box center [408, 414] width 75 height 30
type input "9"
type input "5.9"
type input "70,000"
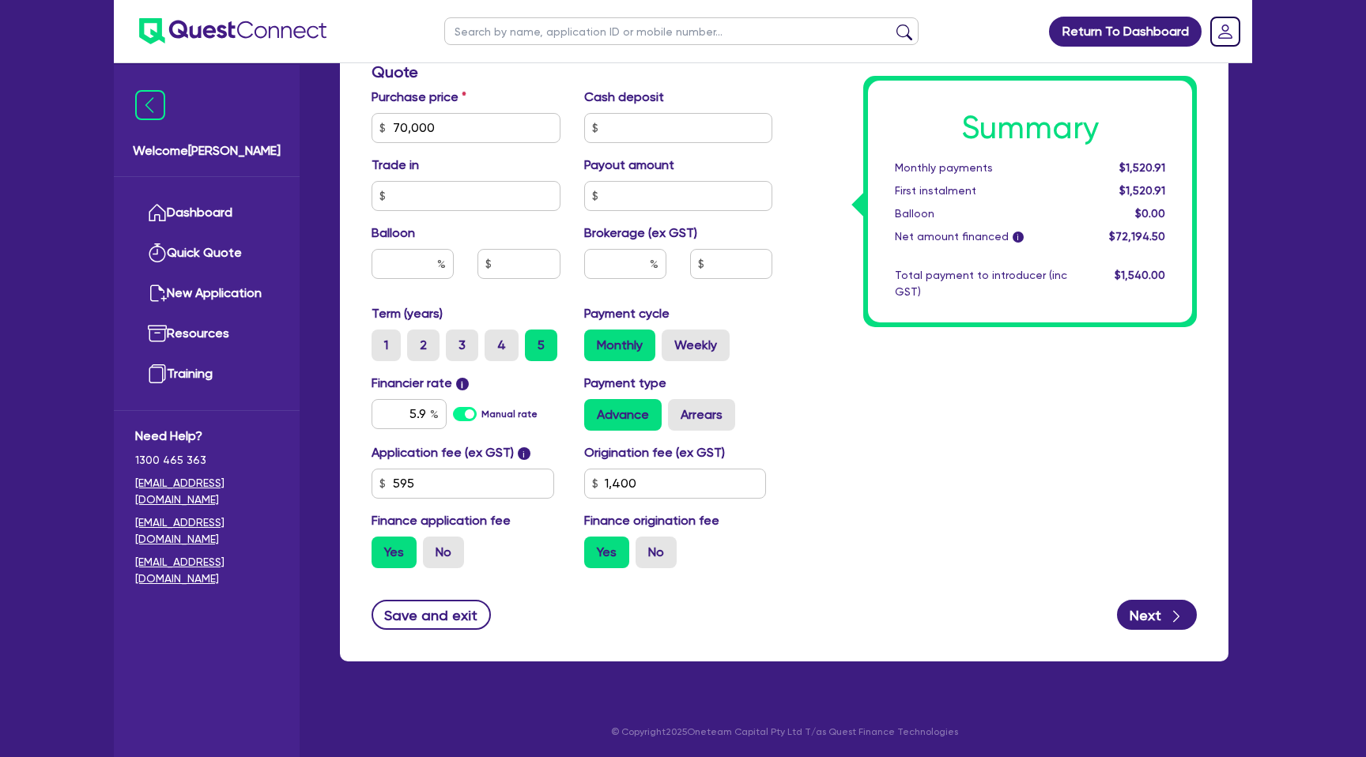
type input "1,400"
click at [793, 397] on div "Summary Monthly payments $1,520.91 First instalment $1,520.91 Balloon $0.00 Net…" at bounding box center [996, 119] width 424 height 924
type input "70,000"
type input "1,400"
click at [842, 400] on div "Summary Monthly payments $1,385.56 First instalment $1,385.56 Balloon $0.00 Net…" at bounding box center [996, 119] width 424 height 924
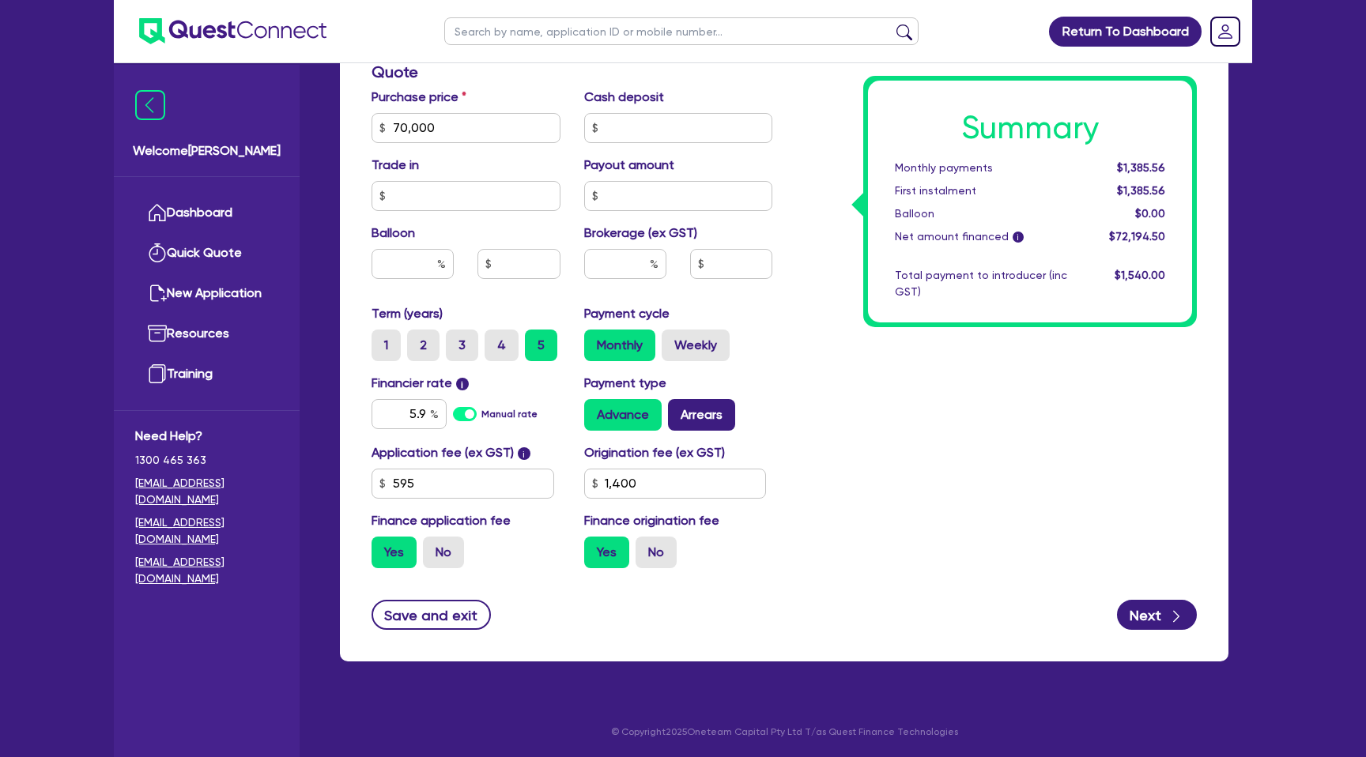
click at [707, 407] on label "Arrears" at bounding box center [701, 415] width 67 height 32
click at [678, 407] on input "Arrears" at bounding box center [673, 404] width 10 height 10
radio input "true"
type input "70,000"
type input "1,400"
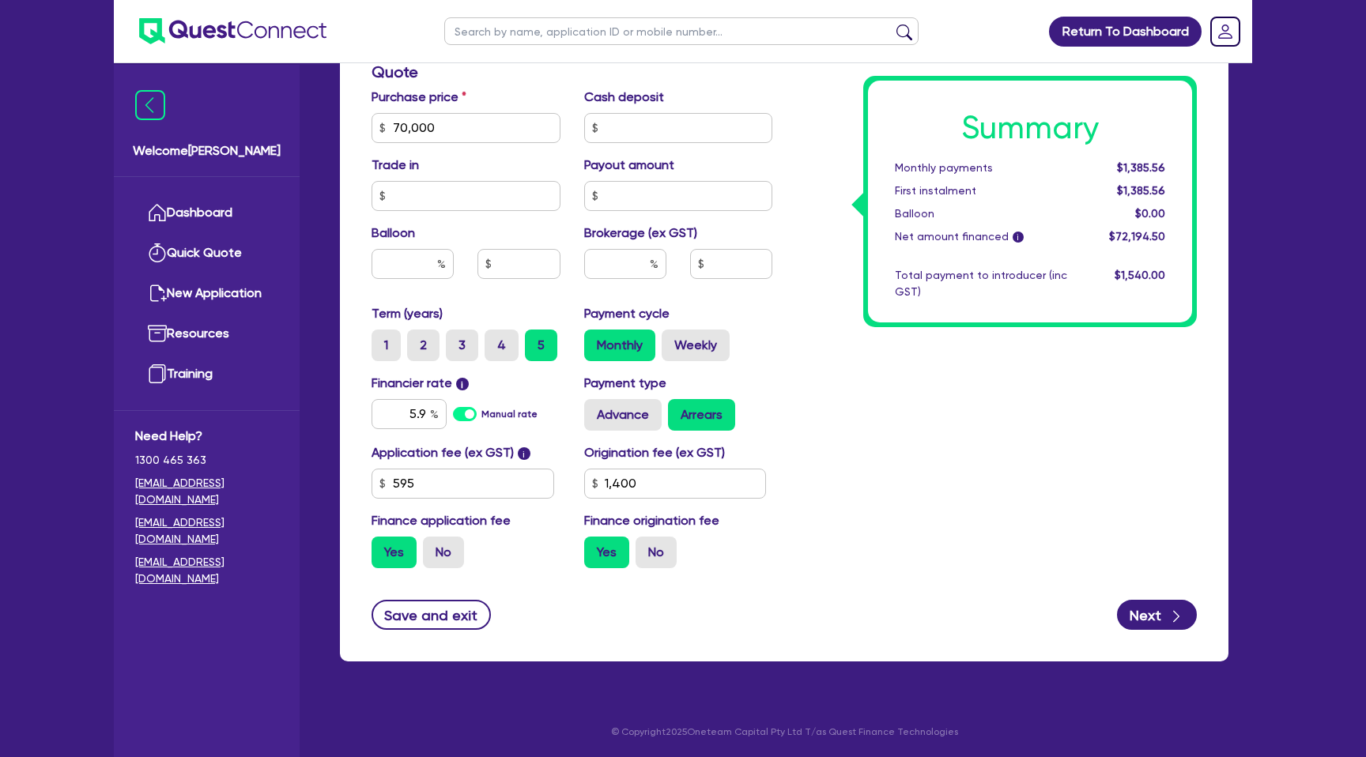
type input "70,000"
type input "1,400"
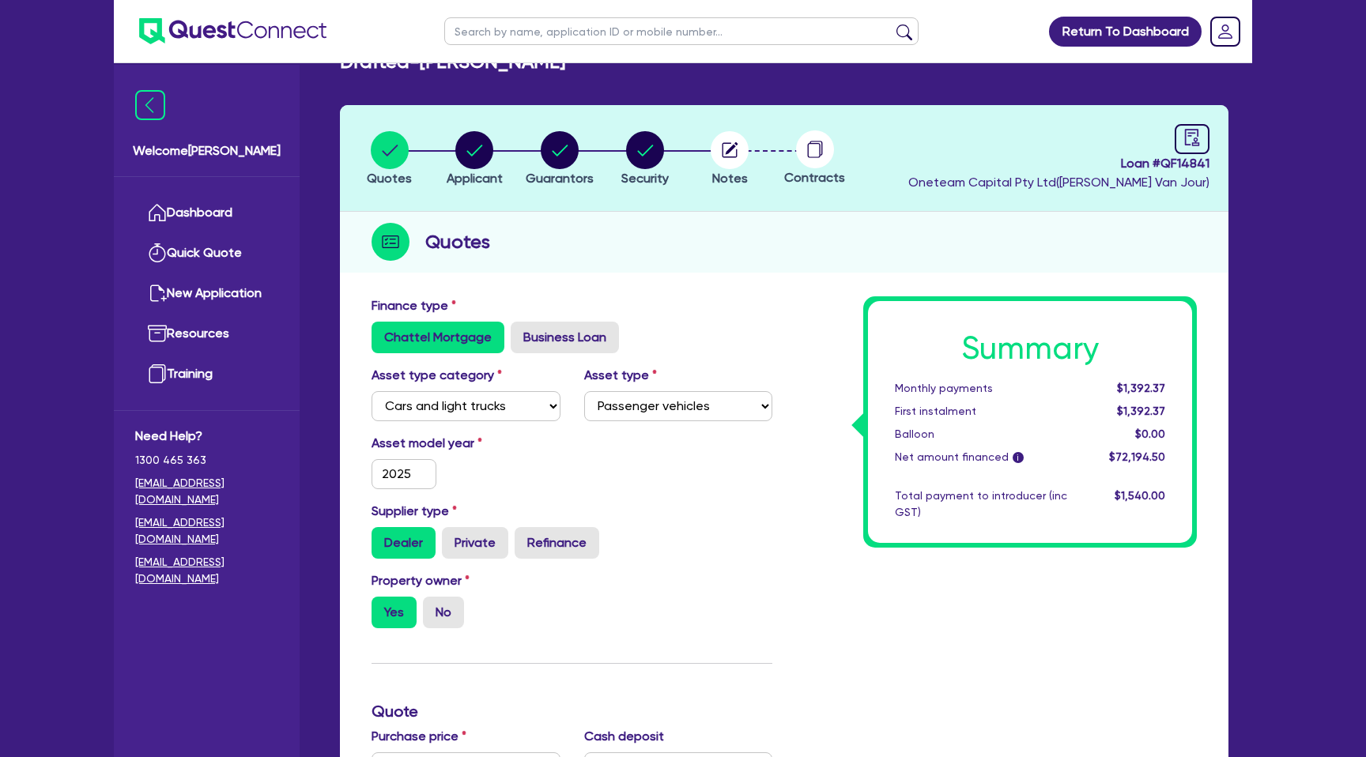
scroll to position [0, 0]
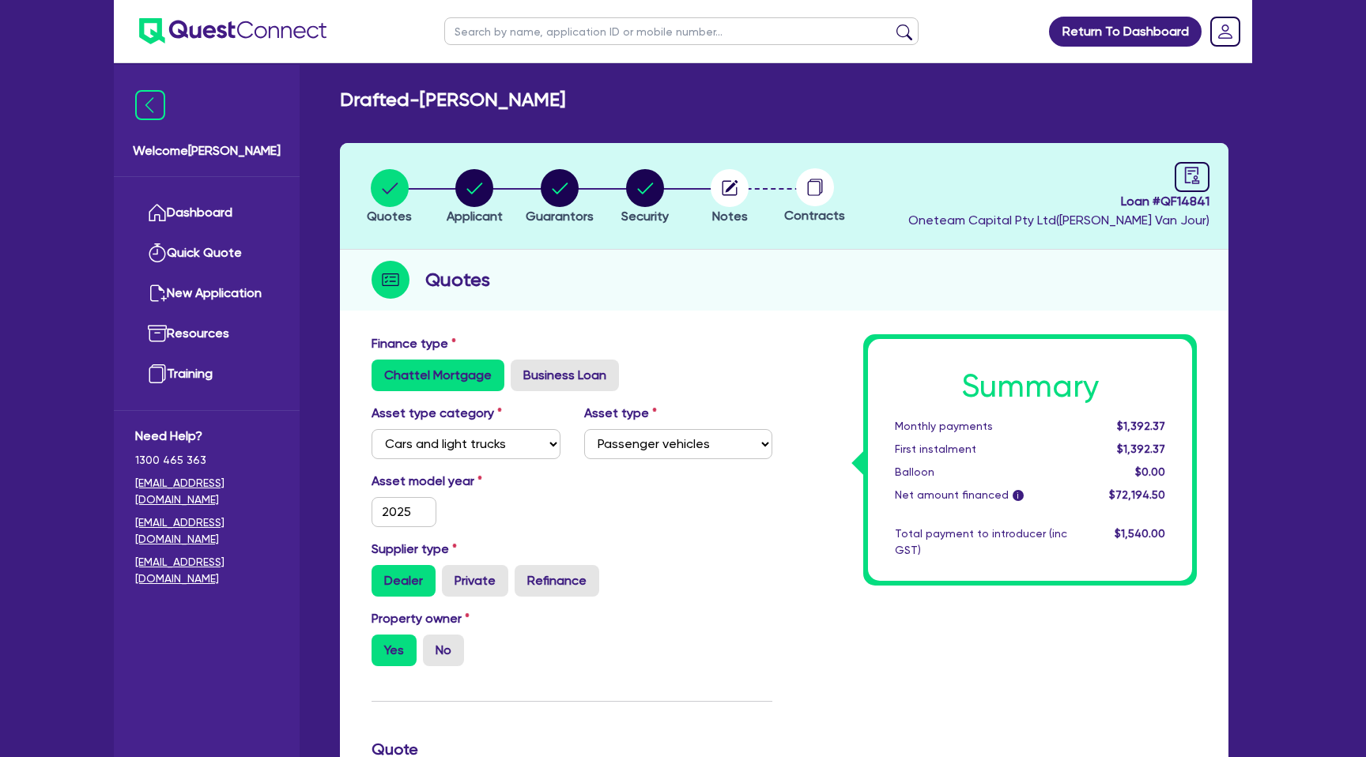
click at [480, 271] on h2 "Quotes" at bounding box center [457, 280] width 65 height 28
click at [474, 176] on circle "button" at bounding box center [474, 188] width 38 height 38
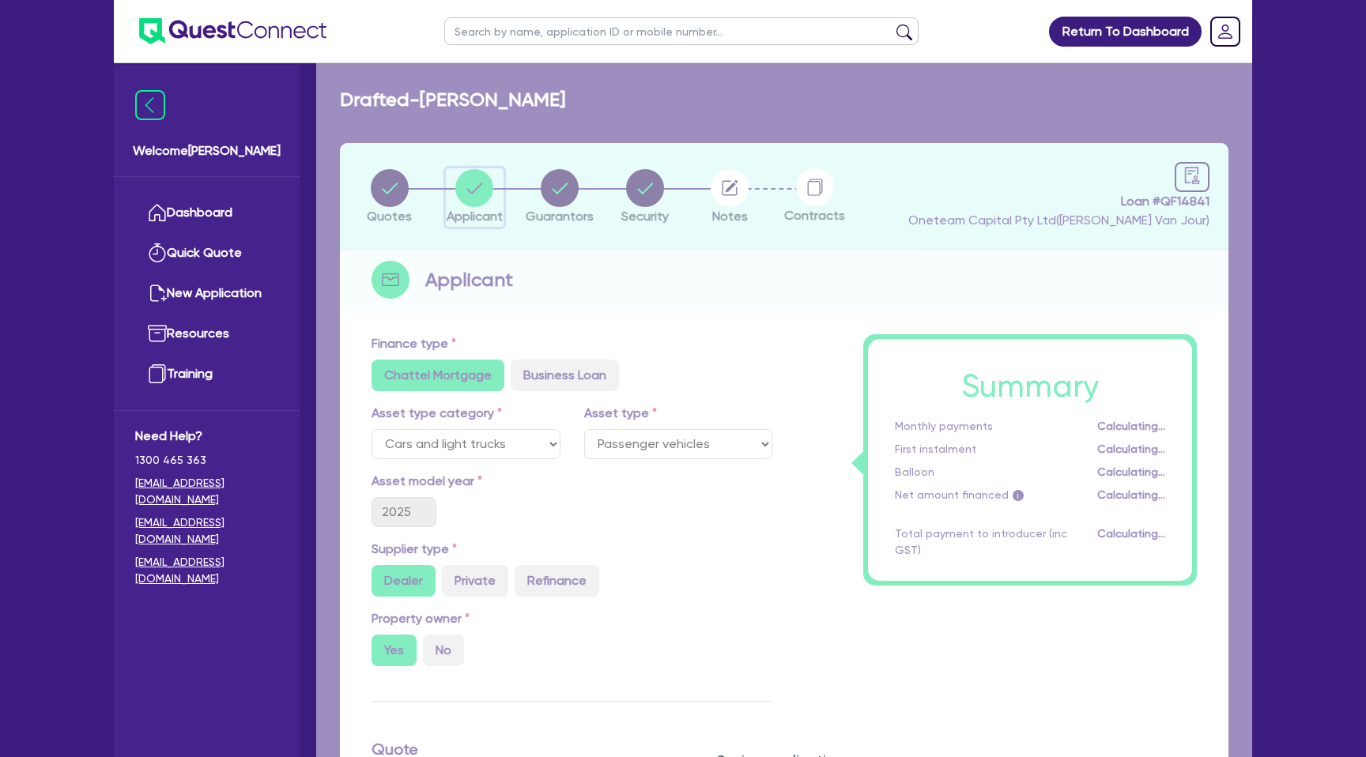
select select "SOLE_TRADER"
select select "ACCOMODATION_FOOD"
select select "HOTELS"
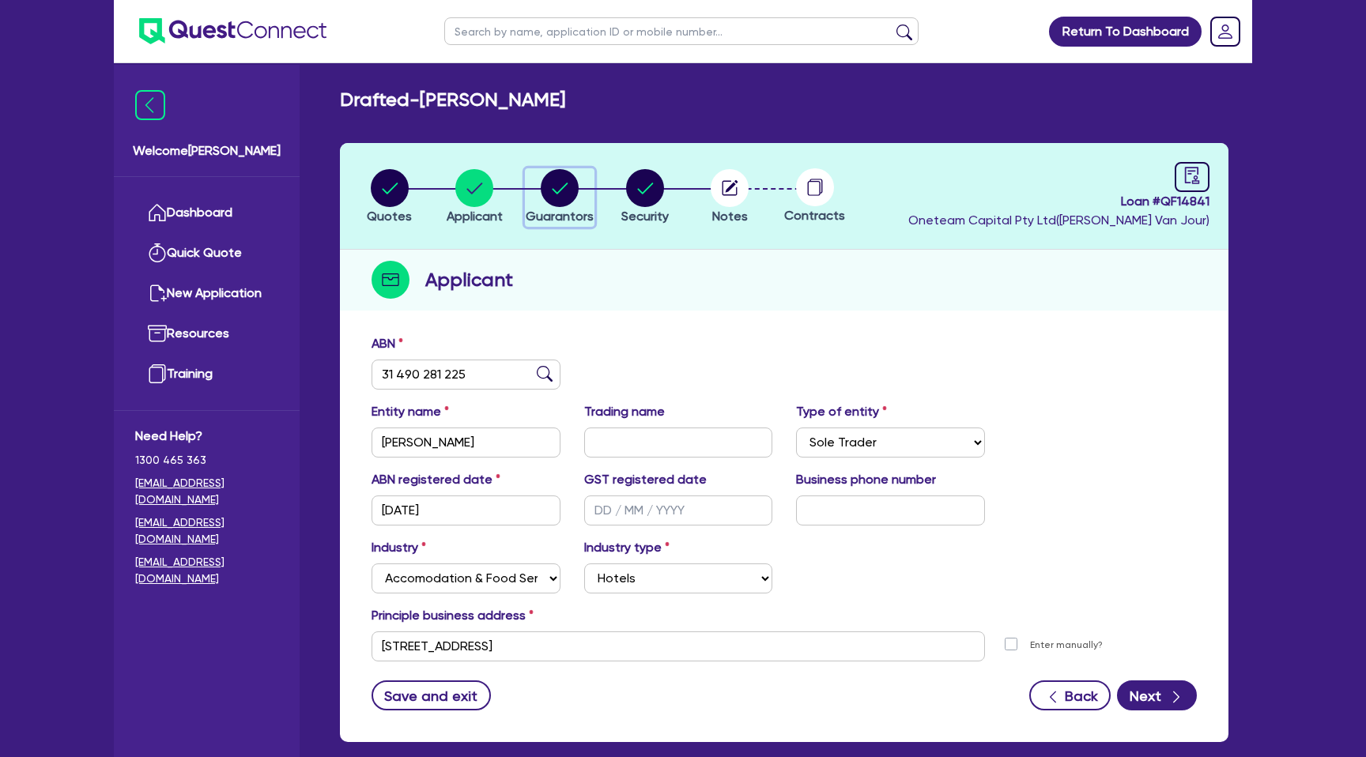
click at [560, 184] on circle "button" at bounding box center [560, 188] width 38 height 38
select select "MR"
select select "NSW"
select select "MARRIED"
